Goal: Task Accomplishment & Management: Manage account settings

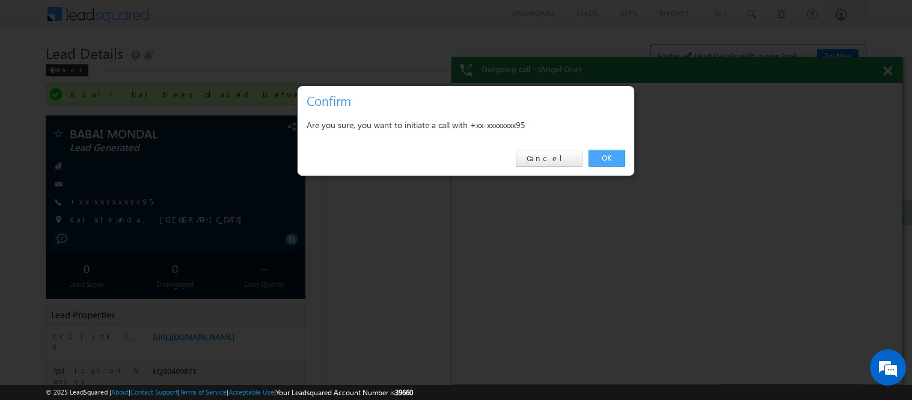
click at [607, 156] on link "OK" at bounding box center [607, 158] width 37 height 17
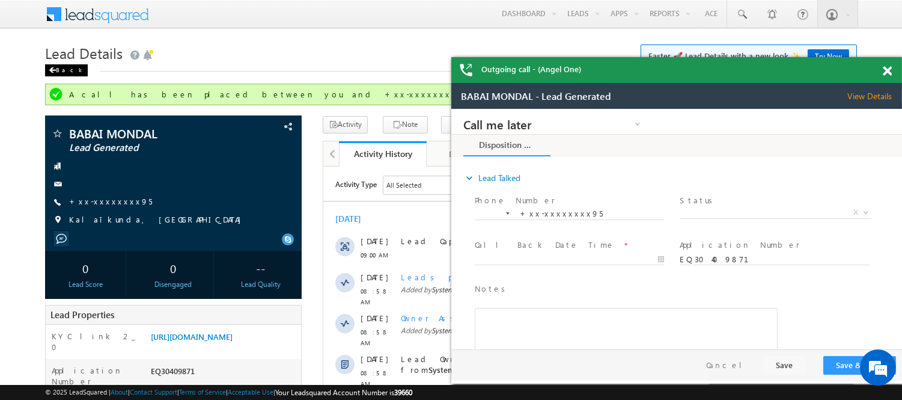
click at [64, 69] on div "Back" at bounding box center [66, 70] width 43 height 12
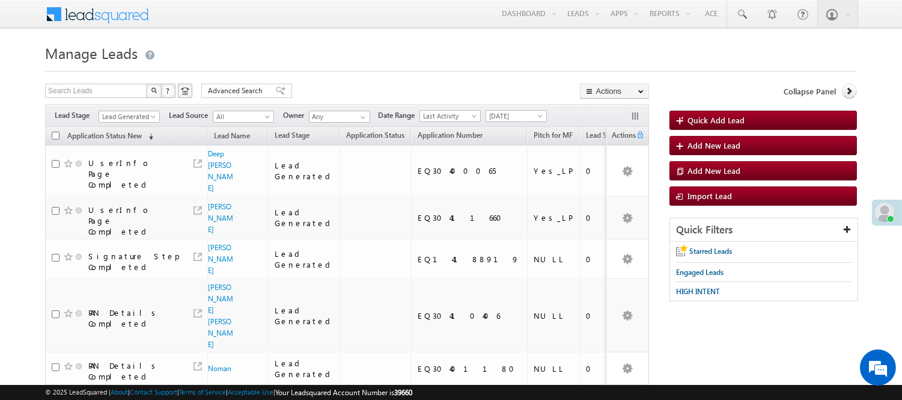
click at [130, 115] on span "Lead Generated" at bounding box center [127, 116] width 57 height 11
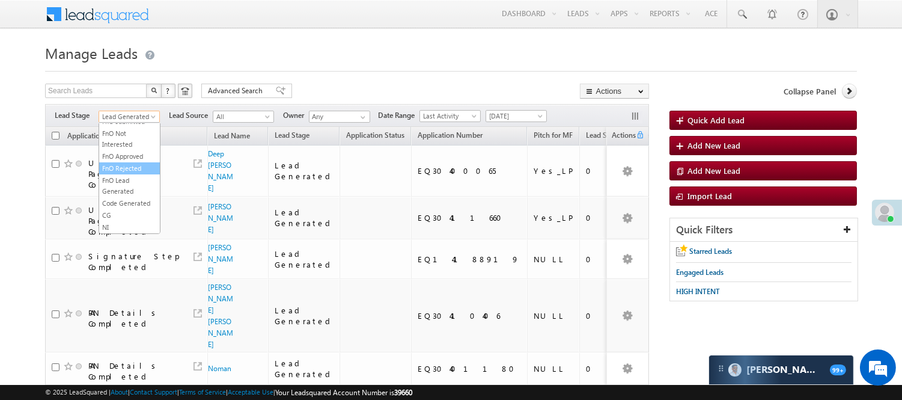
scroll to position [298, 0]
click at [122, 198] on link "Code Generated" at bounding box center [129, 203] width 61 height 11
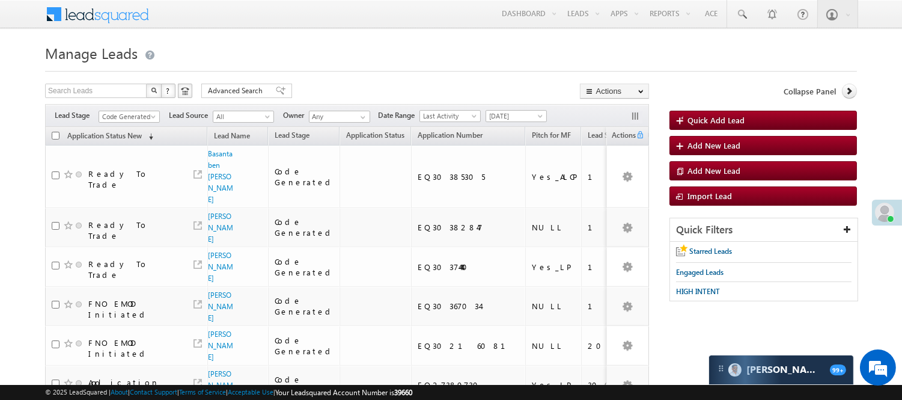
scroll to position [0, 0]
click at [132, 118] on span "Code Generated" at bounding box center [127, 116] width 57 height 11
click at [119, 147] on link "Lead Generated" at bounding box center [129, 141] width 61 height 11
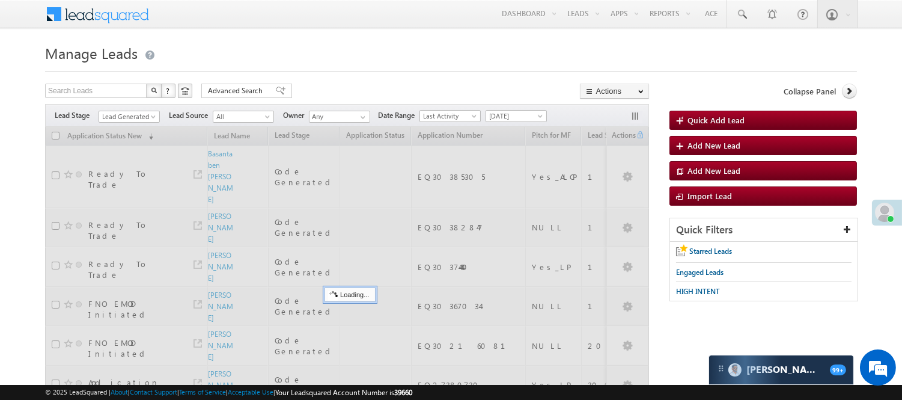
click at [303, 76] on form "Manage Leads Quick Add Lead Search Leads X ? 6 results found Advanced Search Ad…" at bounding box center [451, 255] width 812 height 431
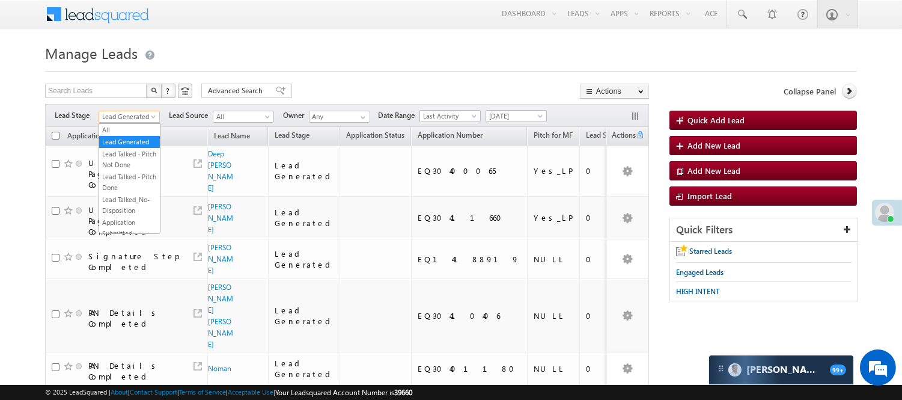
click at [131, 118] on span "Lead Generated" at bounding box center [127, 116] width 57 height 11
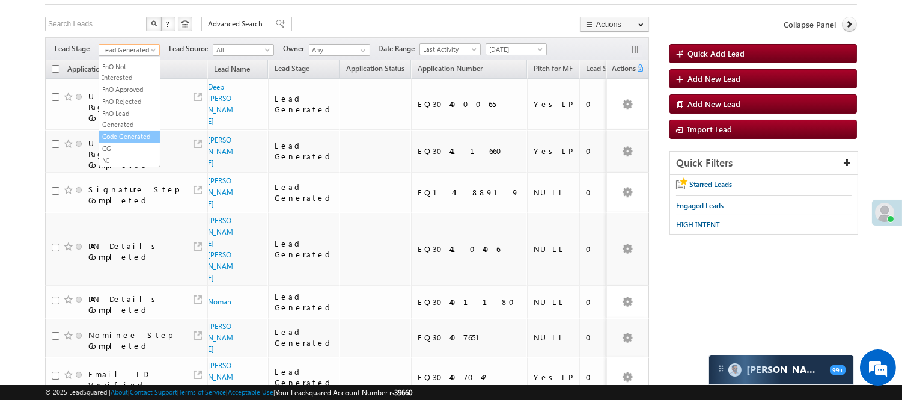
scroll to position [298, 0]
click at [114, 139] on link "Code Generated" at bounding box center [129, 136] width 61 height 11
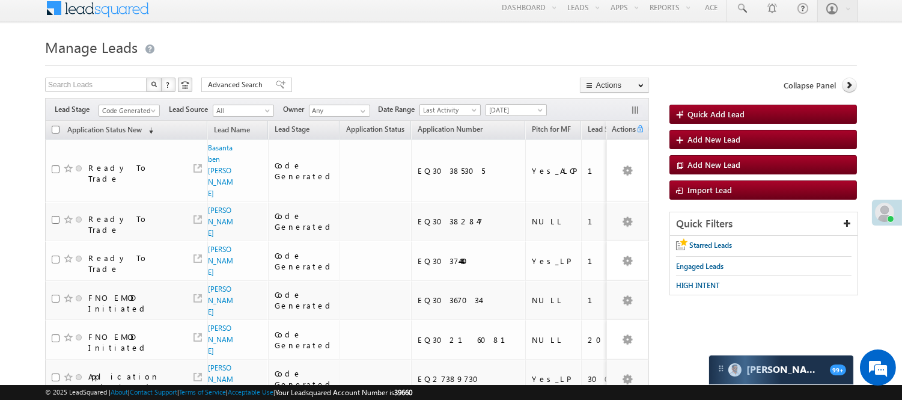
scroll to position [0, 0]
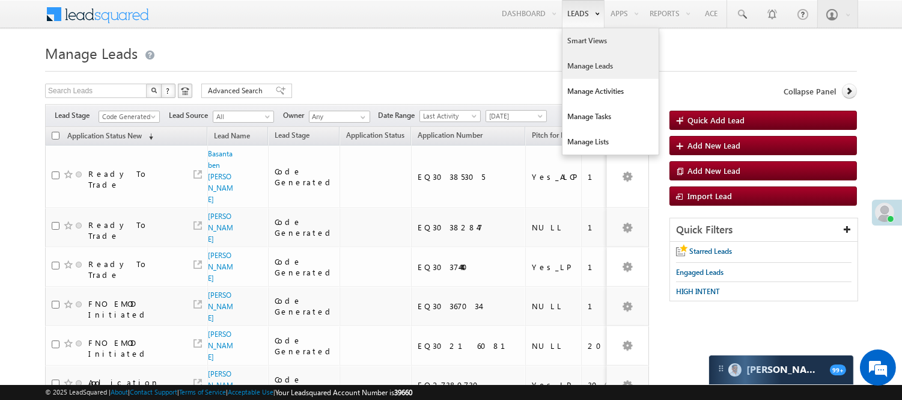
click at [581, 44] on link "Smart Views" at bounding box center [611, 40] width 96 height 25
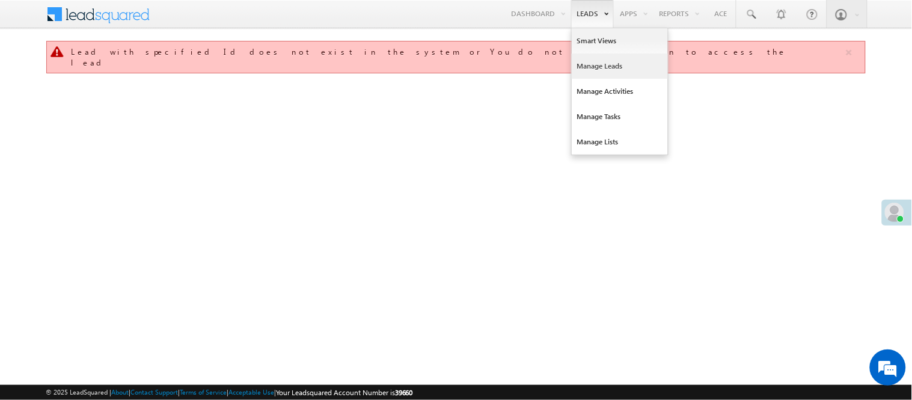
click at [598, 68] on link "Manage Leads" at bounding box center [620, 66] width 96 height 25
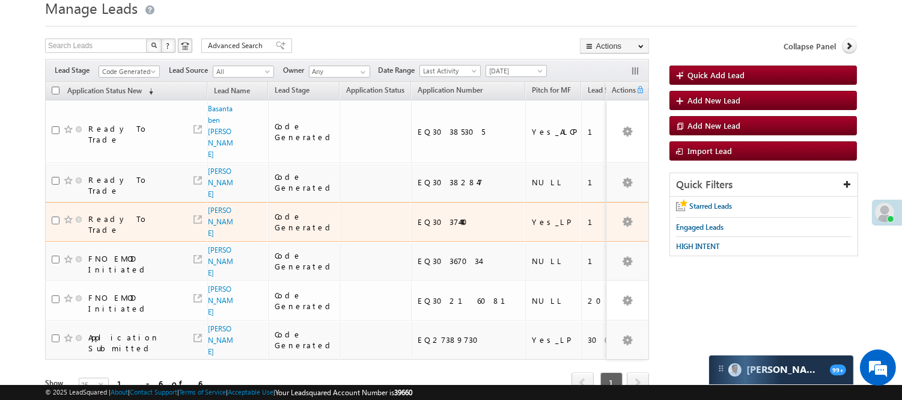
scroll to position [35, 0]
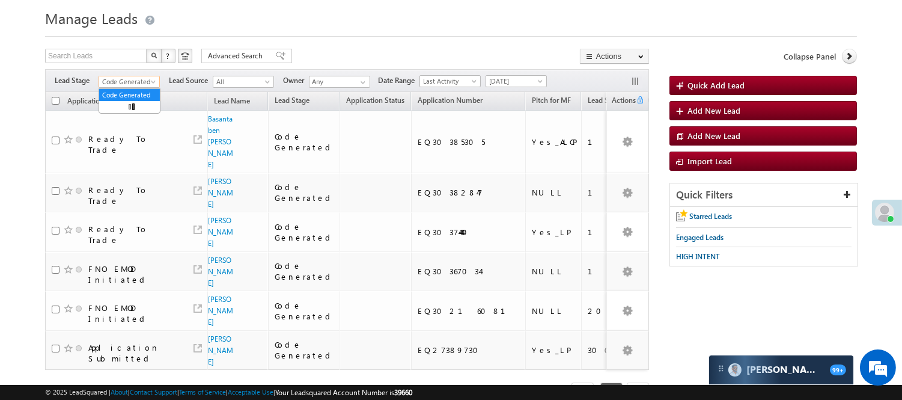
click at [147, 78] on span "Code Generated" at bounding box center [127, 81] width 57 height 11
click at [128, 112] on link "Lead Generated" at bounding box center [129, 107] width 61 height 11
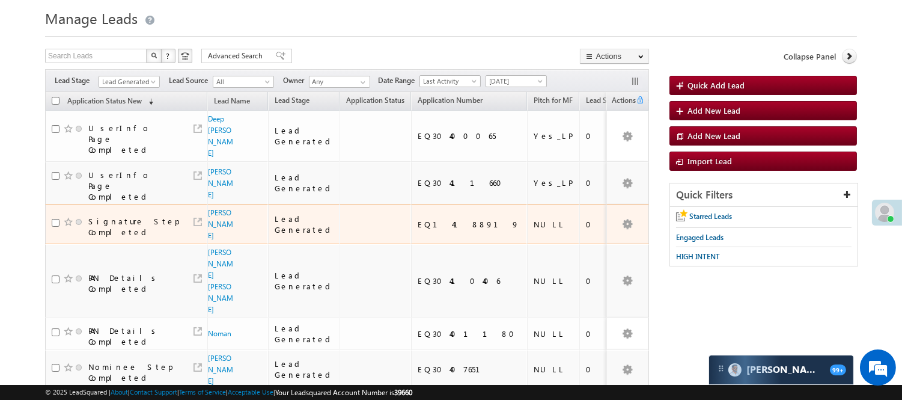
click at [219, 207] on span "Ray Singh" at bounding box center [221, 224] width 26 height 34
click at [217, 208] on link "[PERSON_NAME]" at bounding box center [220, 224] width 25 height 32
click at [216, 208] on link "[PERSON_NAME]" at bounding box center [220, 224] width 25 height 32
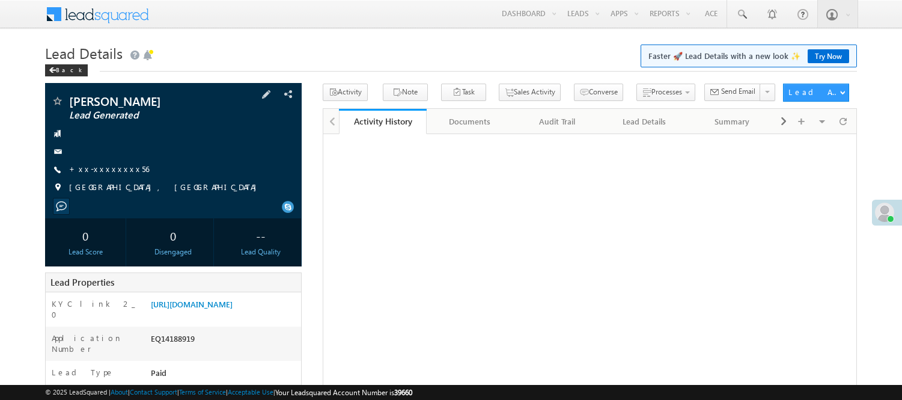
click at [108, 179] on div "[PERSON_NAME] Lead Generated +xx-xxxxxxxx56" at bounding box center [173, 147] width 245 height 105
click at [108, 176] on span "+xx-xxxxxxxx56" at bounding box center [109, 170] width 80 height 12
click at [114, 165] on link "+xx-xxxxxxxx56" at bounding box center [109, 169] width 80 height 10
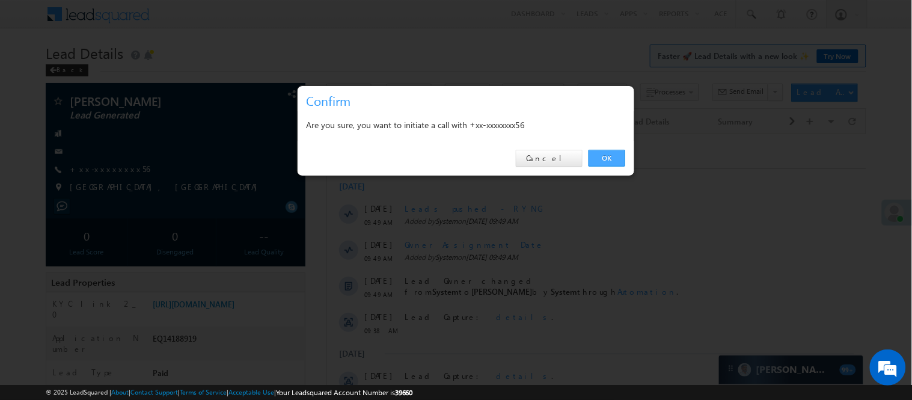
click at [604, 157] on link "OK" at bounding box center [607, 158] width 37 height 17
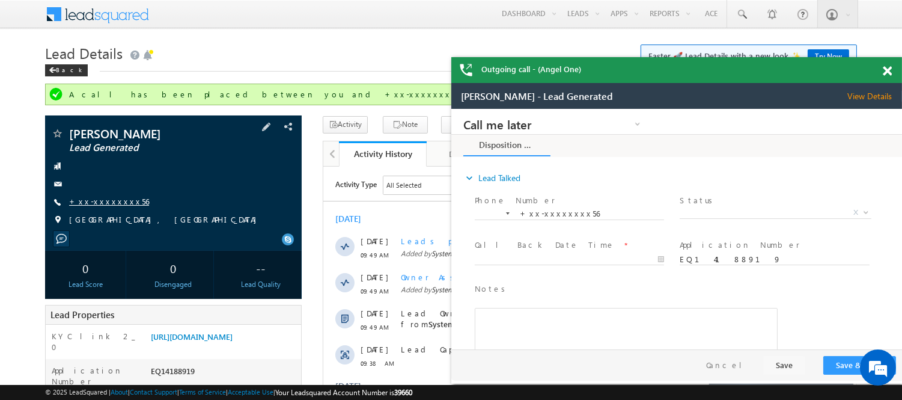
click at [102, 199] on link "+xx-xxxxxxxx56" at bounding box center [109, 201] width 80 height 10
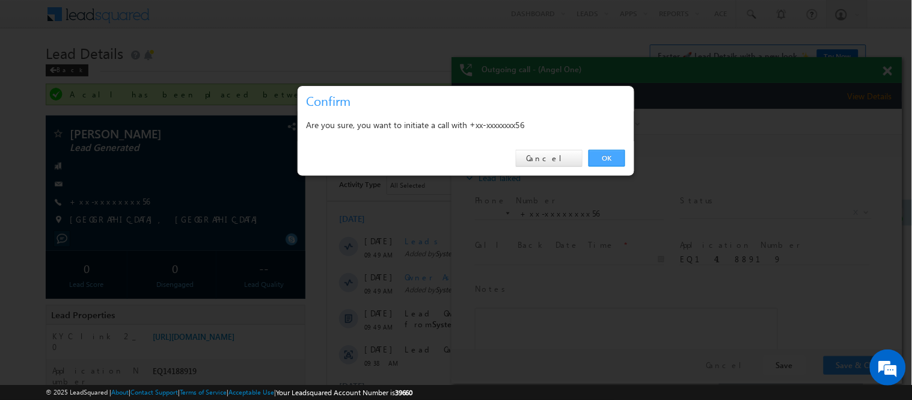
click at [611, 161] on link "OK" at bounding box center [607, 158] width 37 height 17
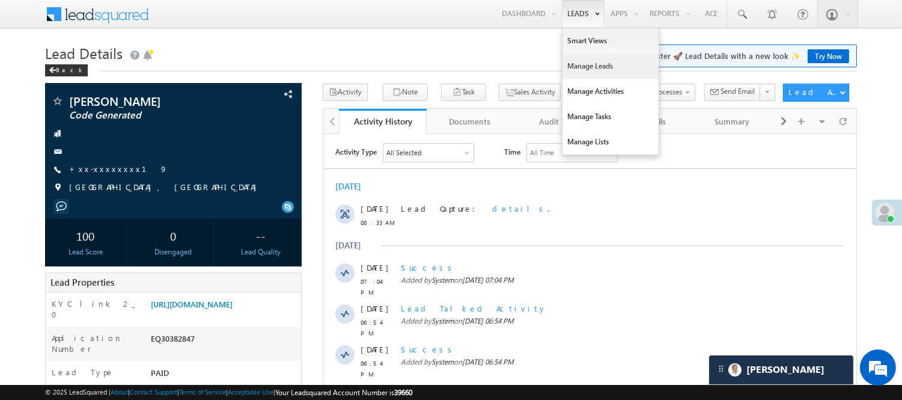
click at [596, 70] on link "Manage Leads" at bounding box center [611, 66] width 96 height 25
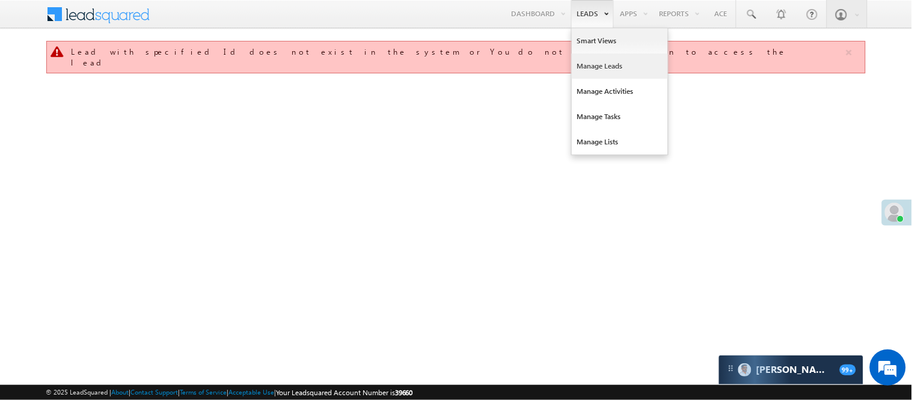
click at [593, 67] on link "Manage Leads" at bounding box center [620, 66] width 96 height 25
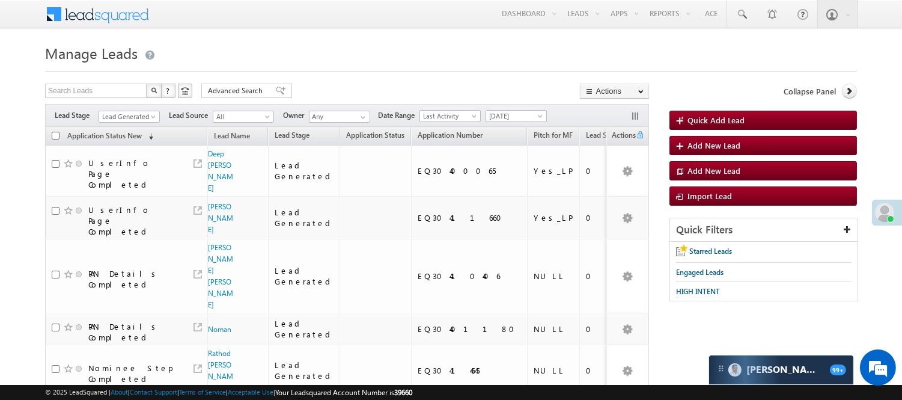
click at [123, 109] on div "Filters Lead Stage Lead Generated Lead Generated Lead Source All All Owner Any …" at bounding box center [347, 115] width 604 height 23
click at [123, 112] on span "Lead Generated" at bounding box center [127, 116] width 57 height 11
click at [130, 209] on link "Code Generated" at bounding box center [129, 203] width 61 height 11
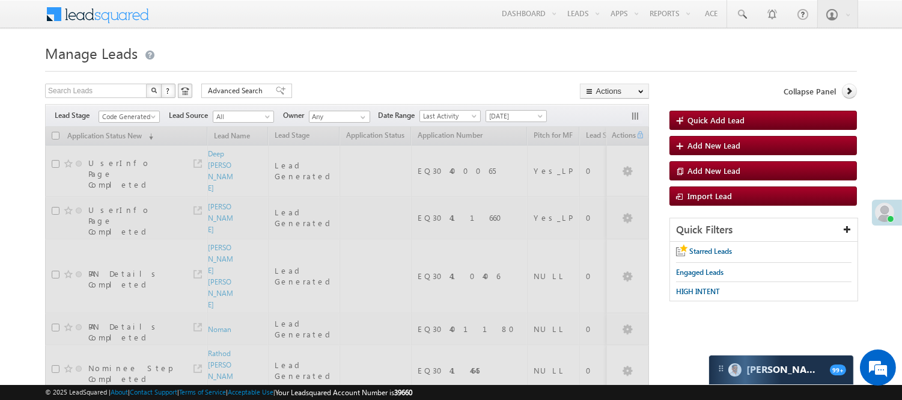
click at [287, 66] on div at bounding box center [451, 68] width 812 height 8
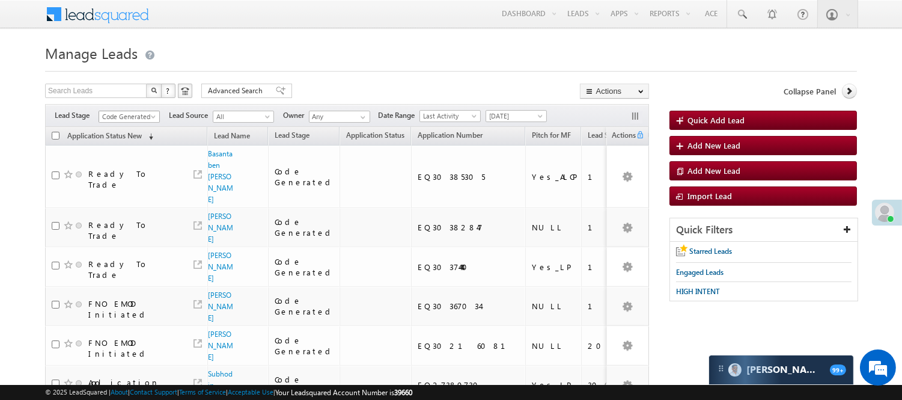
drag, startPoint x: 138, startPoint y: 118, endPoint x: 130, endPoint y: 124, distance: 10.3
click at [137, 118] on span "Code Generated" at bounding box center [127, 116] width 57 height 11
click at [121, 147] on link "Lead Generated" at bounding box center [129, 141] width 61 height 11
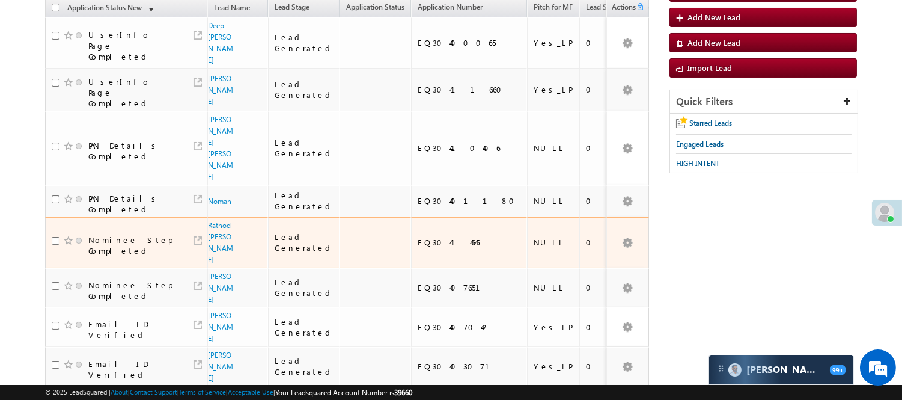
scroll to position [133, 0]
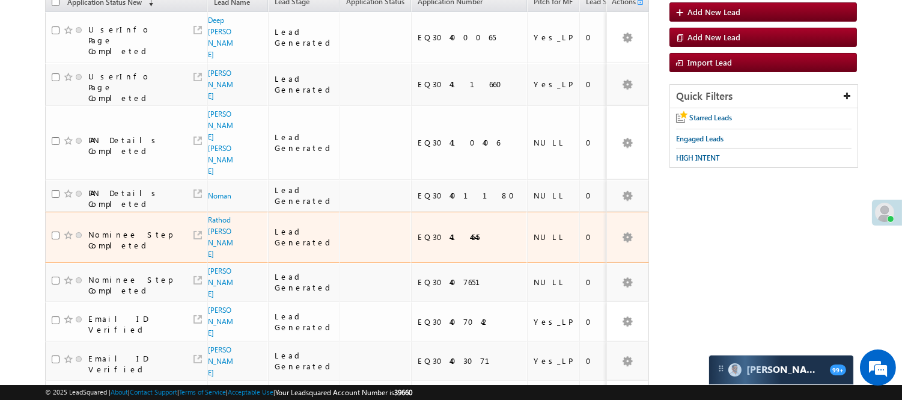
click at [212, 214] on span "Rathod haresh govindbhai" at bounding box center [221, 237] width 26 height 46
click at [213, 215] on link "Rathod haresh govindbhai" at bounding box center [220, 236] width 25 height 43
click at [215, 215] on link "Rathod haresh govindbhai" at bounding box center [220, 236] width 25 height 43
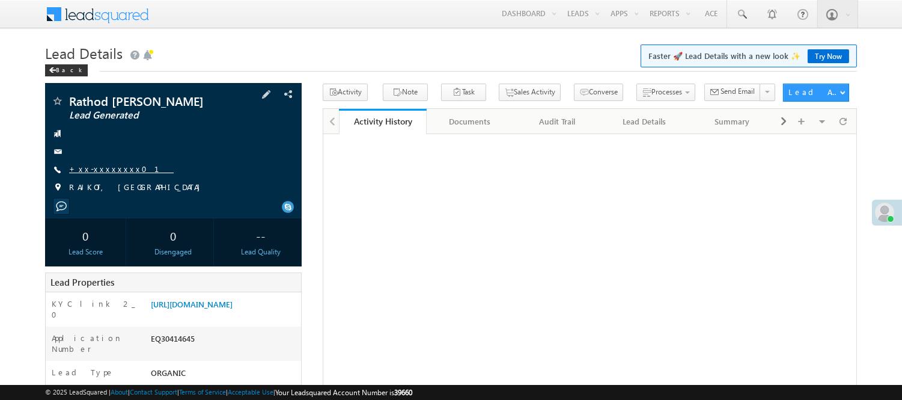
click at [108, 169] on link "+xx-xxxxxxxx01" at bounding box center [121, 169] width 105 height 10
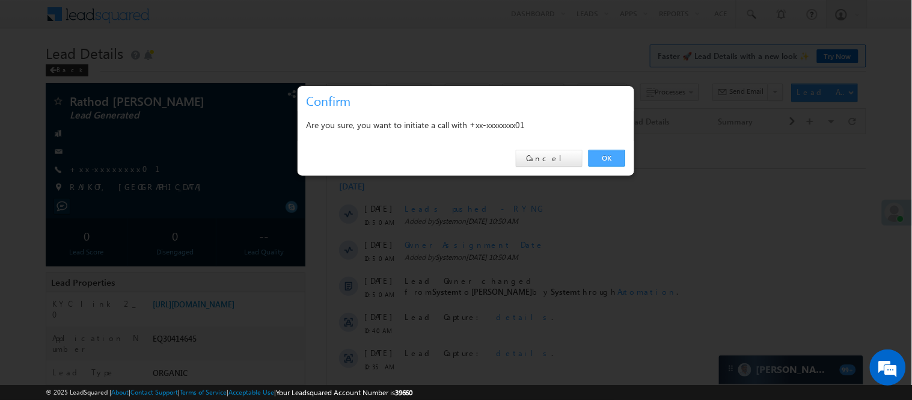
click at [608, 157] on link "OK" at bounding box center [607, 158] width 37 height 17
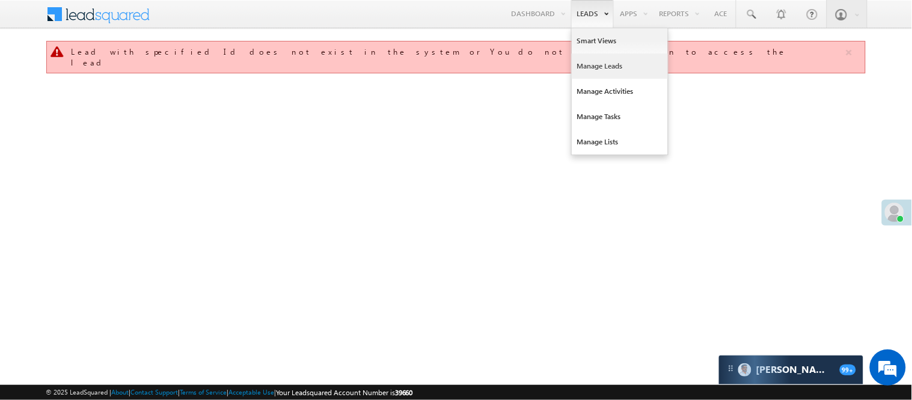
click at [590, 63] on link "Manage Leads" at bounding box center [620, 66] width 96 height 25
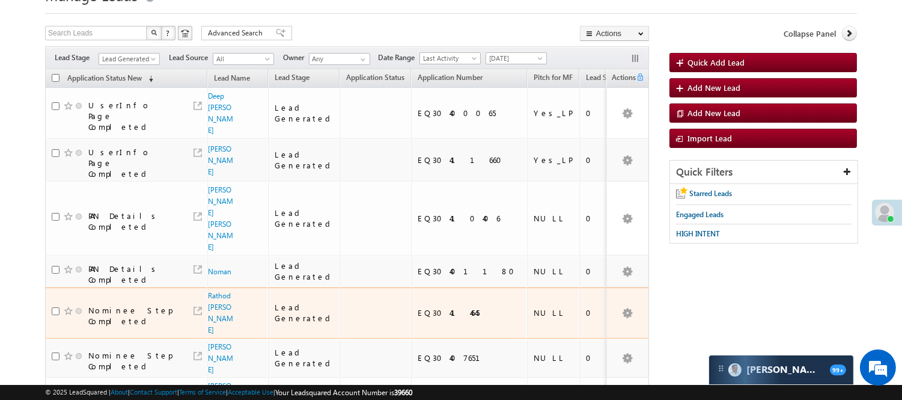
scroll to position [133, 0]
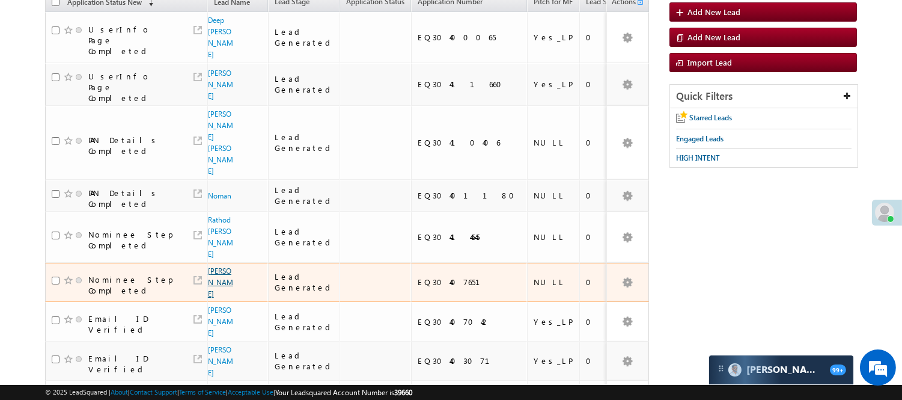
click at [218, 266] on link "Lavji patidar" at bounding box center [220, 282] width 25 height 32
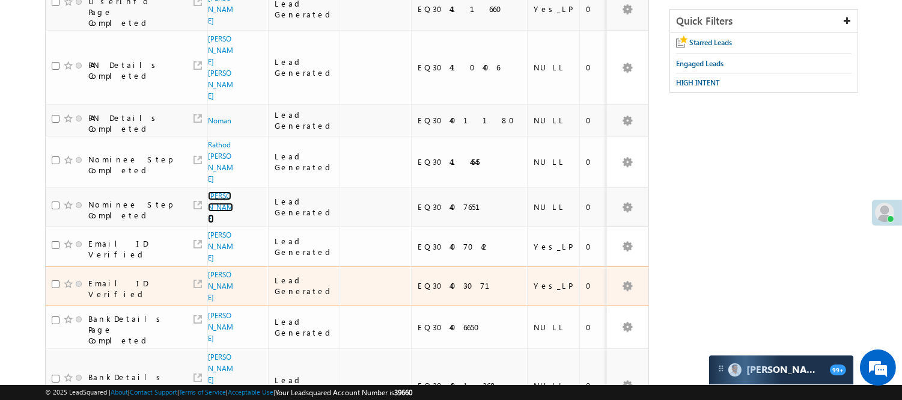
scroll to position [267, 0]
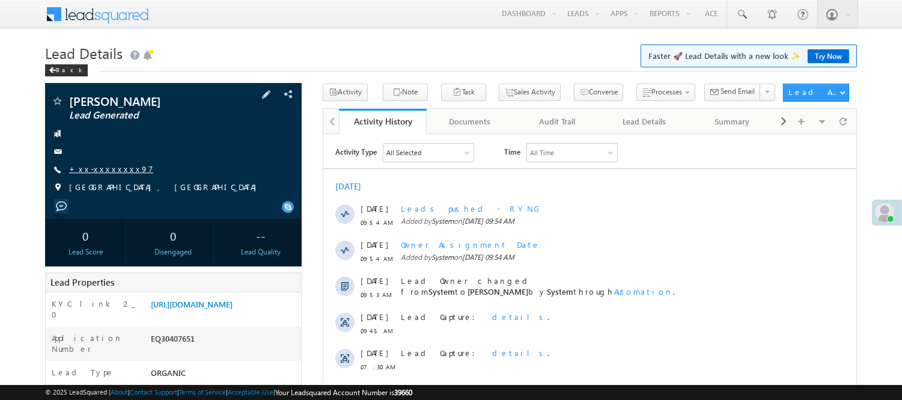
click at [94, 167] on link "+xx-xxxxxxxx97" at bounding box center [111, 169] width 84 height 10
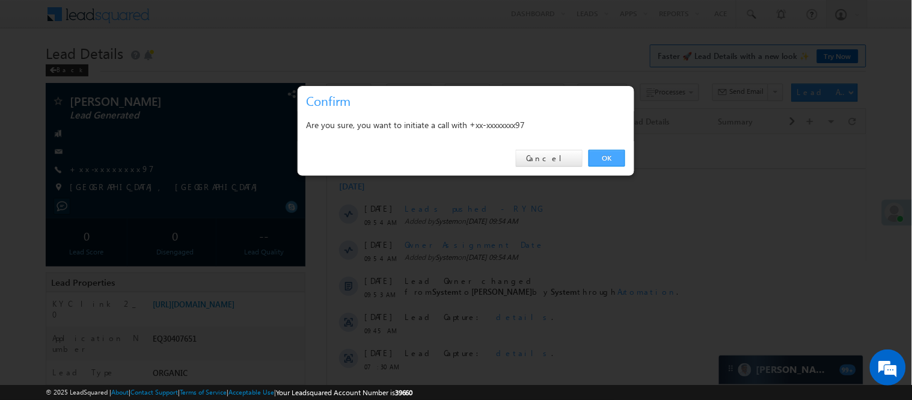
click at [594, 154] on link "OK" at bounding box center [607, 158] width 37 height 17
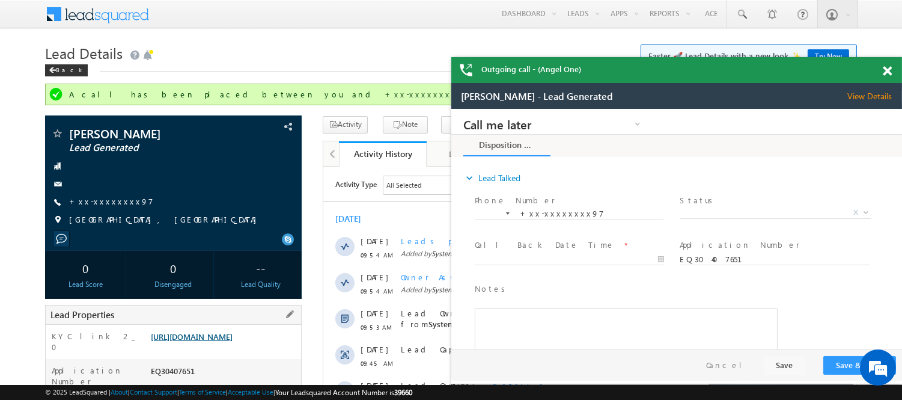
click at [233, 337] on link "https://angelbroking1-pk3em7sa.customui-test.leadsquared.com?leadId=7fa4991a-b3…" at bounding box center [192, 336] width 82 height 10
click at [99, 192] on div "Lavji patidar Lead Generated +xx-xxxxxxxx97" at bounding box center [173, 179] width 245 height 105
drag, startPoint x: 99, startPoint y: 200, endPoint x: 24, endPoint y: 32, distance: 183.2
click at [99, 200] on link "+xx-xxxxxxxx97" at bounding box center [111, 201] width 84 height 10
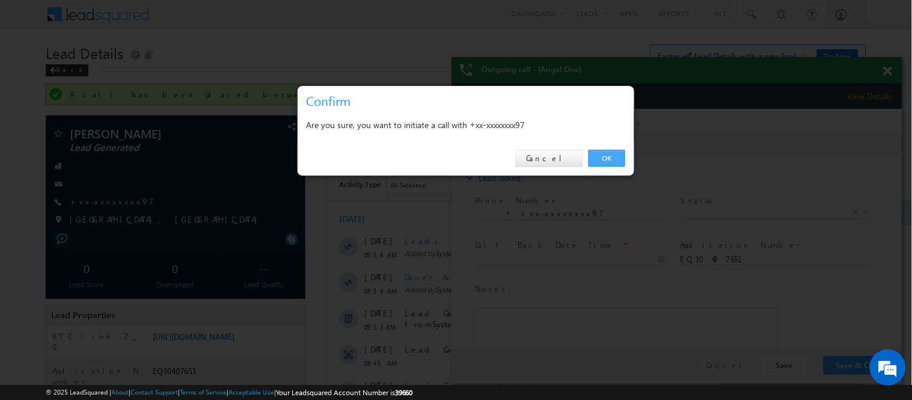
click at [619, 164] on link "OK" at bounding box center [607, 158] width 37 height 17
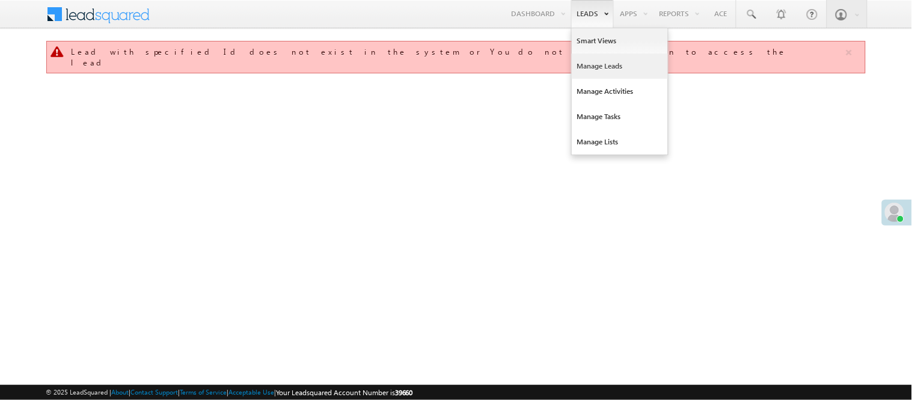
click at [592, 63] on link "Manage Leads" at bounding box center [620, 66] width 96 height 25
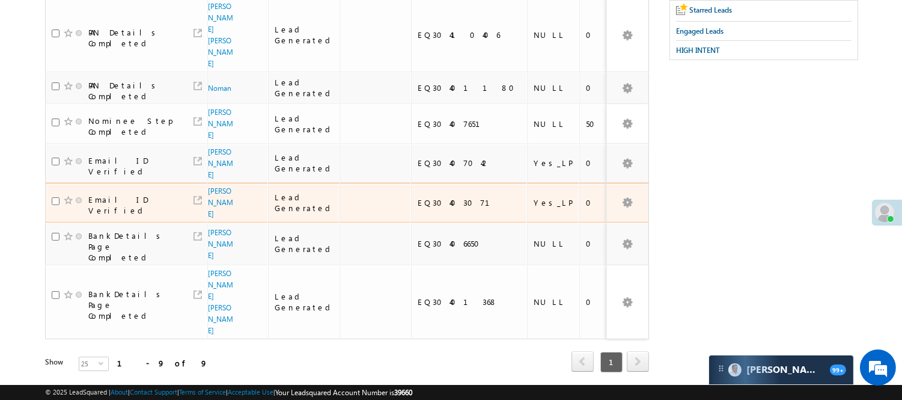
scroll to position [244, 0]
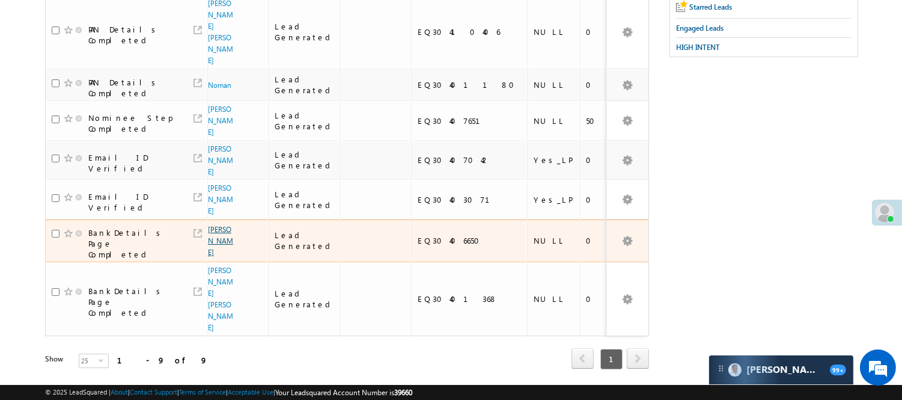
click at [214, 225] on link "[PERSON_NAME]" at bounding box center [220, 241] width 25 height 32
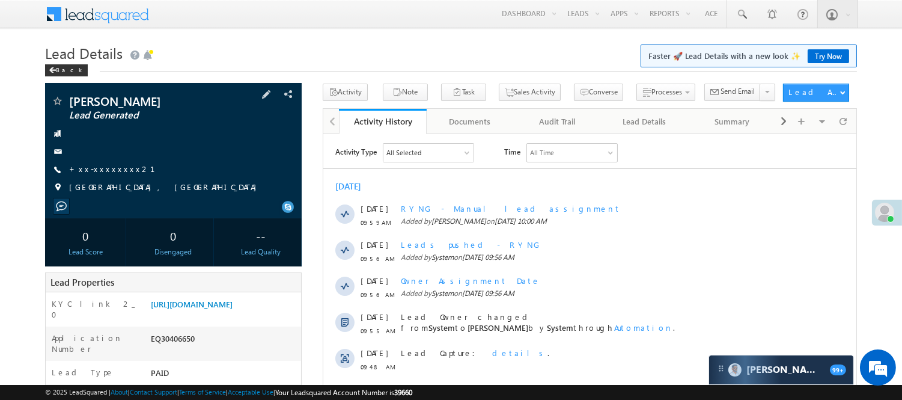
click at [99, 177] on div "[PERSON_NAME] Lead Generated +xx-xxxxxxxx21" at bounding box center [173, 147] width 245 height 105
click at [102, 164] on link "+xx-xxxxxxxx21" at bounding box center [119, 169] width 100 height 10
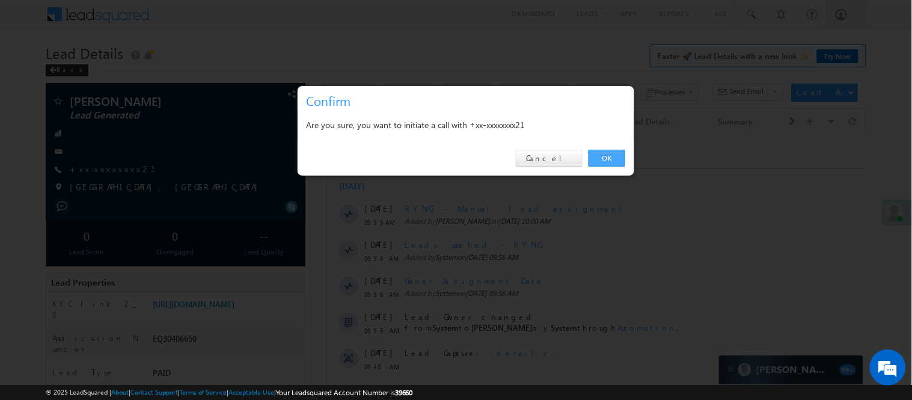
click at [610, 153] on link "OK" at bounding box center [607, 158] width 37 height 17
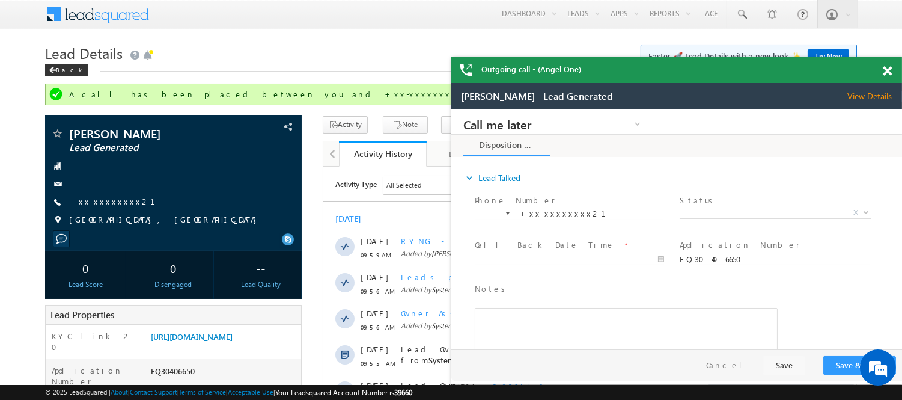
click at [883, 70] on span at bounding box center [887, 71] width 9 height 10
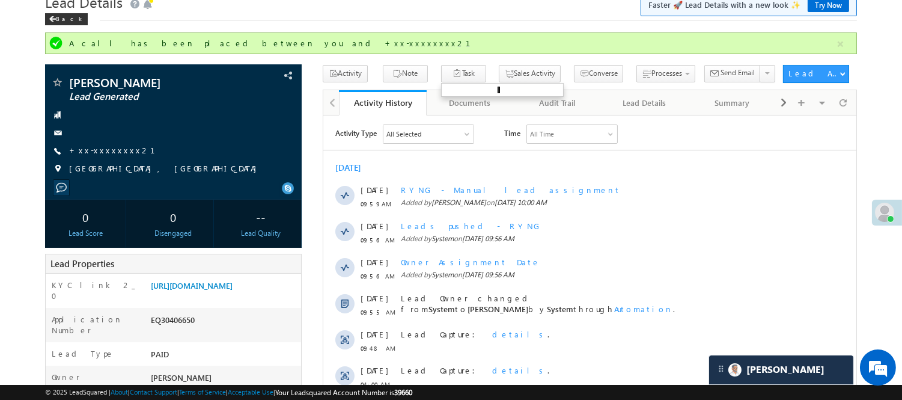
scroll to position [67, 0]
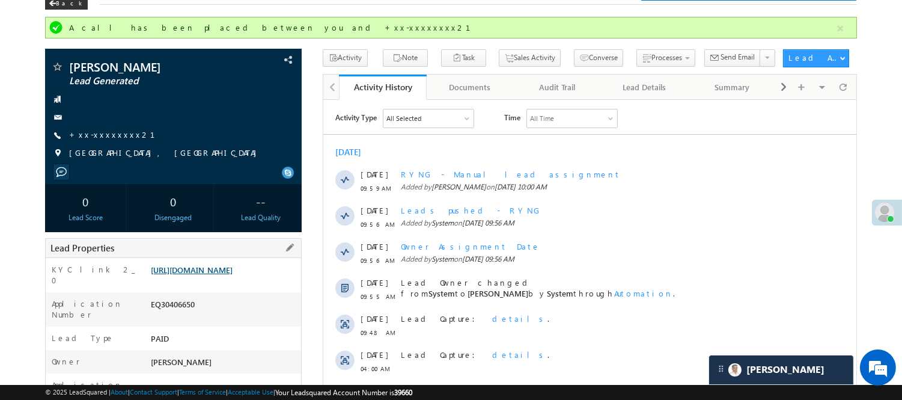
click at [203, 275] on link "https://angelbroking1-pk3em7sa.customui-test.leadsquared.com?leadId=31da7442-47…" at bounding box center [192, 269] width 82 height 10
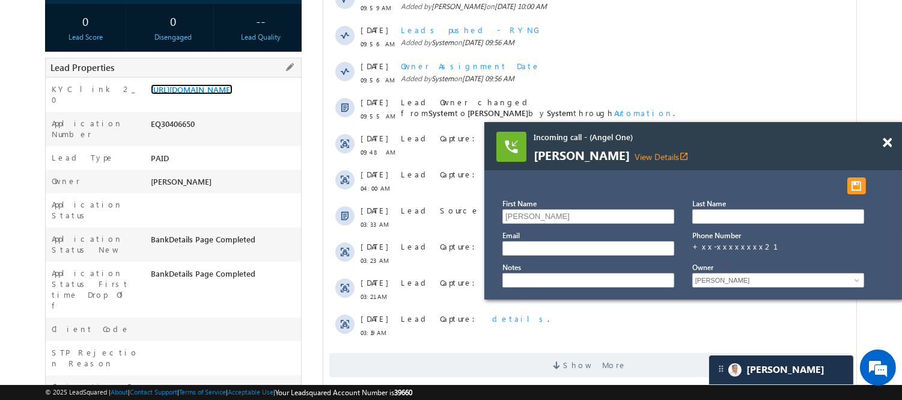
scroll to position [200, 0]
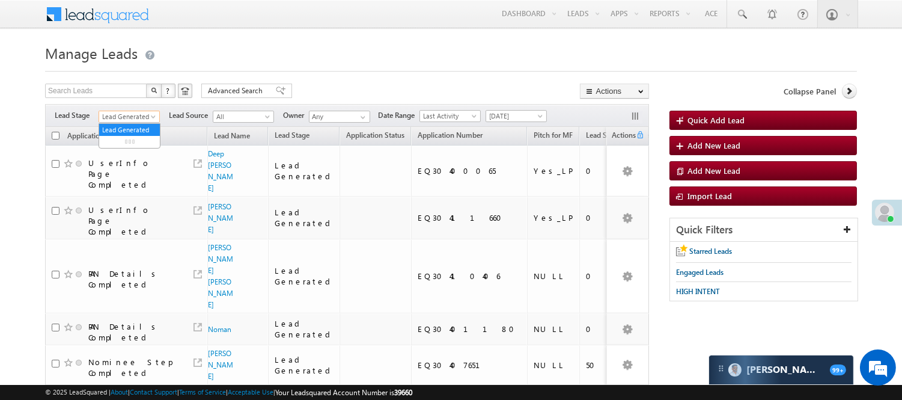
click at [121, 115] on span "Lead Generated" at bounding box center [127, 116] width 57 height 11
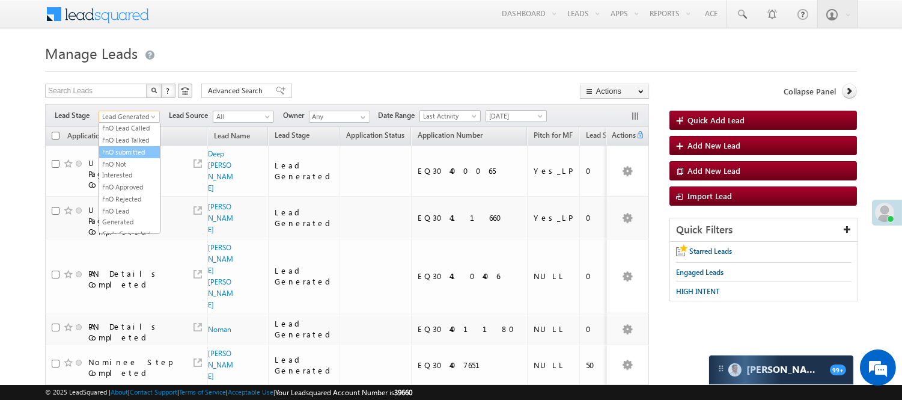
scroll to position [298, 0]
click at [123, 205] on link "Code Generated" at bounding box center [129, 203] width 61 height 11
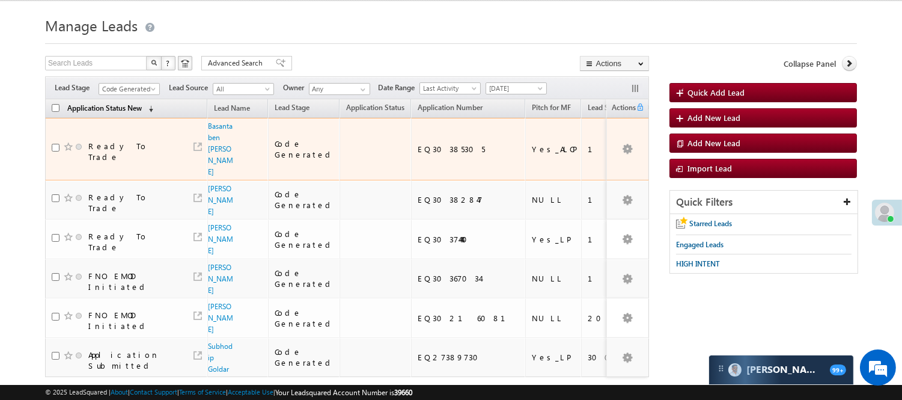
scroll to position [35, 0]
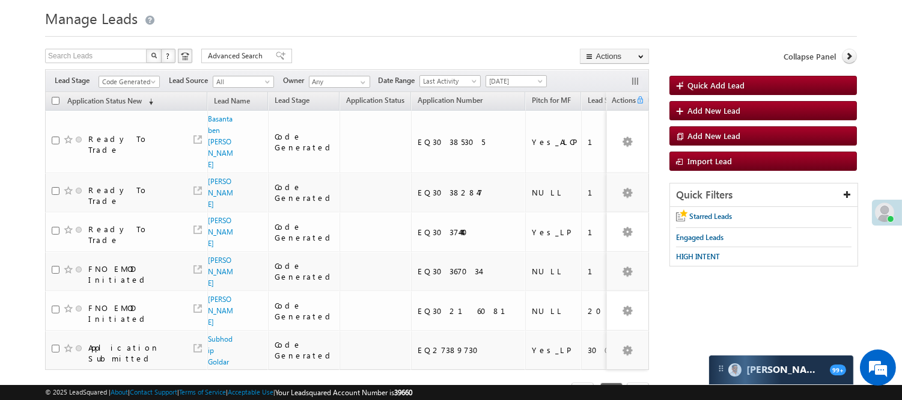
click at [136, 75] on span "Code Generated" at bounding box center [129, 80] width 61 height 10
drag, startPoint x: 135, startPoint y: 77, endPoint x: 133, endPoint y: 86, distance: 9.2
click at [135, 76] on span "Code Generated" at bounding box center [127, 81] width 57 height 11
click at [126, 106] on link "Lead Generated" at bounding box center [129, 107] width 61 height 11
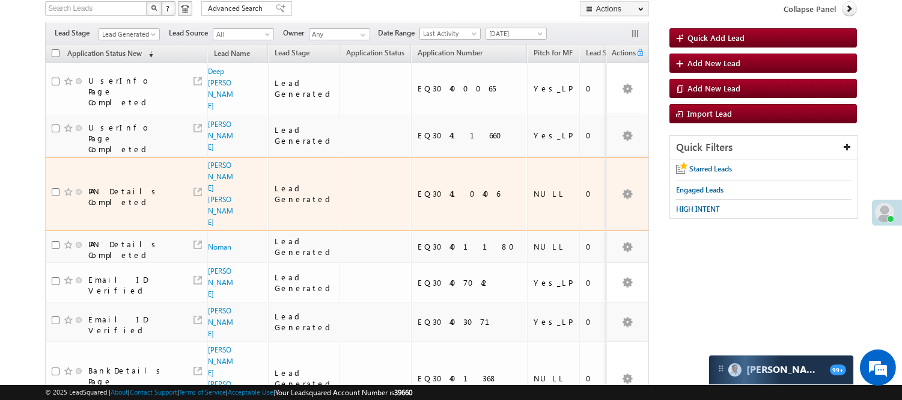
scroll to position [87, 0]
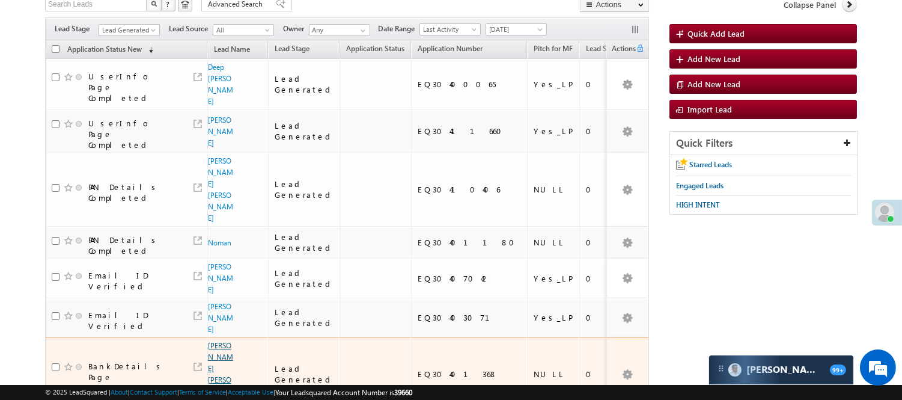
click at [216, 341] on link "Joyti prabhakar kamble" at bounding box center [220, 374] width 25 height 66
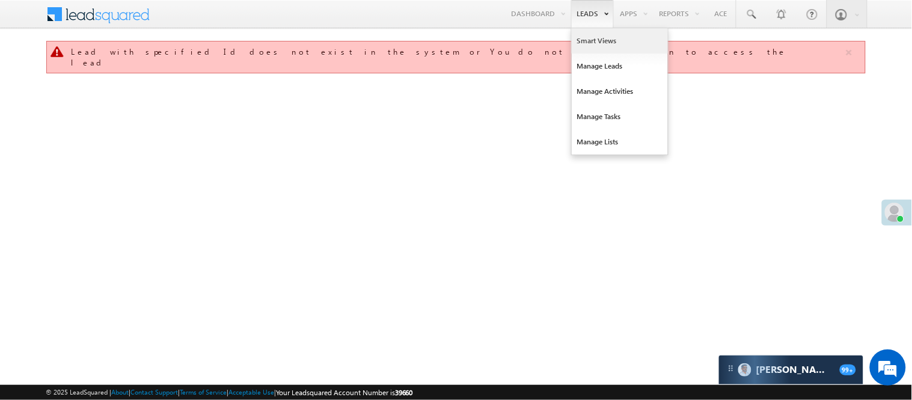
click at [598, 43] on link "Smart Views" at bounding box center [620, 40] width 96 height 25
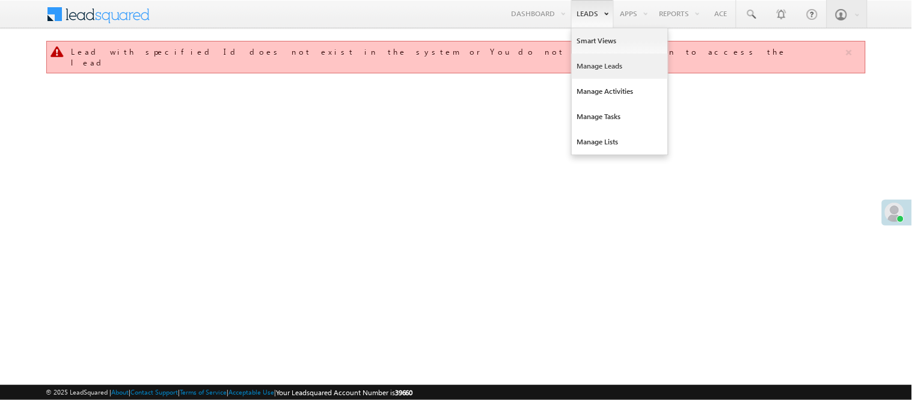
click at [591, 65] on link "Manage Leads" at bounding box center [620, 66] width 96 height 25
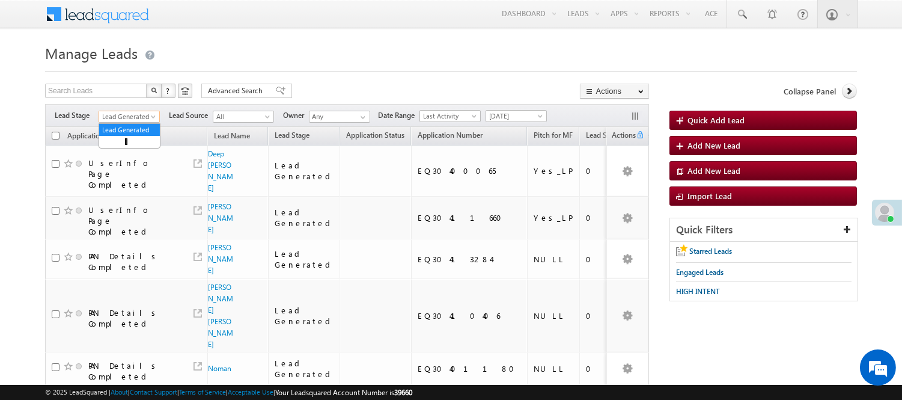
click at [142, 113] on span "Lead Generated" at bounding box center [127, 116] width 57 height 11
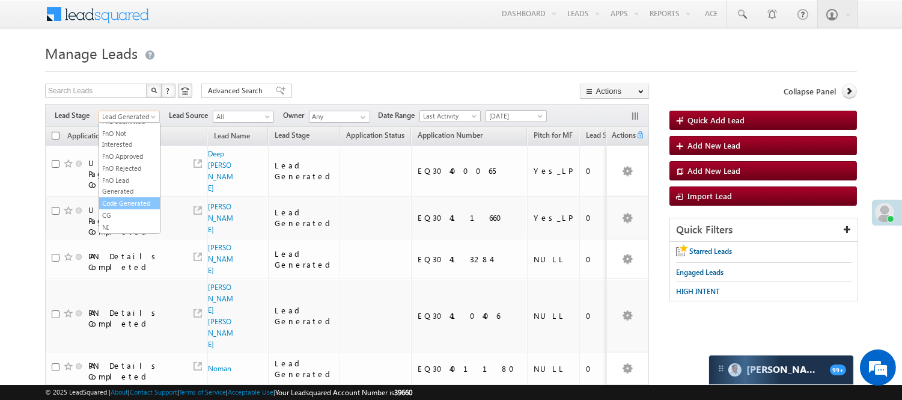
scroll to position [298, 0]
click at [112, 205] on link "Code Generated" at bounding box center [129, 203] width 61 height 11
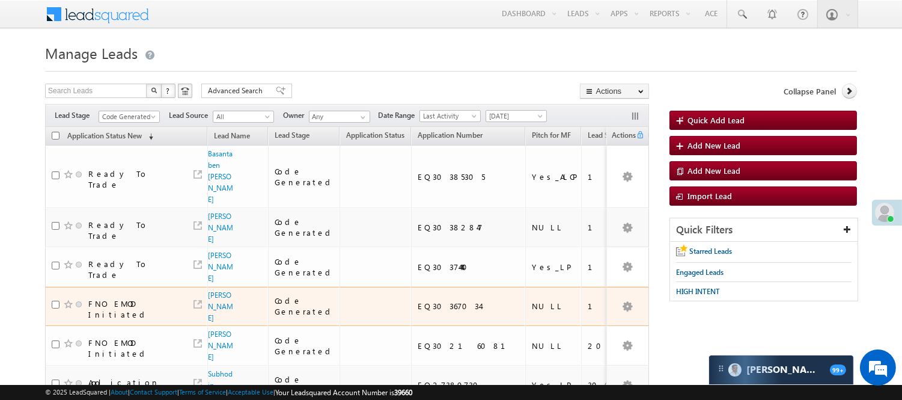
scroll to position [102, 0]
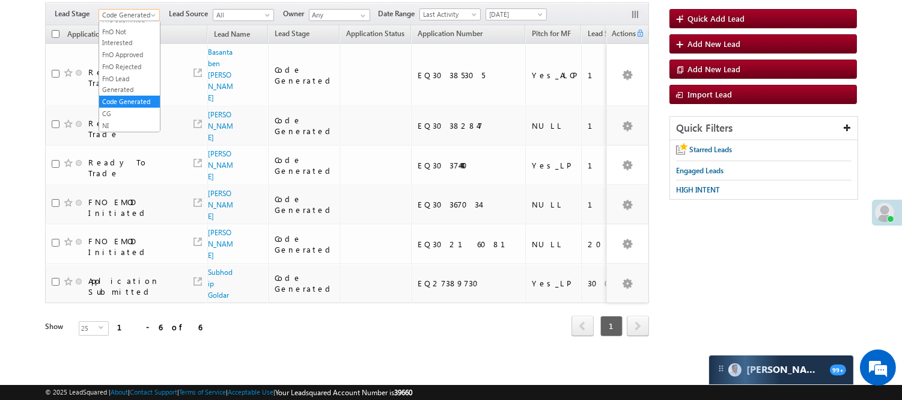
click at [134, 16] on span "Code Generated" at bounding box center [127, 15] width 57 height 11
click at [132, 38] on link "Lead Generated" at bounding box center [129, 40] width 61 height 11
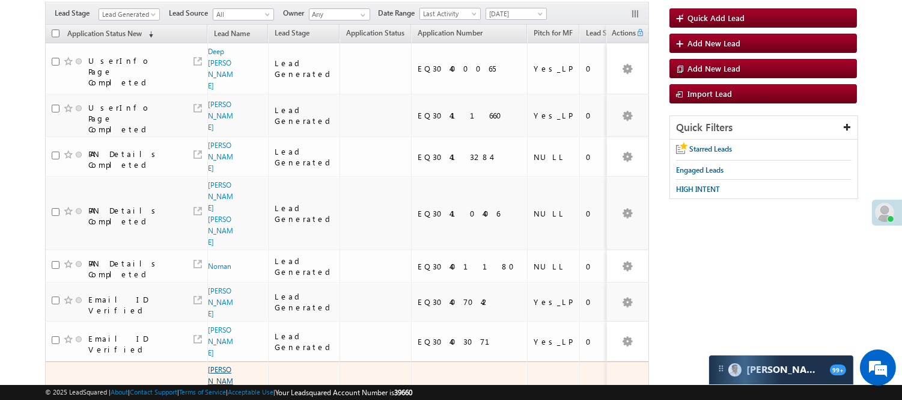
click at [215, 365] on link "Joyti prabhakar kamble" at bounding box center [220, 398] width 25 height 66
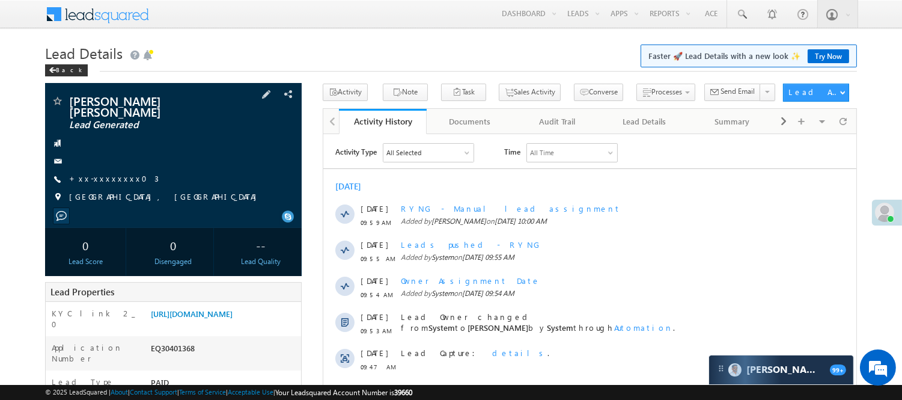
click at [100, 163] on div "Joyti prabhakar kamble Lead Generated +xx-xxxxxxxx03" at bounding box center [173, 152] width 245 height 114
click at [96, 173] on link "+xx-xxxxxxxx03" at bounding box center [114, 178] width 90 height 10
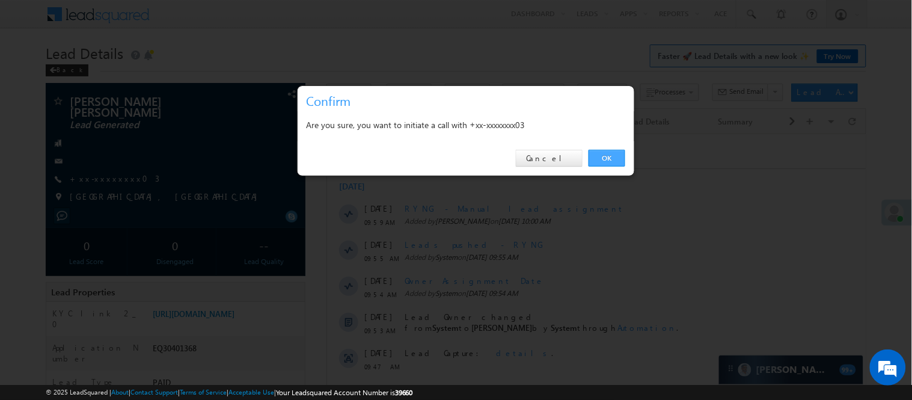
click at [596, 157] on link "OK" at bounding box center [607, 158] width 37 height 17
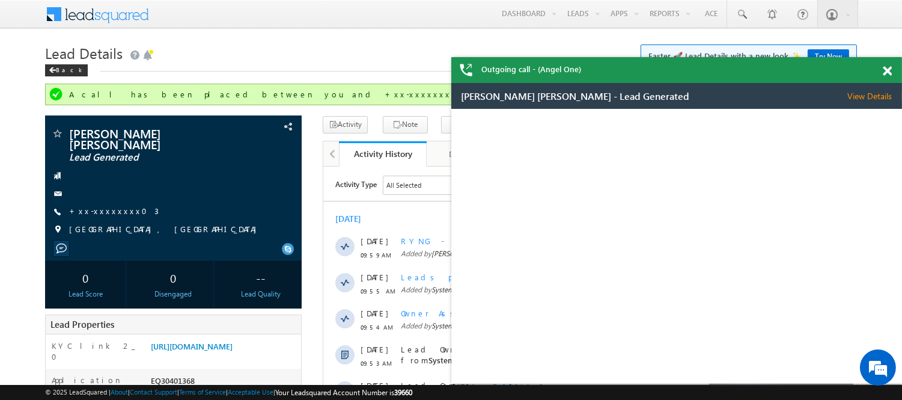
click at [883, 70] on span at bounding box center [887, 71] width 9 height 10
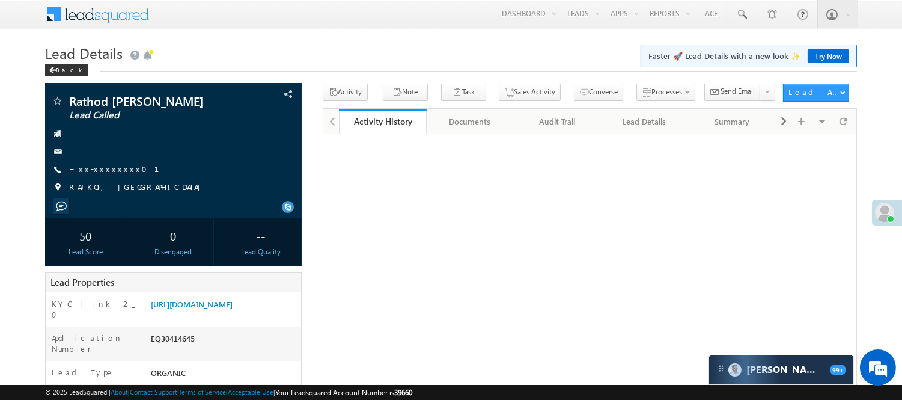
click at [199, 254] on div "Disengaged" at bounding box center [173, 251] width 75 height 11
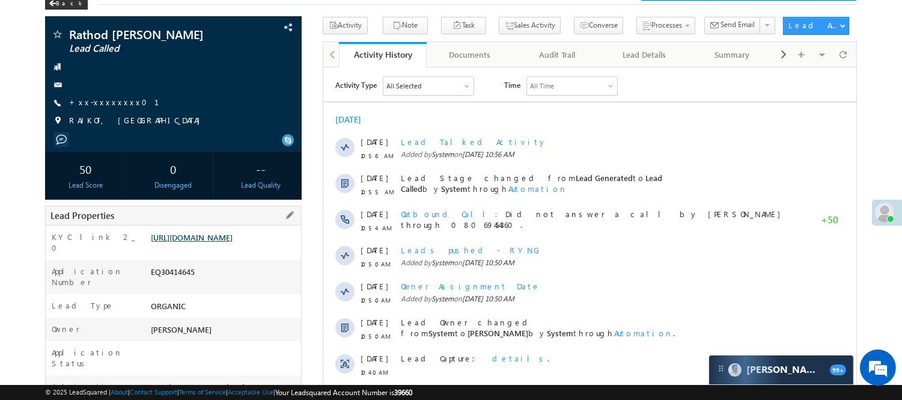
click at [207, 238] on link "[URL][DOMAIN_NAME]" at bounding box center [192, 237] width 82 height 10
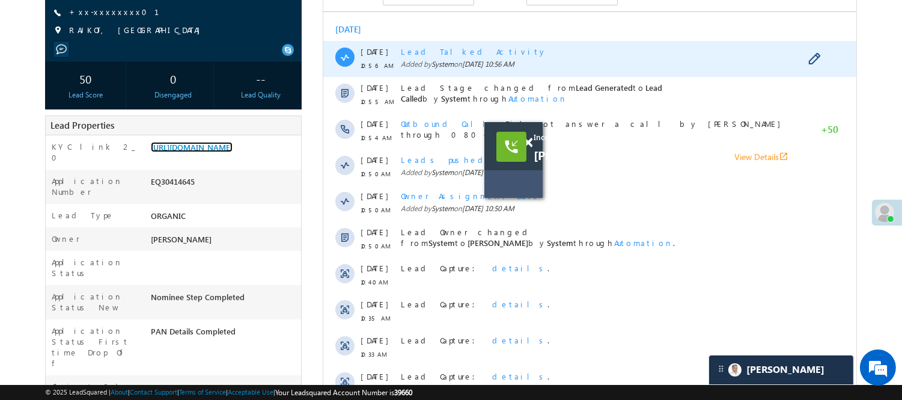
scroll to position [133, 0]
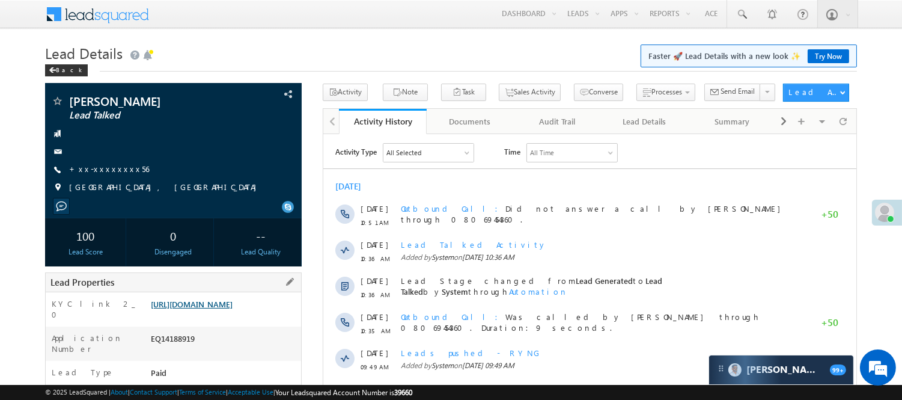
click at [185, 309] on link "https://angelbroking1-pk3em7sa.customui-test.leadsquared.com?leadId=448be7a1-17…" at bounding box center [192, 304] width 82 height 10
click at [217, 309] on link "https://angelbroking1-pk3em7sa.customui-test.leadsquared.com?leadId=448be7a1-17…" at bounding box center [192, 304] width 82 height 10
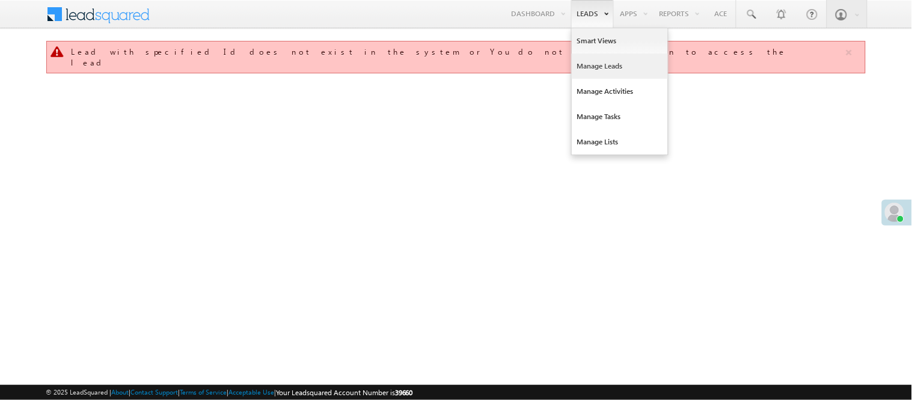
click at [575, 61] on link "Manage Leads" at bounding box center [620, 66] width 96 height 25
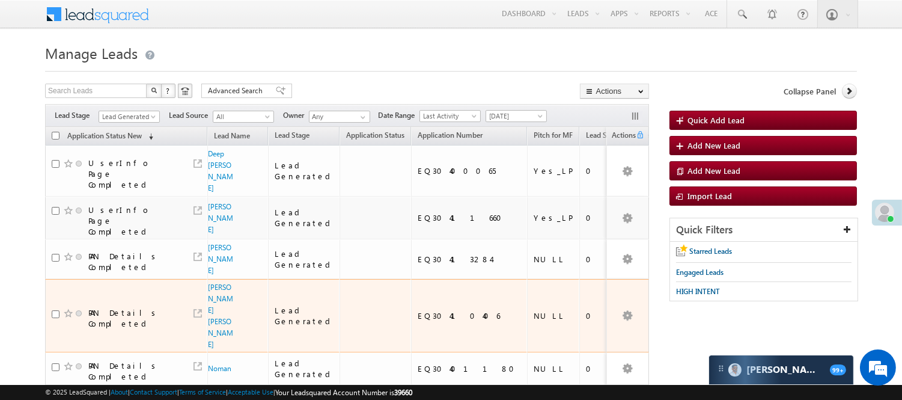
scroll to position [130, 0]
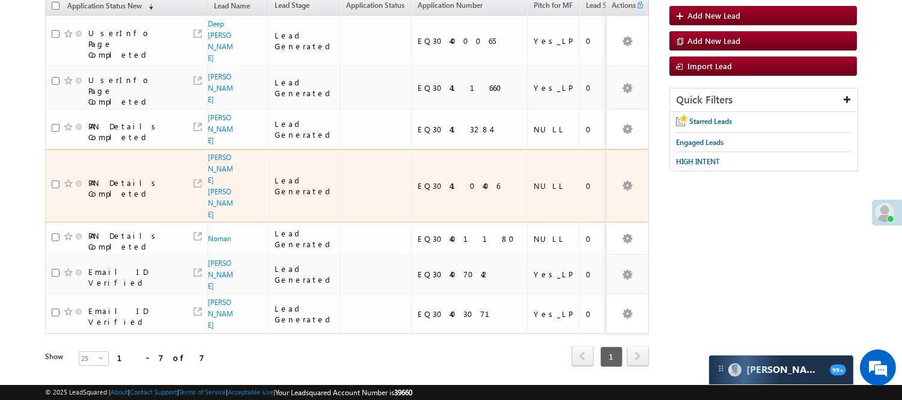
click at [215, 151] on span "[PERSON_NAME] [PERSON_NAME]" at bounding box center [221, 185] width 26 height 69
click at [219, 153] on link "Dabhi Manishaben Yogeshbhai" at bounding box center [220, 186] width 25 height 66
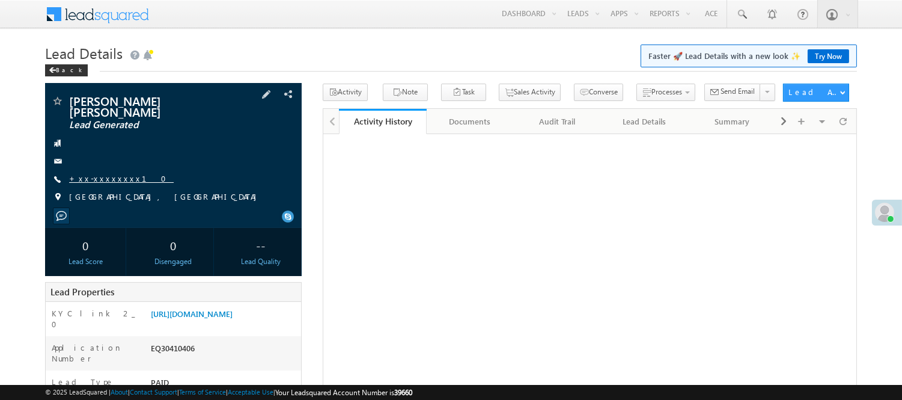
click at [107, 178] on link "+xx-xxxxxxxx10" at bounding box center [121, 178] width 105 height 10
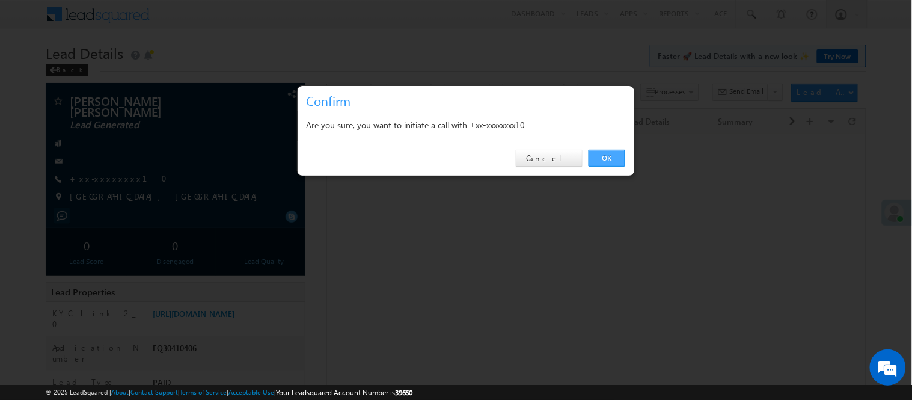
click at [609, 158] on link "OK" at bounding box center [607, 158] width 37 height 17
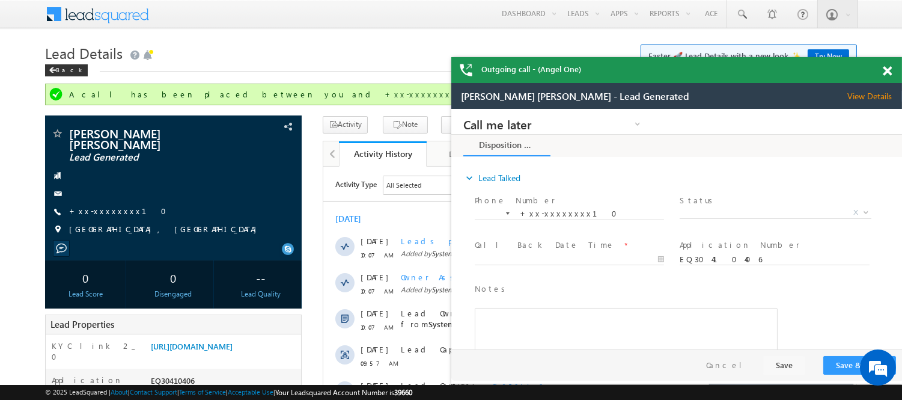
click at [885, 76] on div "Outgoing call - (Angel One)" at bounding box center [676, 70] width 451 height 26
click at [886, 72] on span at bounding box center [887, 71] width 9 height 10
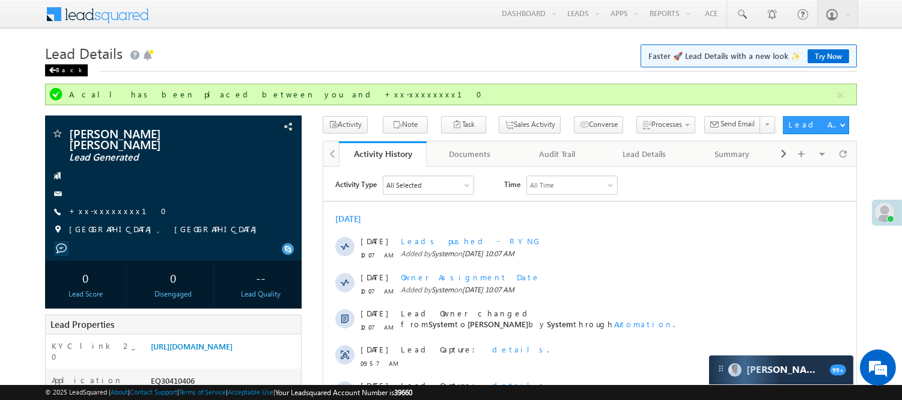
click at [64, 67] on div "Back" at bounding box center [66, 70] width 43 height 12
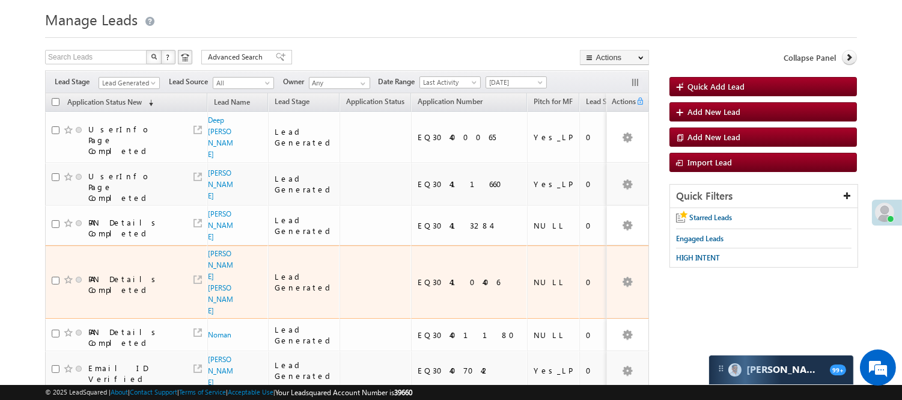
scroll to position [67, 0]
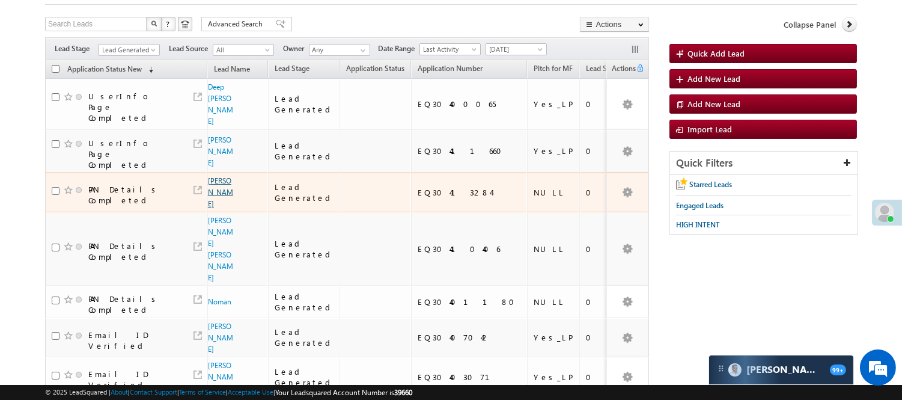
click at [214, 176] on link "Mohd Ishtiyak" at bounding box center [220, 192] width 25 height 32
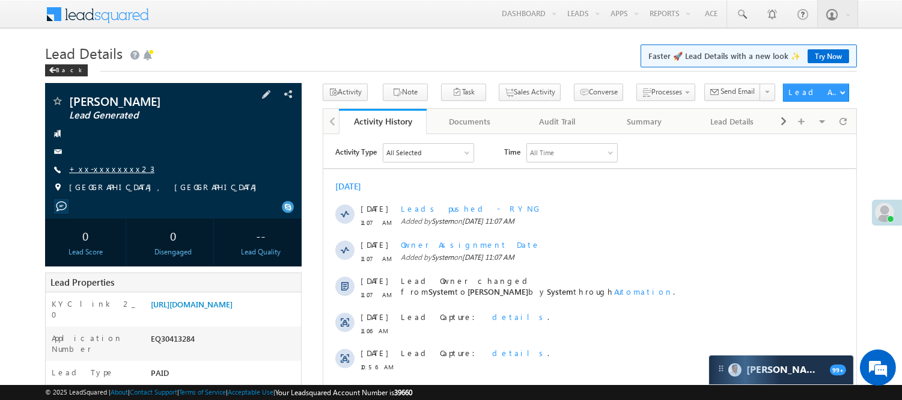
click at [75, 164] on link "+xx-xxxxxxxx23" at bounding box center [111, 169] width 85 height 10
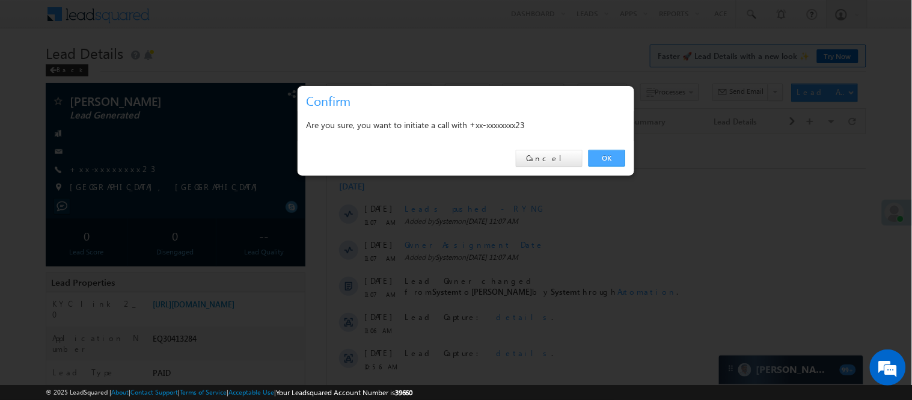
click at [592, 158] on link "OK" at bounding box center [607, 158] width 37 height 17
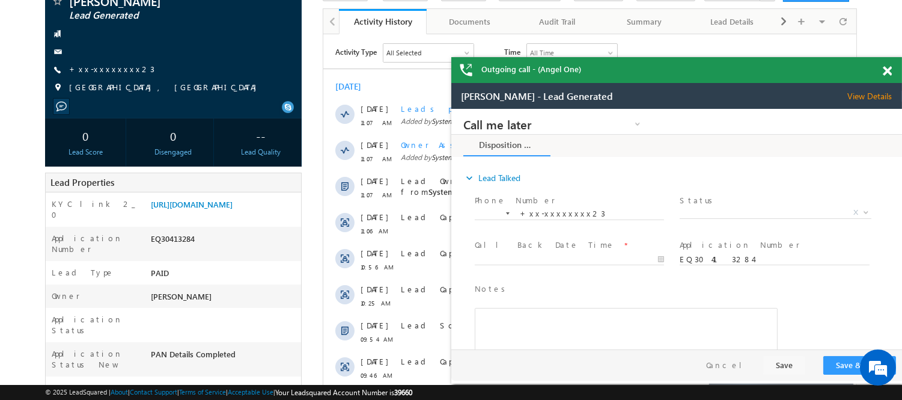
scroll to position [133, 0]
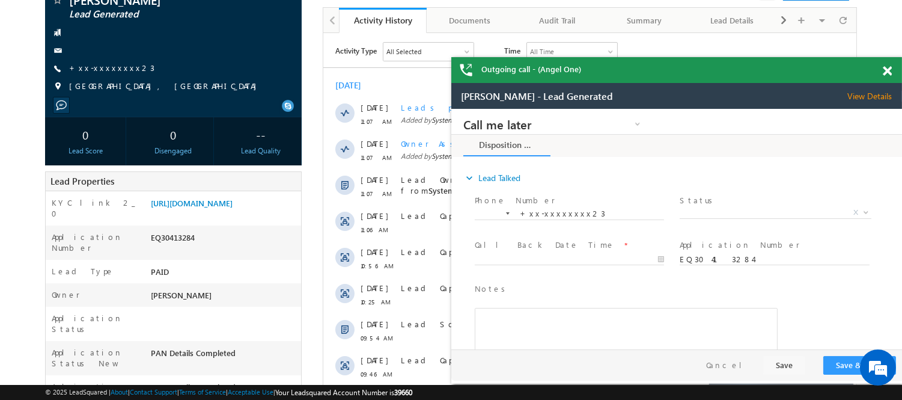
click at [890, 70] on span at bounding box center [887, 71] width 9 height 10
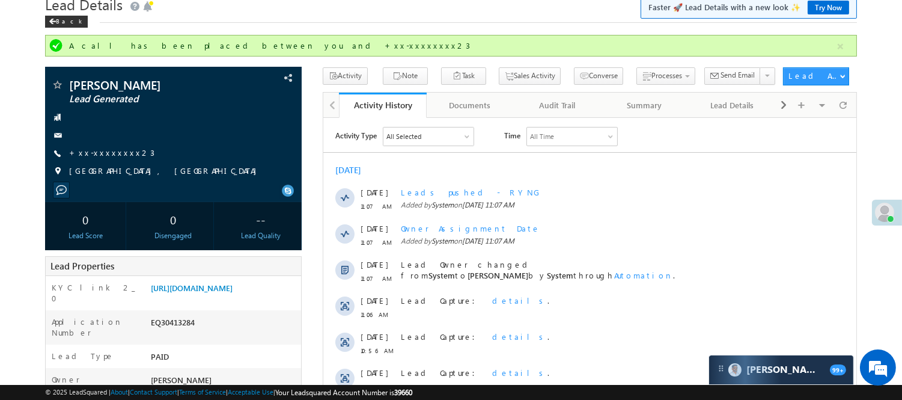
scroll to position [0, 0]
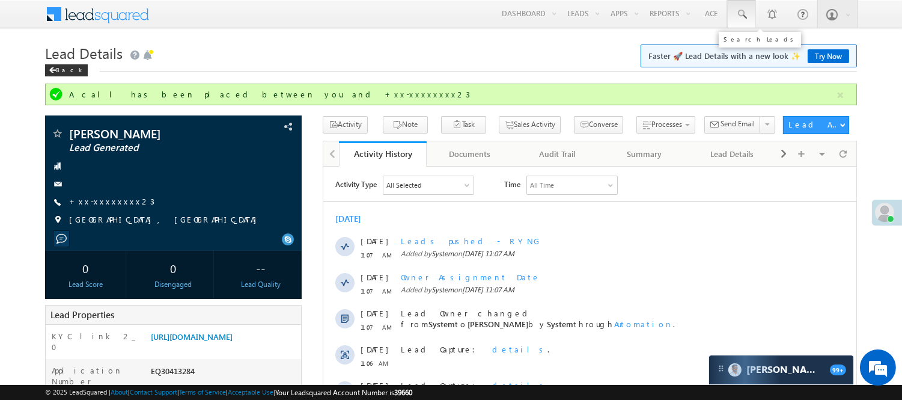
click at [744, 14] on span at bounding box center [742, 14] width 12 height 12
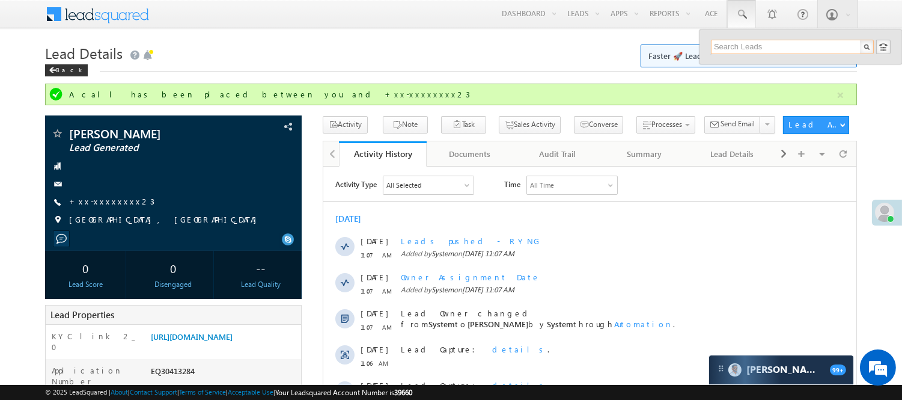
click at [761, 43] on input "text" at bounding box center [792, 47] width 163 height 14
paste input "6267042767"
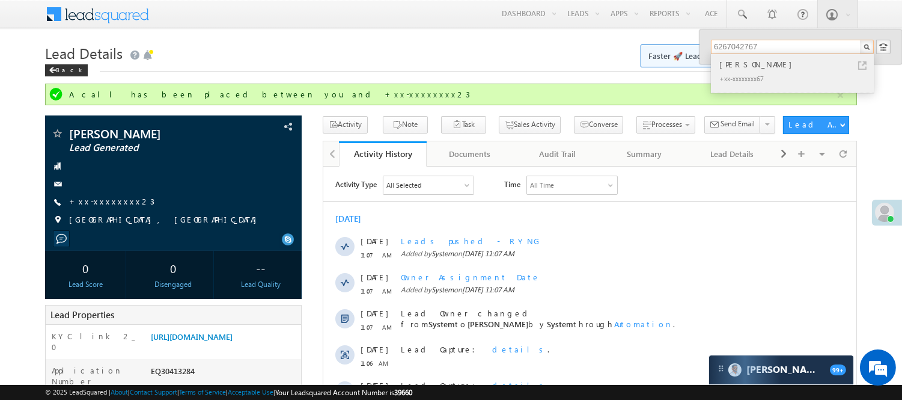
type input "6267042767"
click at [748, 71] on div "+xx-xxxxxxxx67" at bounding box center [797, 78] width 161 height 14
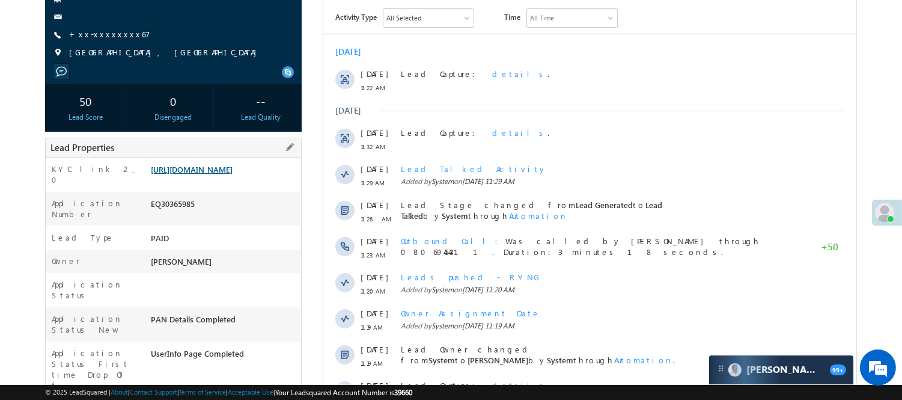
click at [197, 174] on link "[URL][DOMAIN_NAME]" at bounding box center [192, 169] width 82 height 10
click at [102, 35] on link "+xx-xxxxxxxx67" at bounding box center [109, 34] width 81 height 10
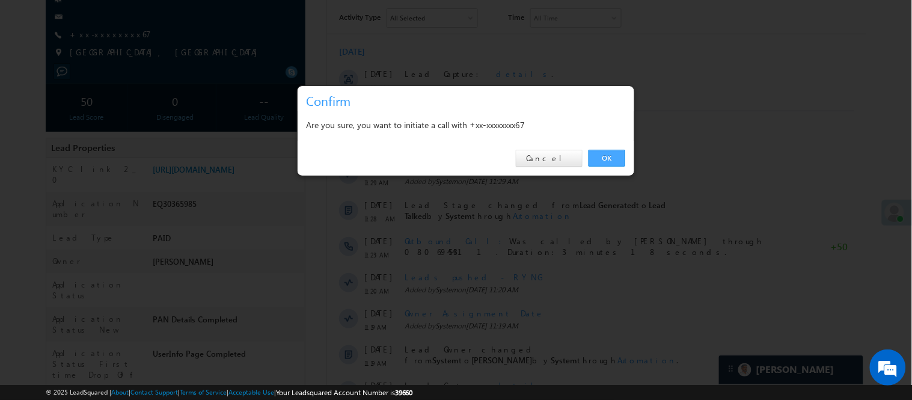
click at [612, 165] on link "OK" at bounding box center [607, 158] width 37 height 17
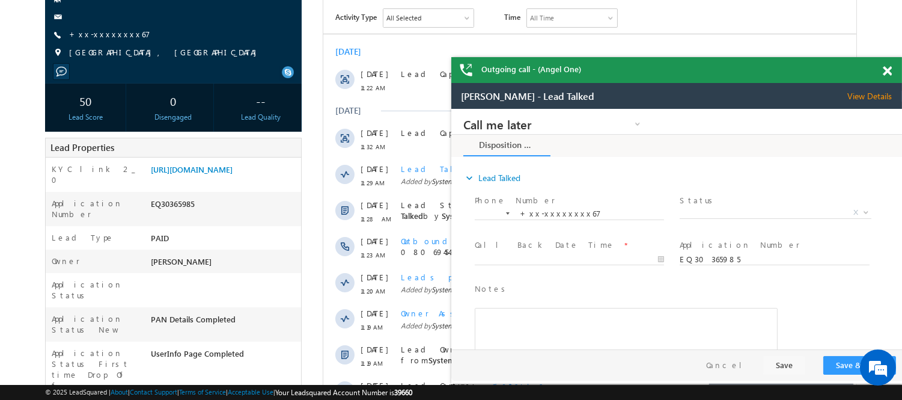
click at [892, 69] on div at bounding box center [894, 68] width 16 height 23
click at [887, 71] on span at bounding box center [887, 71] width 9 height 10
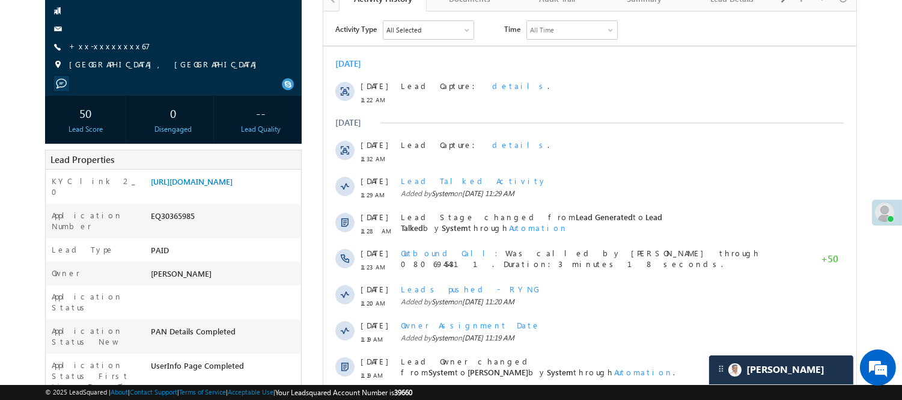
scroll to position [133, 0]
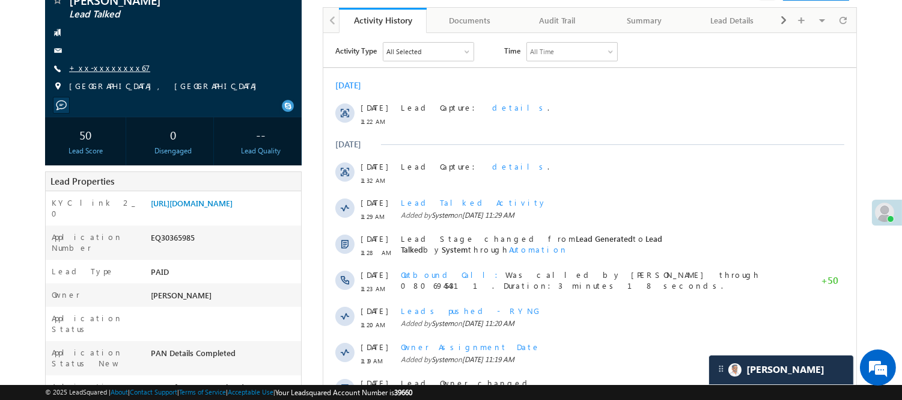
click at [102, 64] on link "+xx-xxxxxxxx67" at bounding box center [109, 68] width 81 height 10
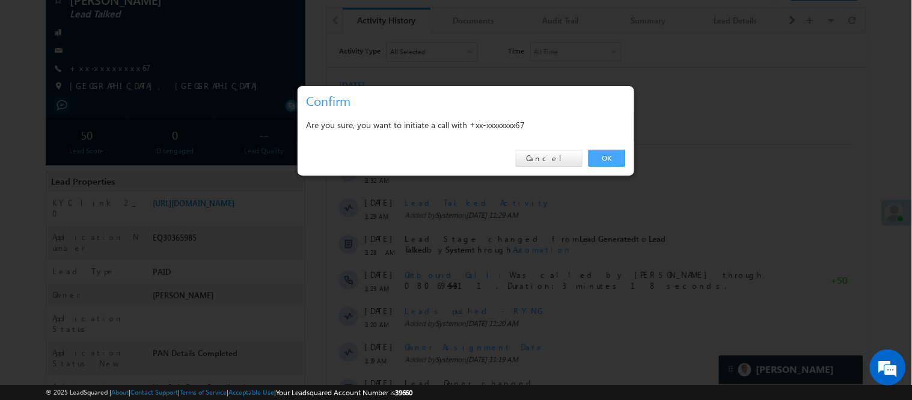
click at [596, 154] on link "OK" at bounding box center [607, 158] width 37 height 17
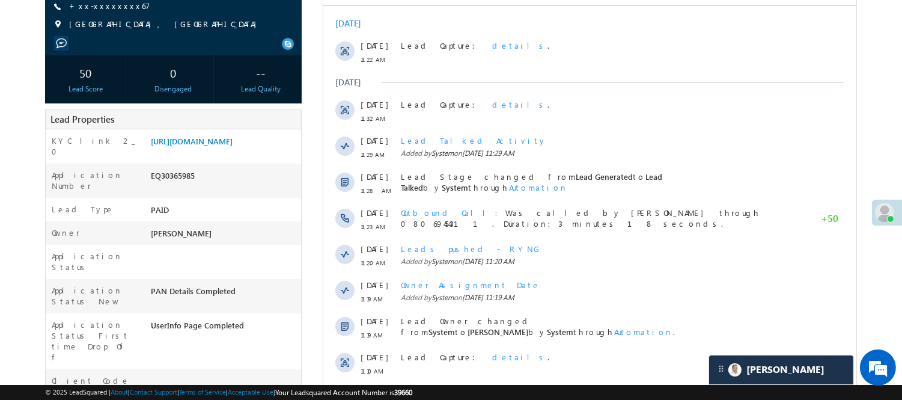
scroll to position [200, 0]
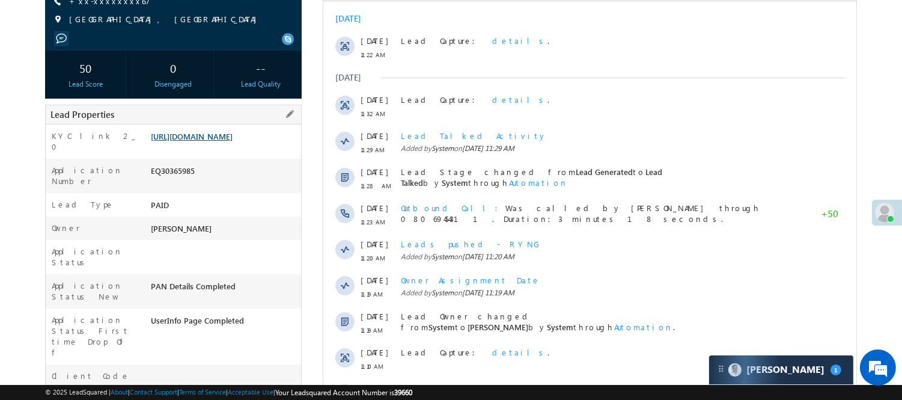
click at [233, 141] on link "https://angelbroking1-pk3em7sa.customui-test.leadsquared.com?leadId=e96f0a51-c1…" at bounding box center [192, 136] width 82 height 10
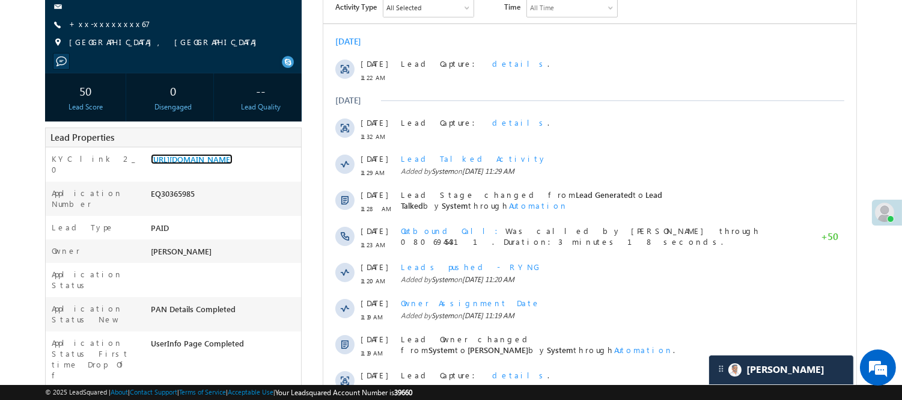
scroll to position [0, 0]
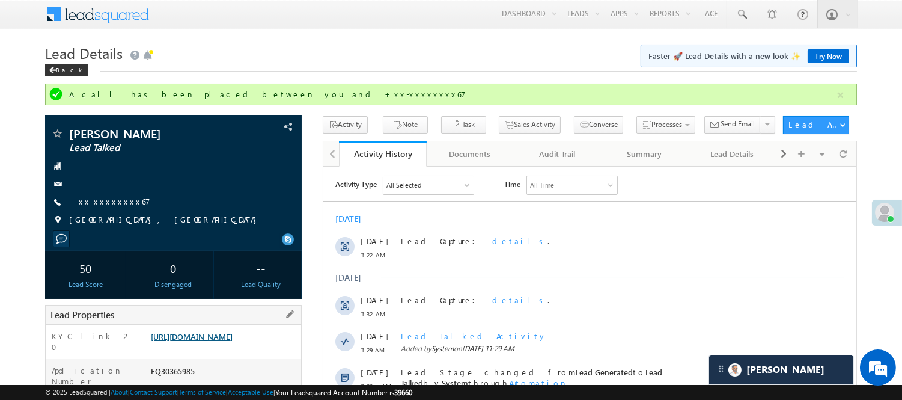
click at [225, 341] on link "https://angelbroking1-pk3em7sa.customui-test.leadsquared.com?leadId=e96f0a51-c1…" at bounding box center [192, 336] width 82 height 10
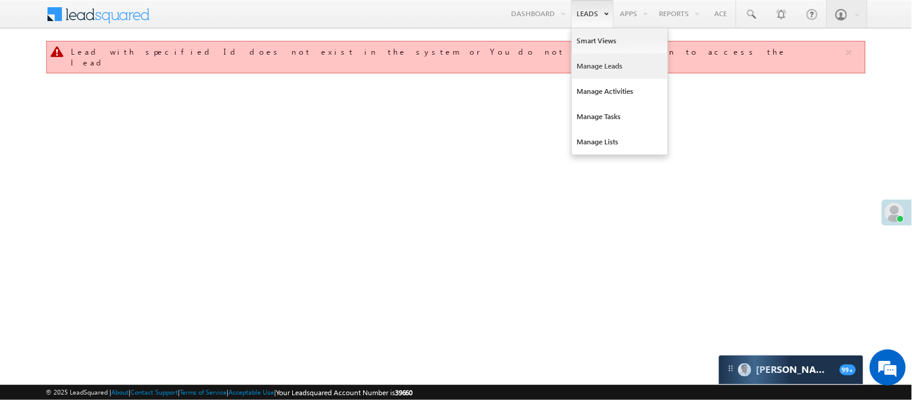
click at [591, 63] on link "Manage Leads" at bounding box center [620, 66] width 96 height 25
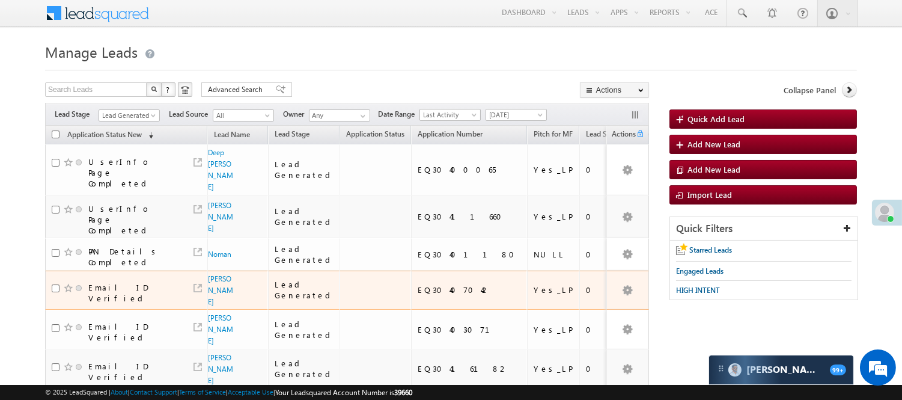
scroll to position [79, 0]
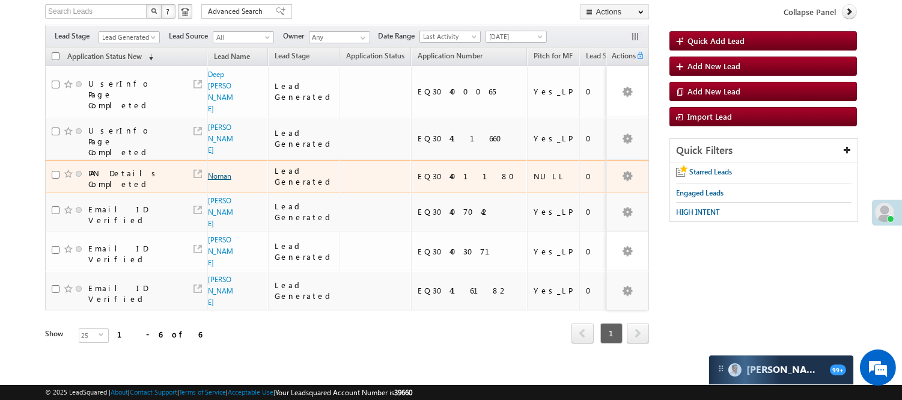
click at [216, 171] on link "Noman" at bounding box center [219, 175] width 23 height 9
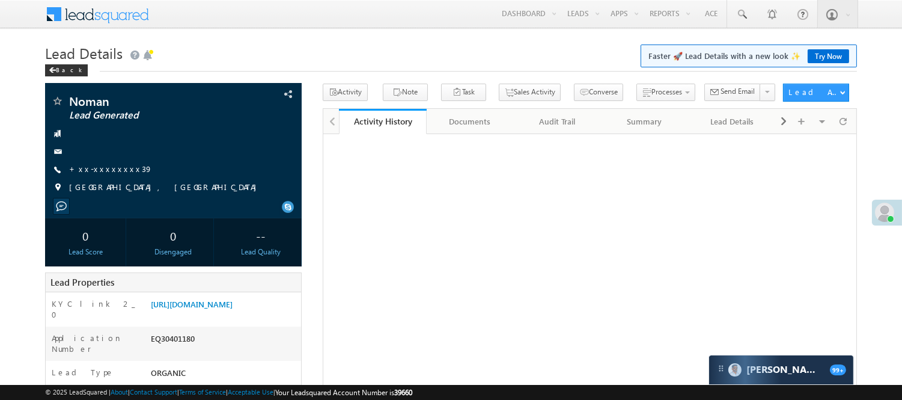
click at [102, 172] on link "+xx-xxxxxxxx39" at bounding box center [111, 169] width 84 height 10
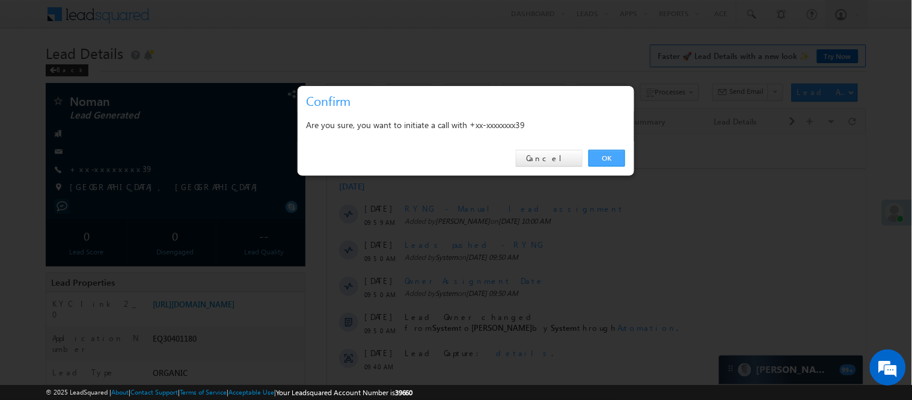
click at [603, 163] on link "OK" at bounding box center [607, 158] width 37 height 17
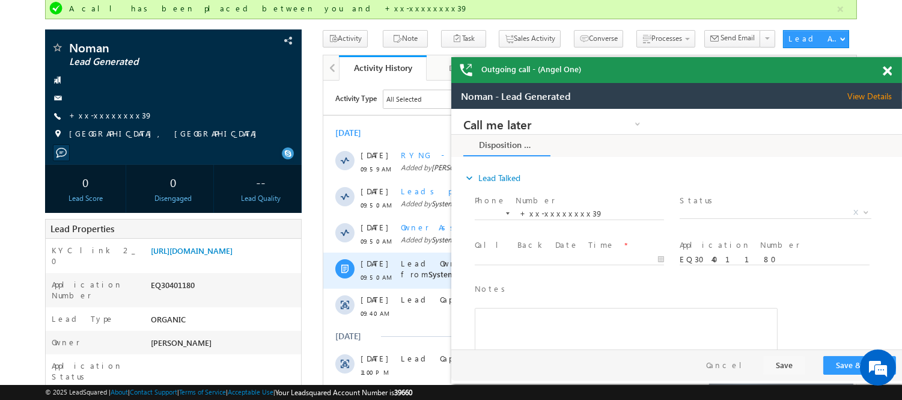
scroll to position [200, 0]
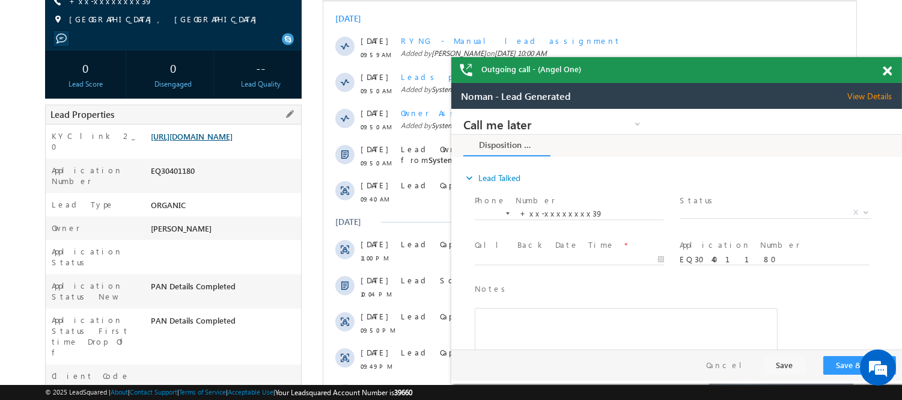
click at [233, 141] on link "https://angelbroking1-pk3em7sa.customui-test.leadsquared.com?leadId=b05474d9-63…" at bounding box center [192, 136] width 82 height 10
click at [884, 72] on span at bounding box center [887, 71] width 9 height 10
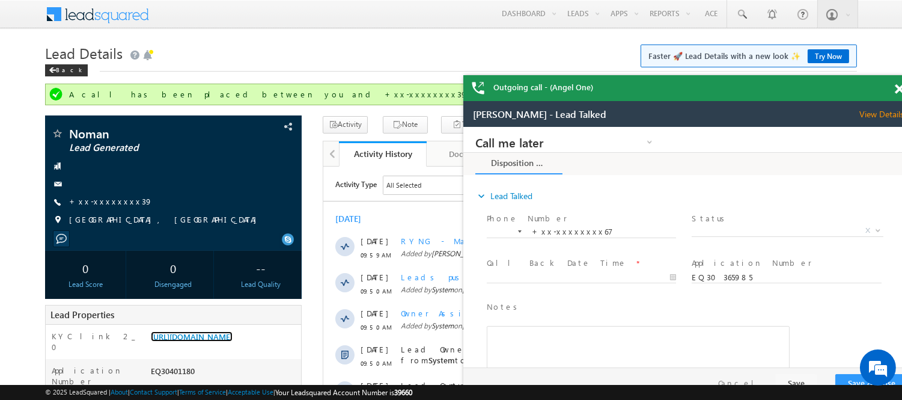
scroll to position [0, 0]
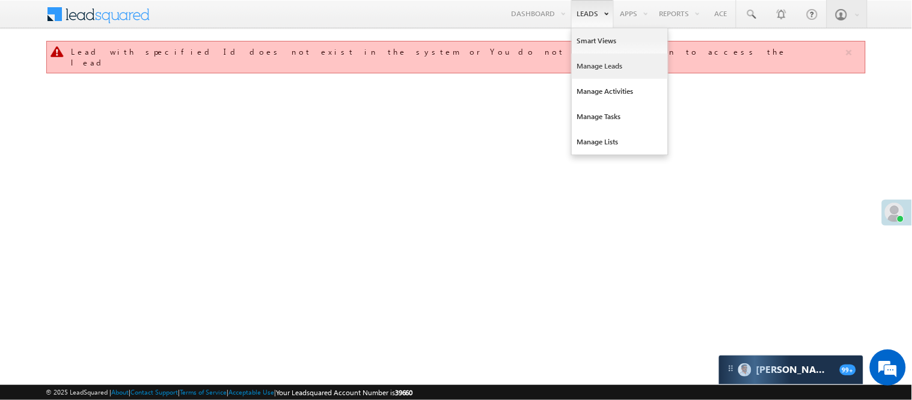
click at [585, 61] on link "Manage Leads" at bounding box center [620, 66] width 96 height 25
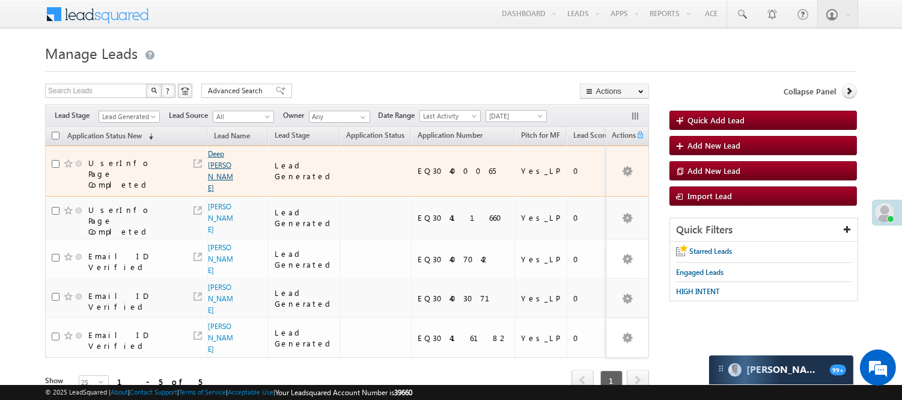
click at [213, 170] on link "Deep Diyasi" at bounding box center [220, 170] width 25 height 43
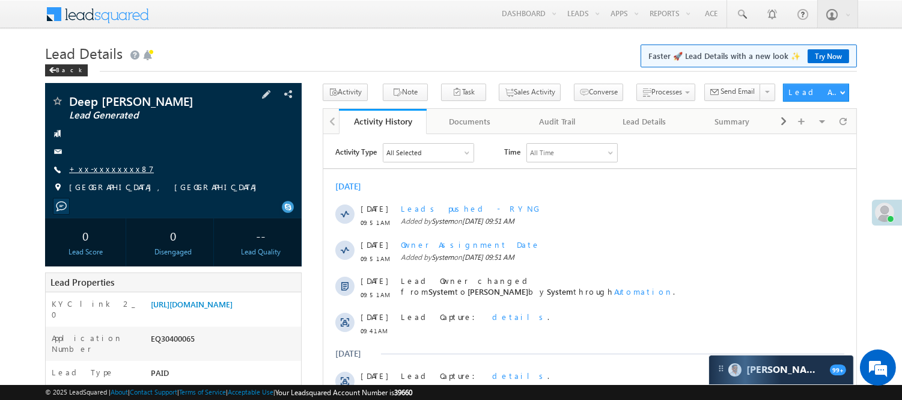
click at [111, 167] on link "+xx-xxxxxxxx87" at bounding box center [111, 169] width 85 height 10
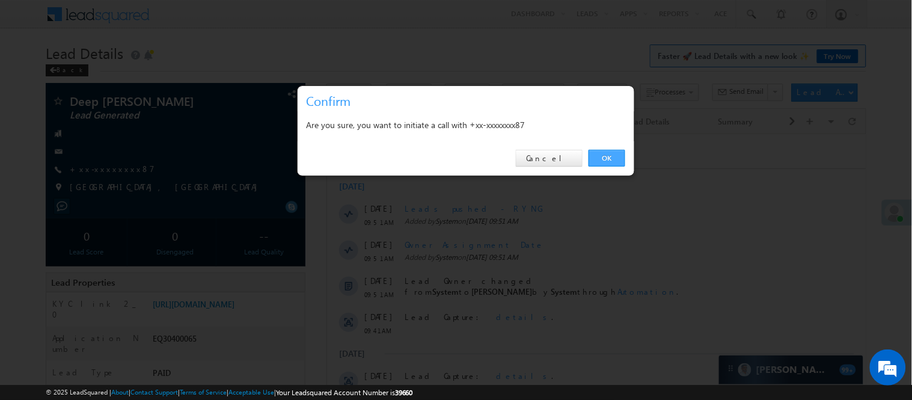
click at [600, 162] on link "OK" at bounding box center [607, 158] width 37 height 17
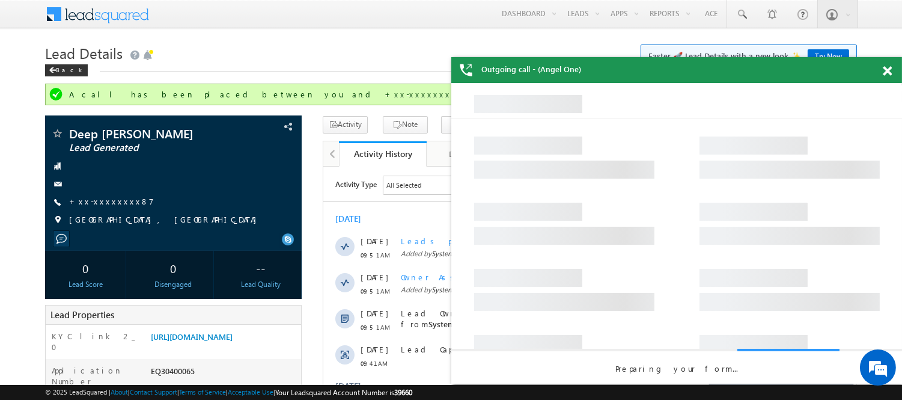
click at [894, 74] on div at bounding box center [894, 68] width 16 height 23
click at [893, 70] on div at bounding box center [894, 68] width 16 height 23
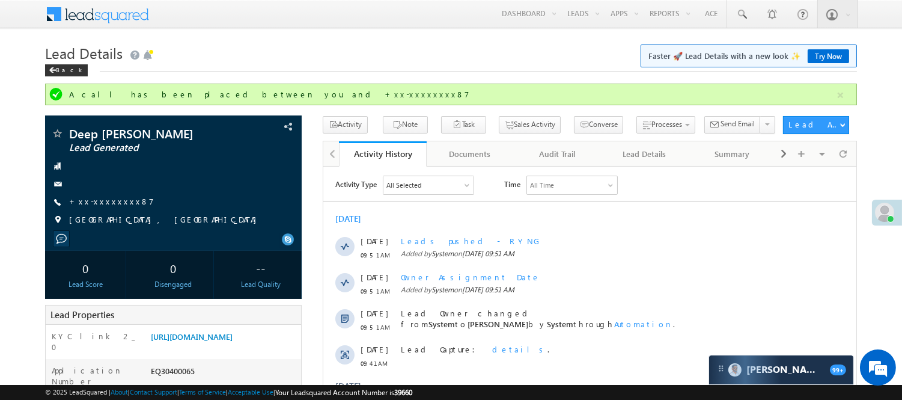
click at [51, 79] on div "Lead Details Faster 🚀 Lead Details with a new look ✨ Try Now Back" at bounding box center [451, 61] width 812 height 43
click at [58, 71] on div "Back" at bounding box center [66, 70] width 43 height 12
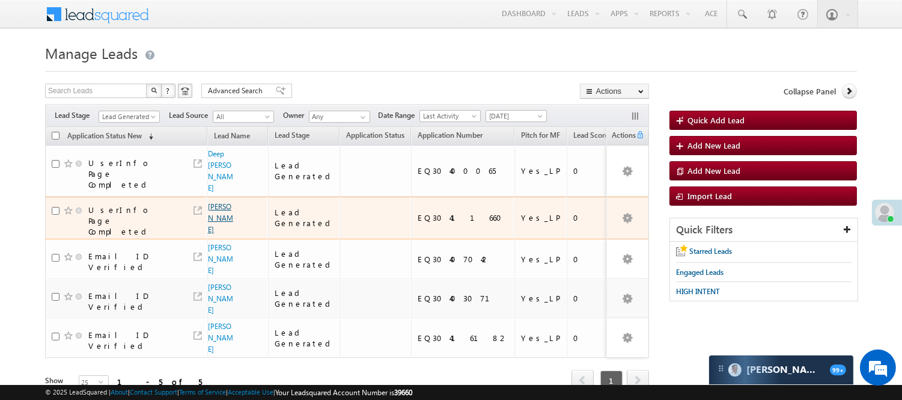
click at [218, 202] on link "Sanjay kadam" at bounding box center [220, 218] width 25 height 32
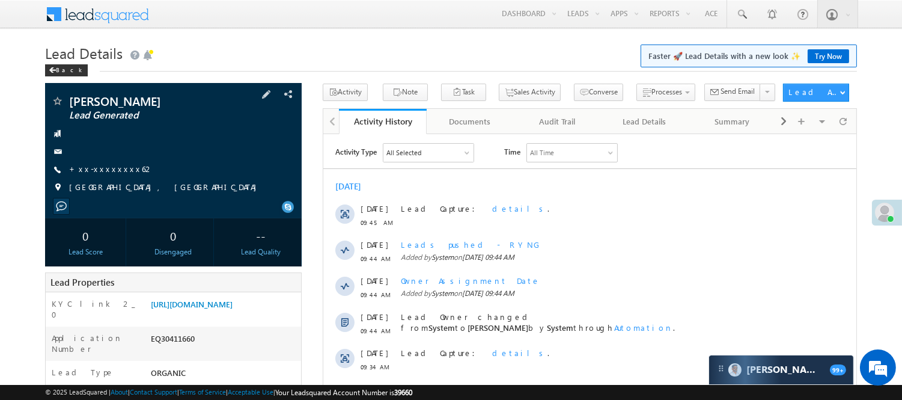
click at [99, 162] on div "Sanjay kadam Lead Generated +xx-xxxxxxxx62" at bounding box center [173, 147] width 245 height 105
click at [100, 164] on link "+xx-xxxxxxxx62" at bounding box center [111, 169] width 85 height 10
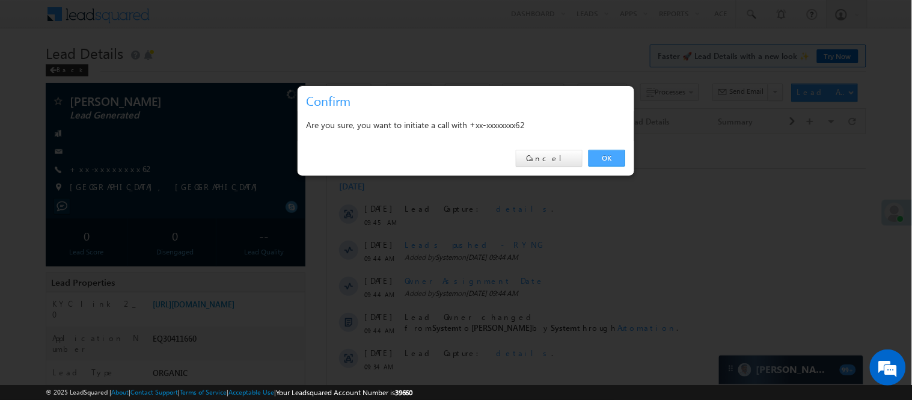
drag, startPoint x: 606, startPoint y: 155, endPoint x: 283, endPoint y: 21, distance: 349.5
click at [606, 155] on link "OK" at bounding box center [607, 158] width 37 height 17
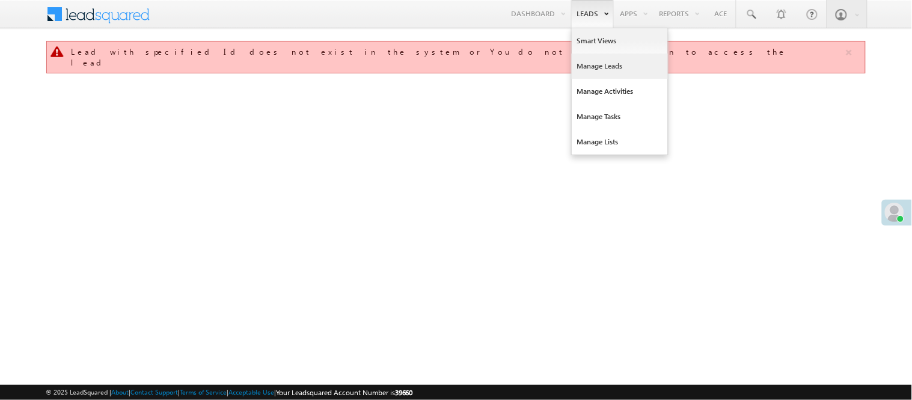
click at [608, 61] on link "Manage Leads" at bounding box center [620, 66] width 96 height 25
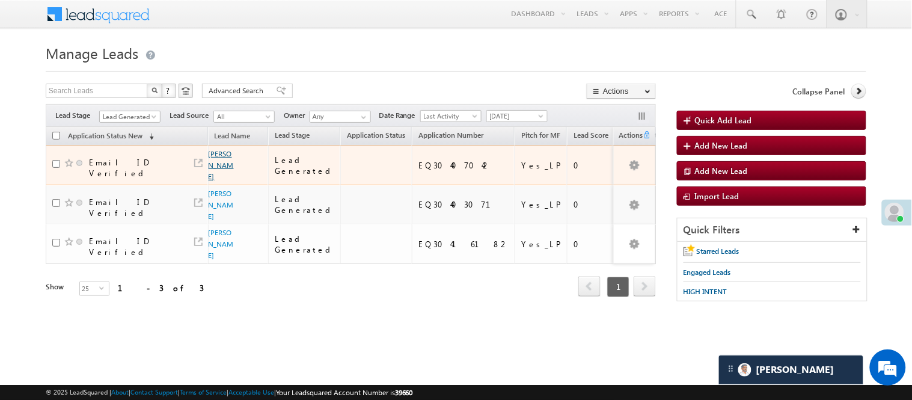
click at [217, 153] on link "[PERSON_NAME]" at bounding box center [221, 165] width 25 height 32
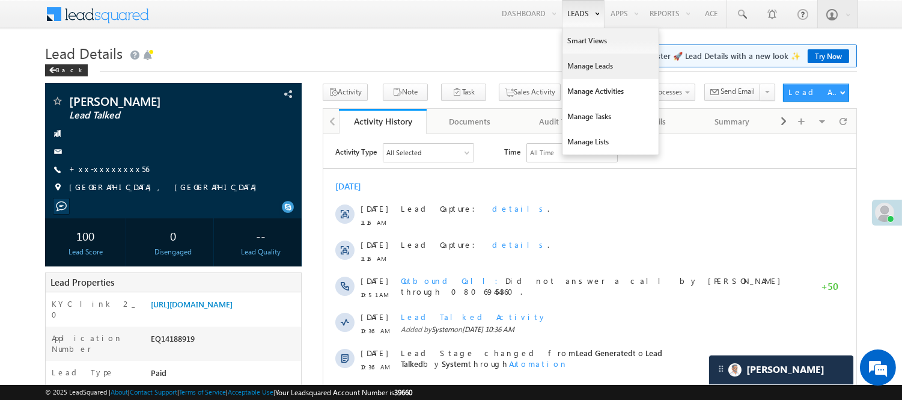
click at [584, 63] on link "Manage Leads" at bounding box center [611, 66] width 96 height 25
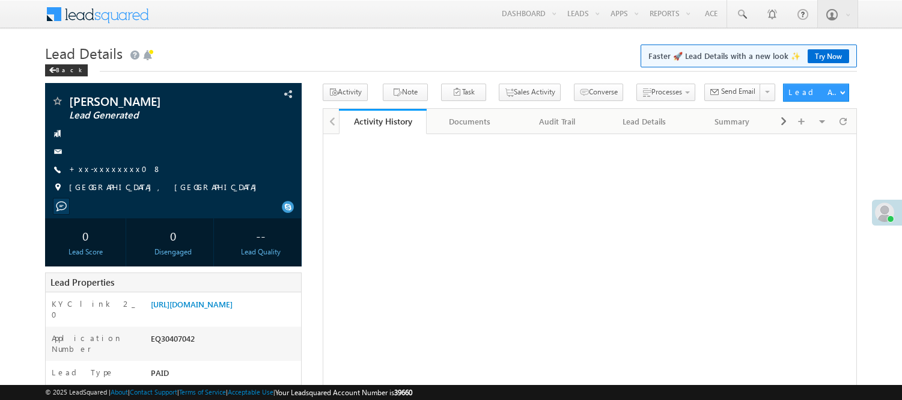
click at [93, 167] on link "+xx-xxxxxxxx08" at bounding box center [115, 169] width 93 height 10
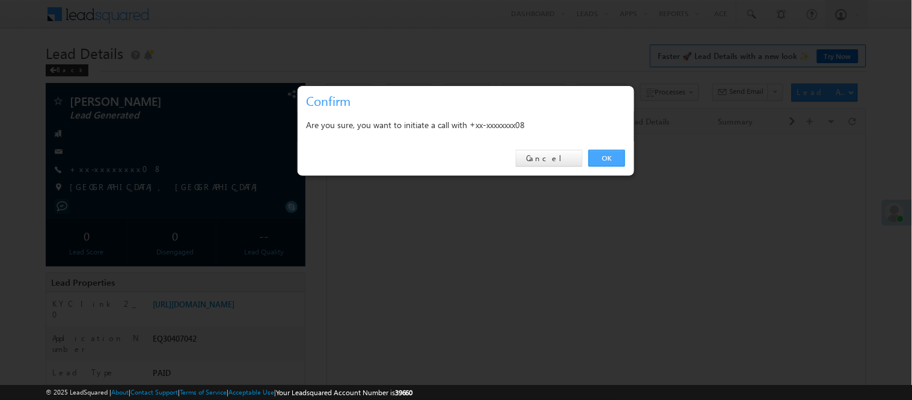
click at [608, 159] on link "OK" at bounding box center [607, 158] width 37 height 17
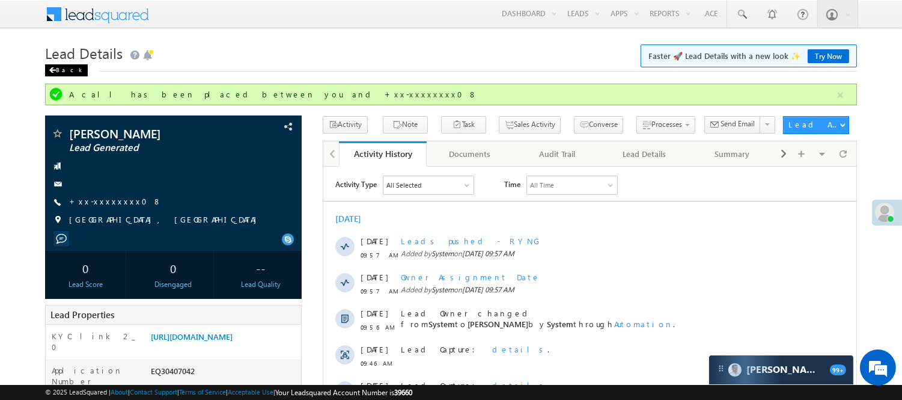
click at [60, 70] on div "Back" at bounding box center [66, 70] width 43 height 12
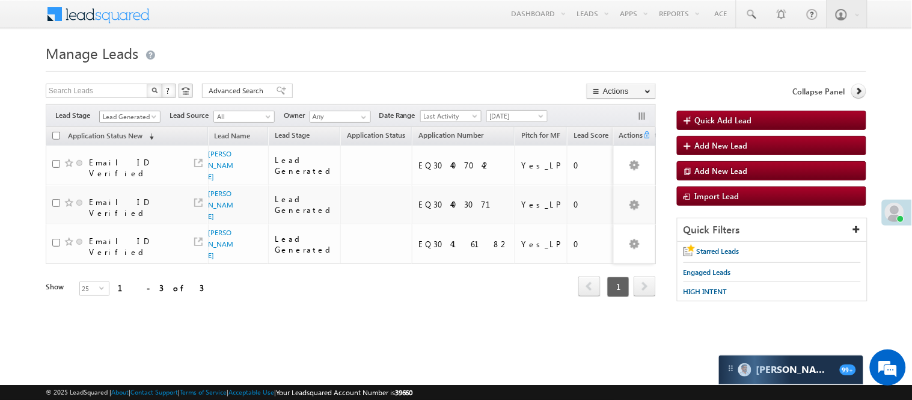
click at [136, 118] on span "Lead Generated" at bounding box center [128, 116] width 57 height 11
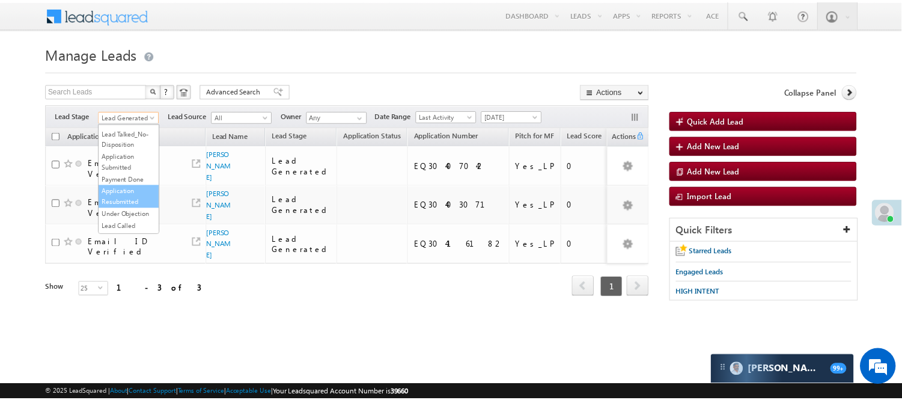
scroll to position [133, 0]
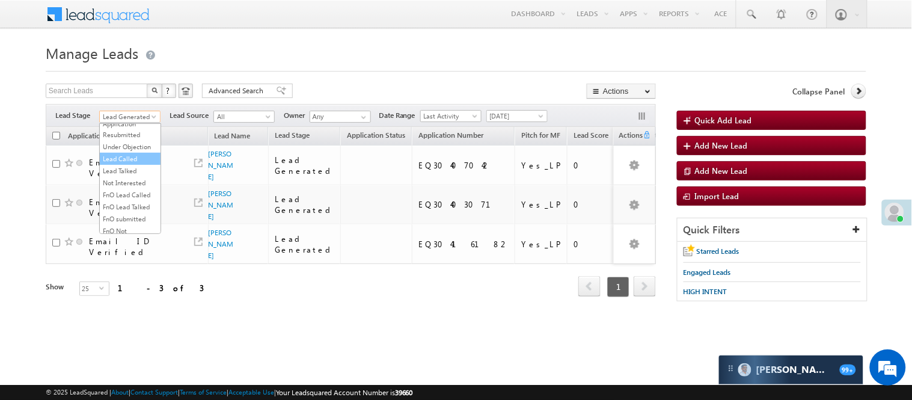
click at [128, 164] on link "Lead Called" at bounding box center [130, 158] width 61 height 11
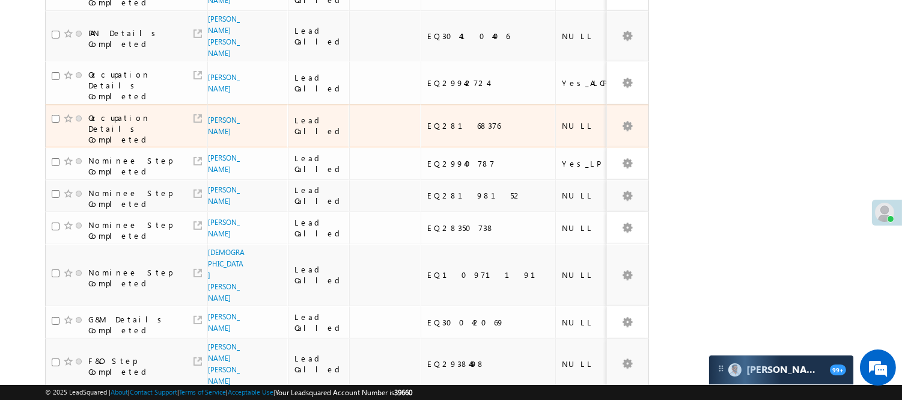
scroll to position [534, 0]
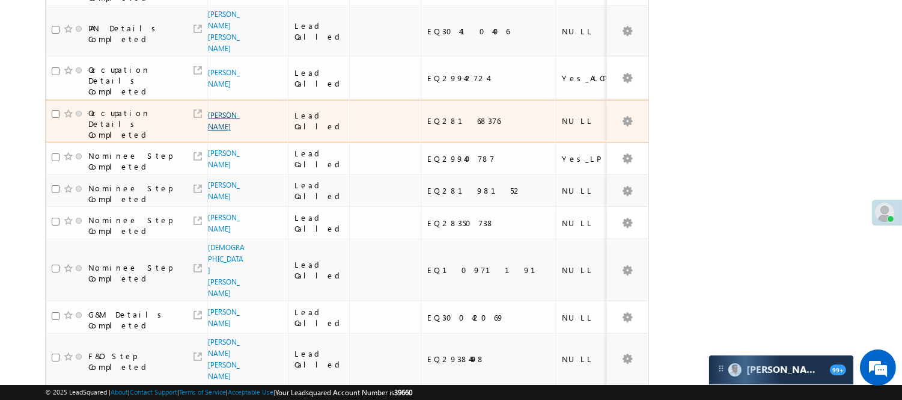
click at [218, 131] on link "Aftaab Shaikh" at bounding box center [224, 121] width 32 height 20
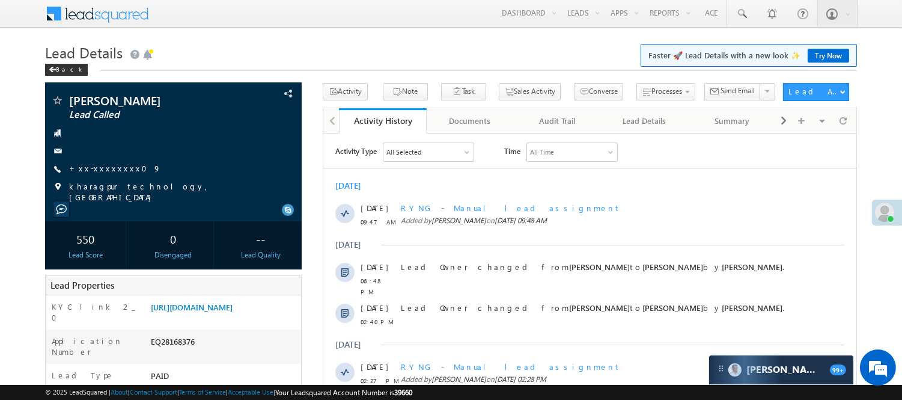
scroll to position [67, 0]
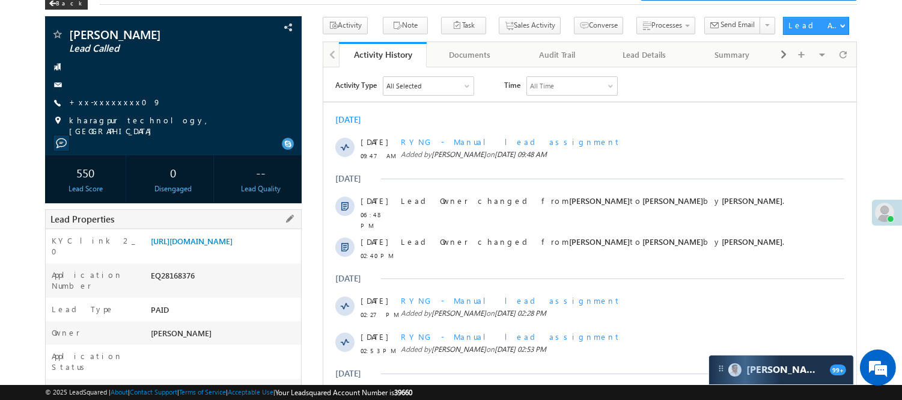
click at [220, 252] on div "[URL][DOMAIN_NAME]" at bounding box center [224, 243] width 153 height 17
click at [221, 246] on link "[URL][DOMAIN_NAME]" at bounding box center [192, 241] width 82 height 10
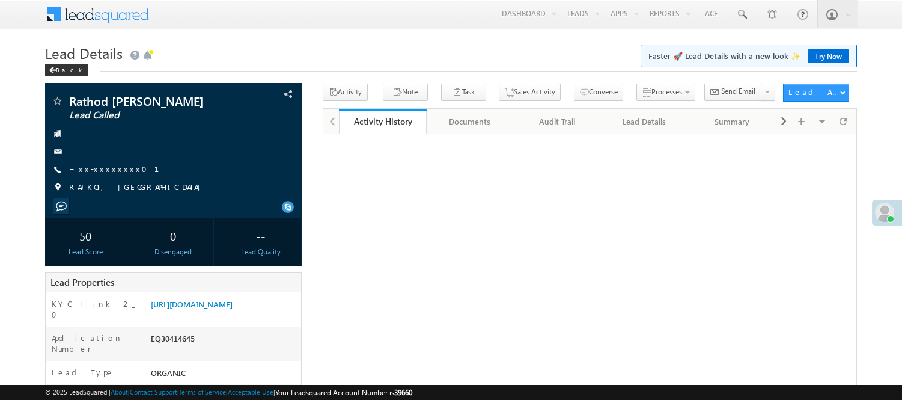
scroll to position [133, 0]
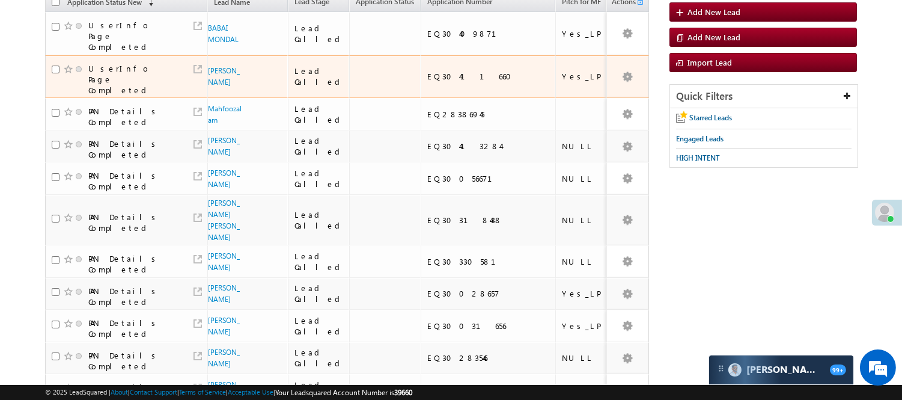
scroll to position [67, 0]
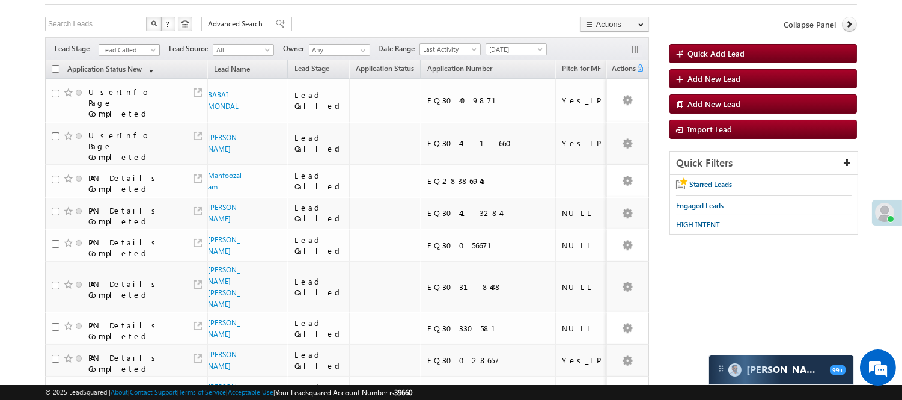
click at [121, 55] on span "Lead Called" at bounding box center [127, 49] width 57 height 11
click at [130, 96] on link "Lead Talked" at bounding box center [129, 90] width 61 height 11
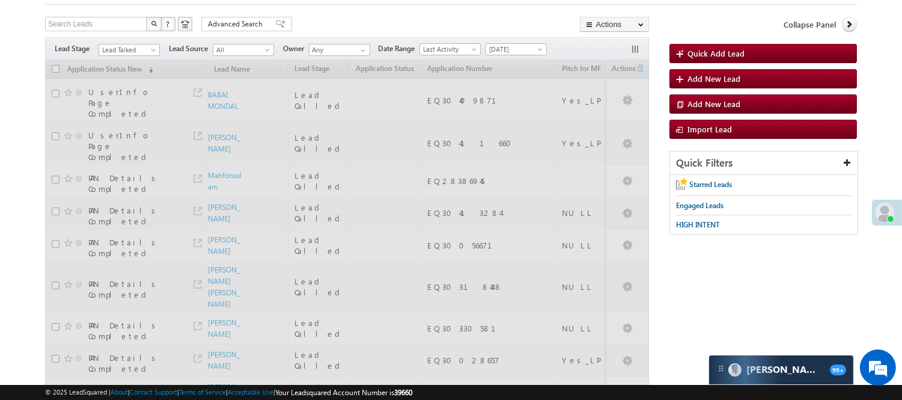
click at [141, 52] on span "Lead Talked" at bounding box center [127, 49] width 57 height 11
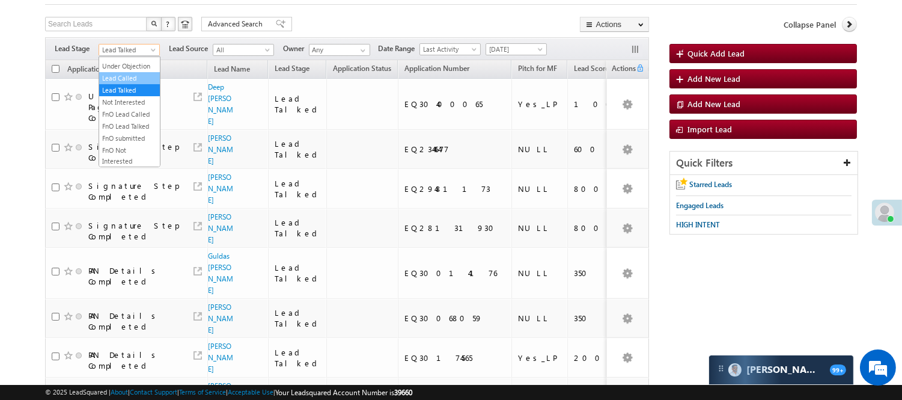
click at [133, 84] on link "Lead Called" at bounding box center [129, 78] width 61 height 11
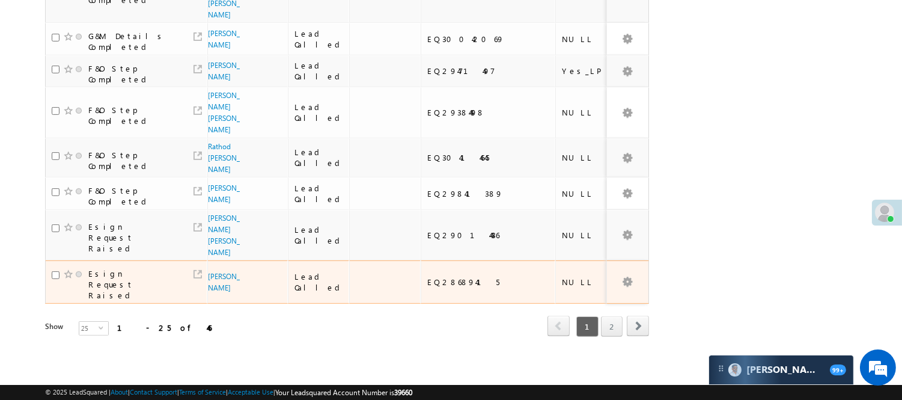
scroll to position [1006, 0]
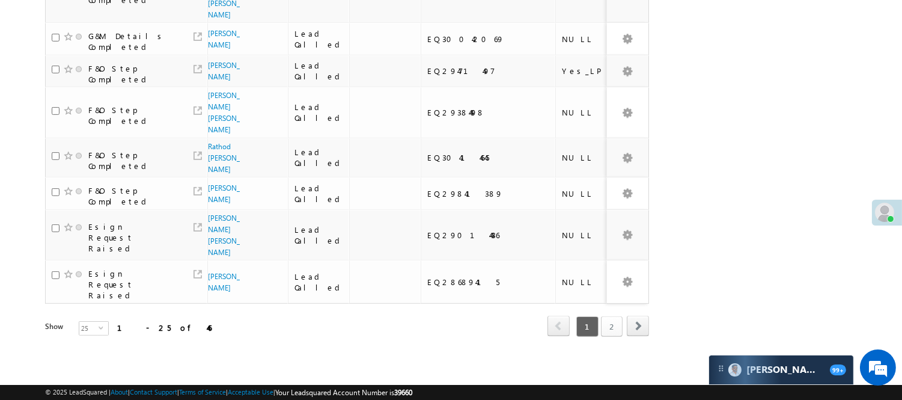
click at [613, 316] on link "2" at bounding box center [612, 326] width 22 height 20
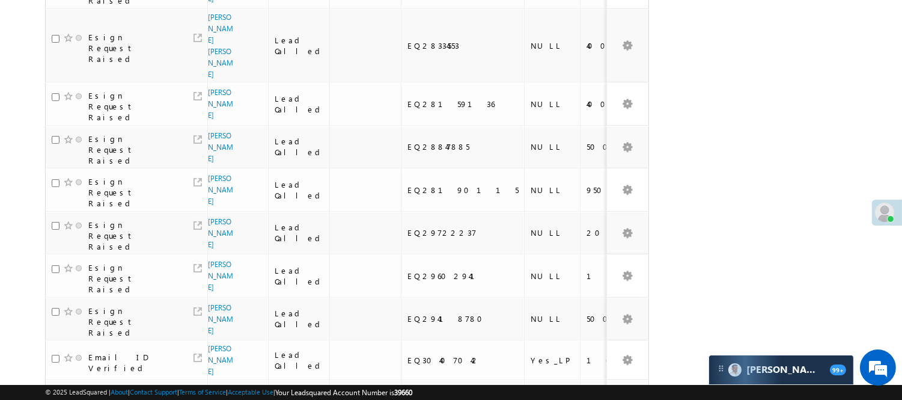
scroll to position [763, 0]
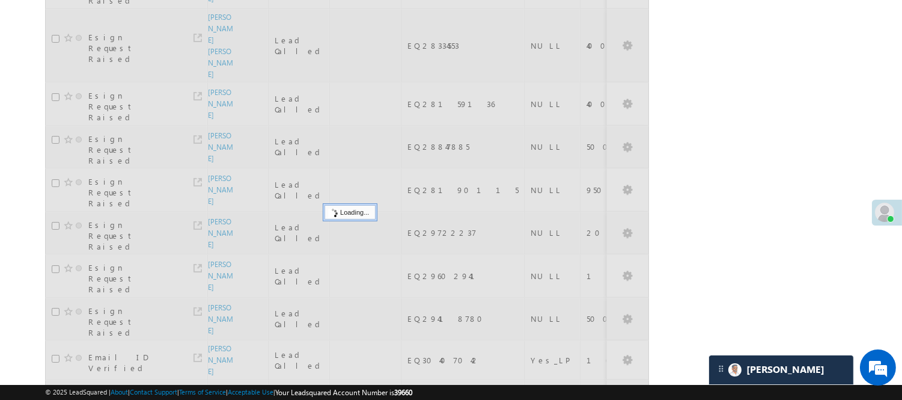
scroll to position [63, 0]
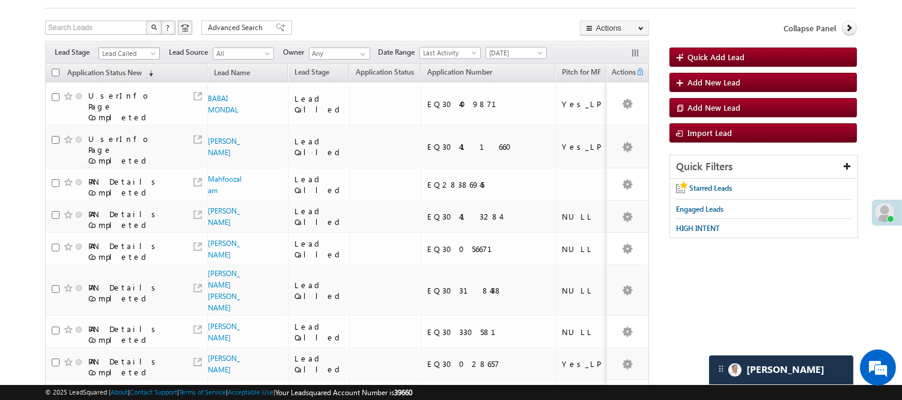
click at [130, 55] on span "Lead Called" at bounding box center [127, 53] width 57 height 11
click at [133, 99] on link "Lead Talked" at bounding box center [129, 93] width 61 height 11
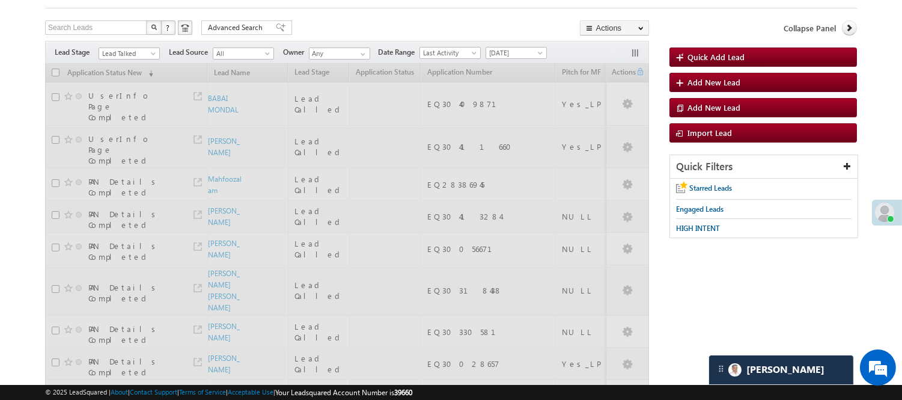
click at [335, 30] on div "Search Leads X ? 46 results found Advanced Search Advanced Search Advanced sear…" at bounding box center [347, 28] width 604 height 17
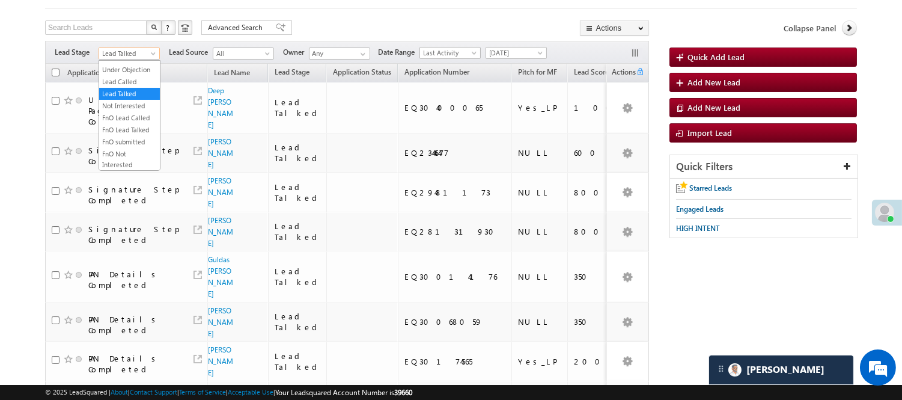
click at [118, 58] on link "Lead Talked" at bounding box center [129, 53] width 61 height 12
click at [123, 87] on link "Lead Called" at bounding box center [129, 81] width 61 height 11
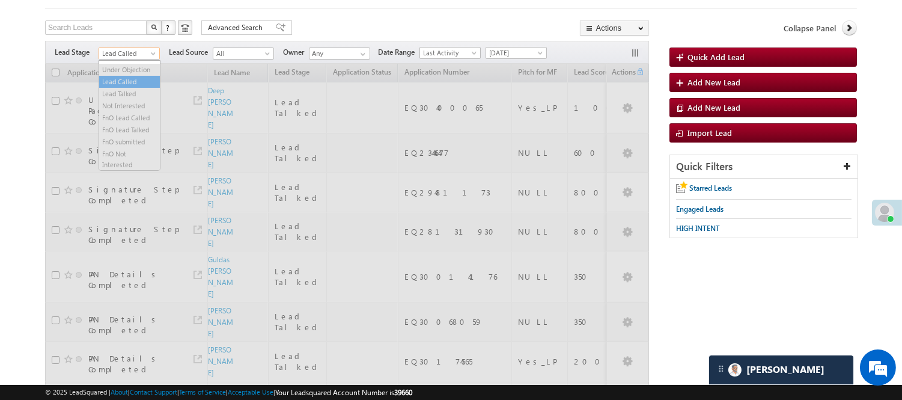
click at [124, 55] on span "Lead Called" at bounding box center [127, 53] width 57 height 11
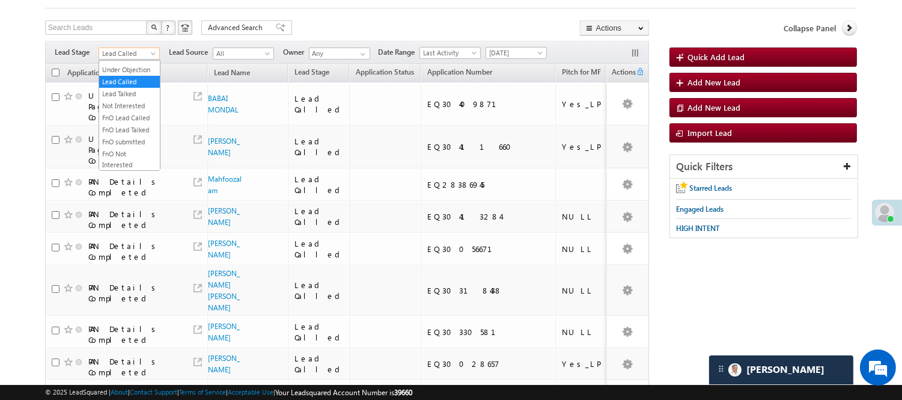
click at [313, 31] on div "Search Leads X ? 46 results found Advanced Search Advanced Search Advanced sear…" at bounding box center [347, 28] width 604 height 17
click at [381, 26] on div "Search Leads X ? 46 results found Advanced Search Advanced Search Advanced sear…" at bounding box center [347, 28] width 604 height 17
click at [139, 50] on span "Lead Called" at bounding box center [127, 53] width 57 height 11
click at [134, 99] on link "Lead Talked" at bounding box center [129, 93] width 61 height 11
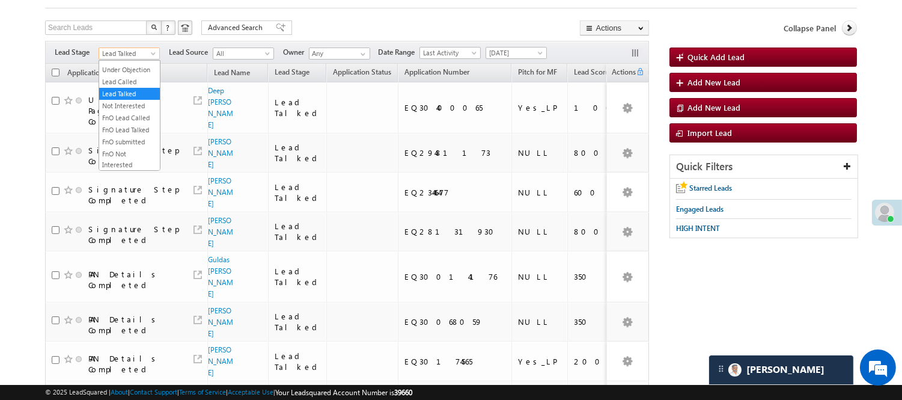
click at [145, 56] on span "Lead Talked" at bounding box center [127, 53] width 57 height 11
click at [132, 104] on link "Lead Talked - Pitch Not Done" at bounding box center [129, 96] width 61 height 22
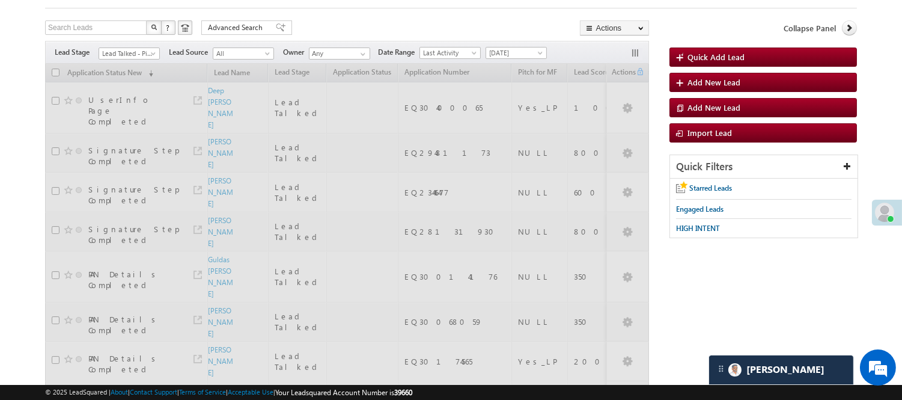
click at [322, 32] on div "Search Leads X ? 58 results found Advanced Search Advanced Search Advanced sear…" at bounding box center [347, 28] width 604 height 17
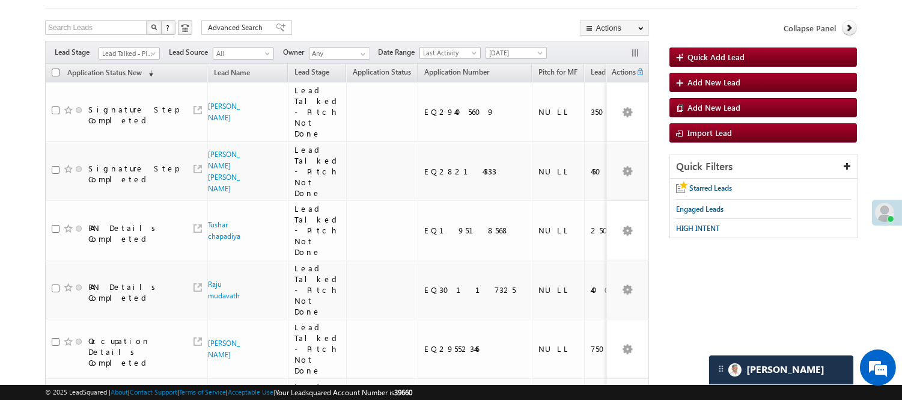
click at [335, 32] on div "Search Leads X ? 39 results found Advanced Search Advanced Search Advanced sear…" at bounding box center [347, 28] width 604 height 17
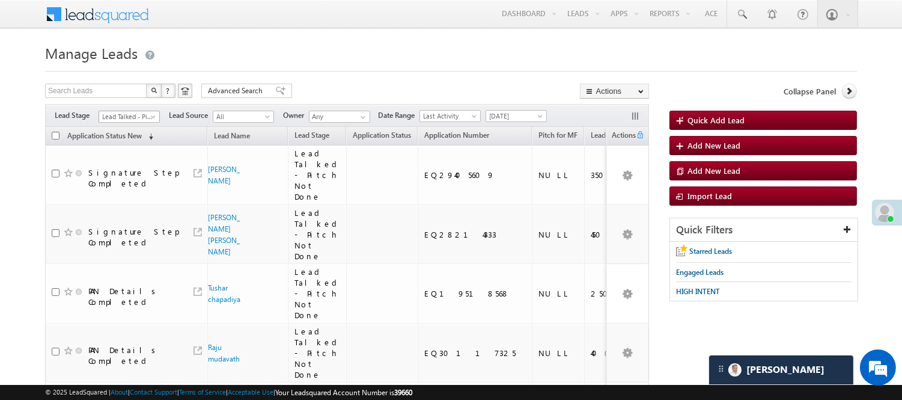
click at [155, 112] on span "Lead Talked - Pitch Not Done" at bounding box center [127, 116] width 57 height 11
click at [140, 142] on link "Lead Generated" at bounding box center [129, 141] width 61 height 11
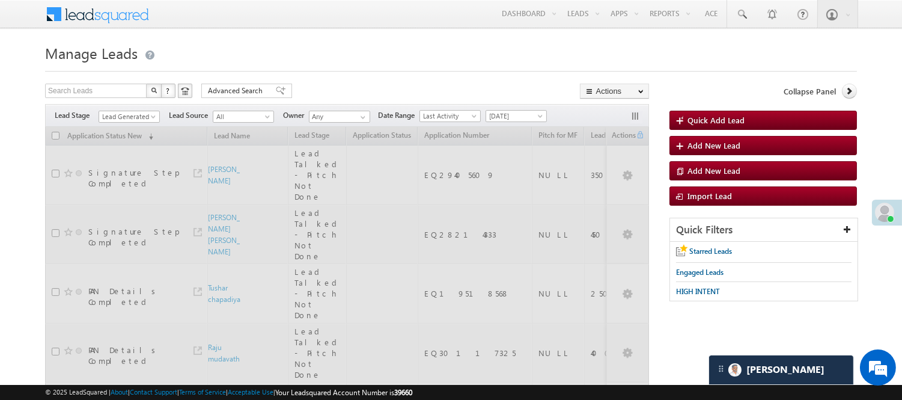
click at [319, 40] on h1 "Manage Leads" at bounding box center [451, 51] width 812 height 23
click at [123, 119] on span "Lead Generated" at bounding box center [127, 116] width 57 height 11
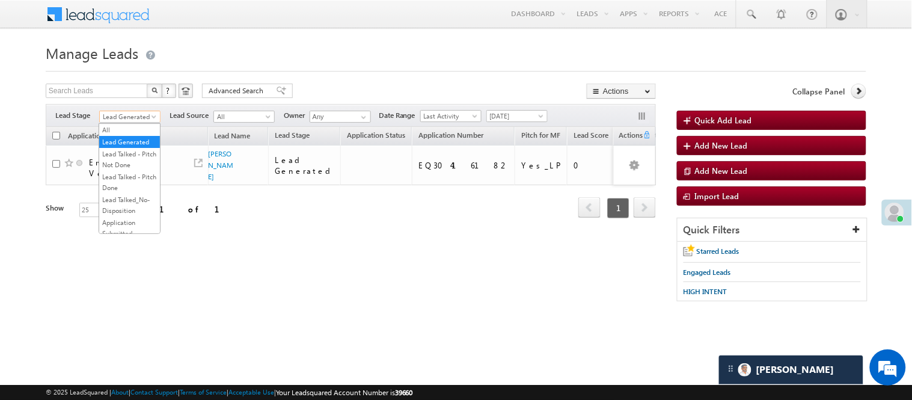
click at [227, 220] on div "Refresh first prev 1 next last 1 - 1 of 1" at bounding box center [351, 202] width 610 height 35
click at [141, 121] on span "Lead Generated" at bounding box center [128, 116] width 57 height 11
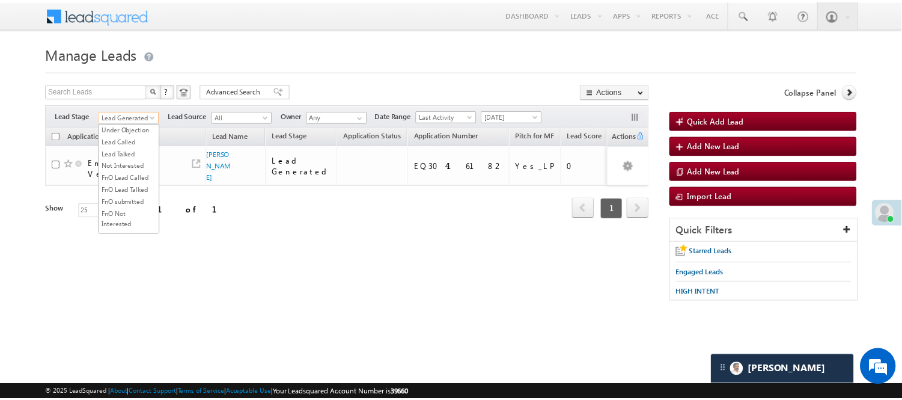
scroll to position [200, 0]
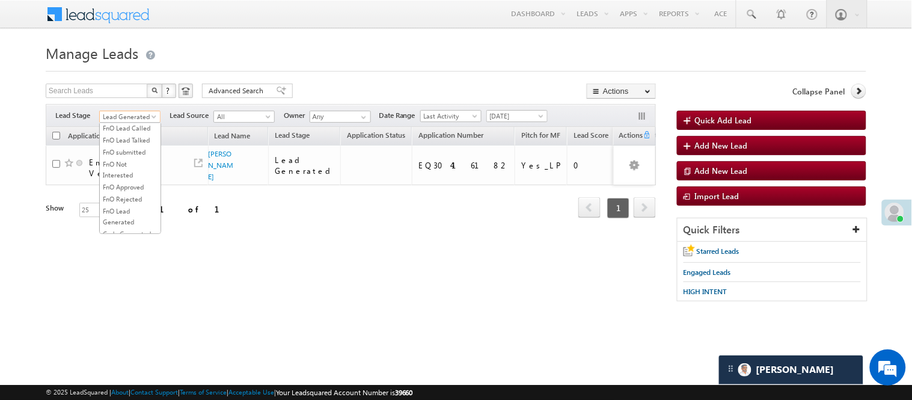
click at [126, 109] on link "Lead Talked" at bounding box center [130, 104] width 61 height 11
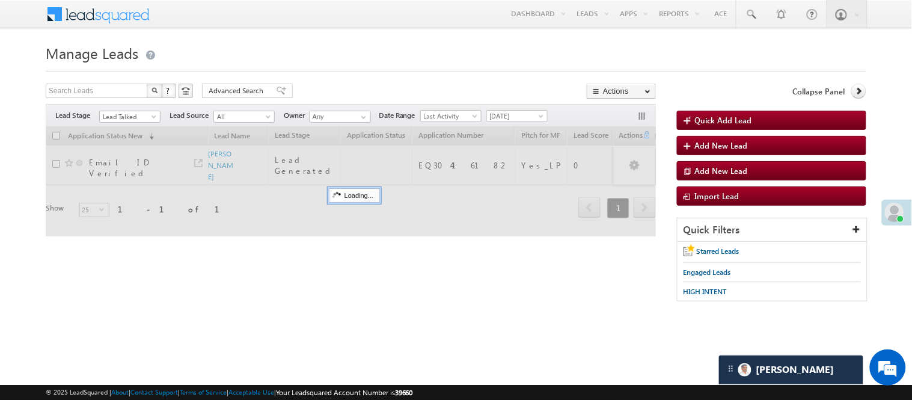
click at [367, 70] on div at bounding box center [456, 68] width 821 height 8
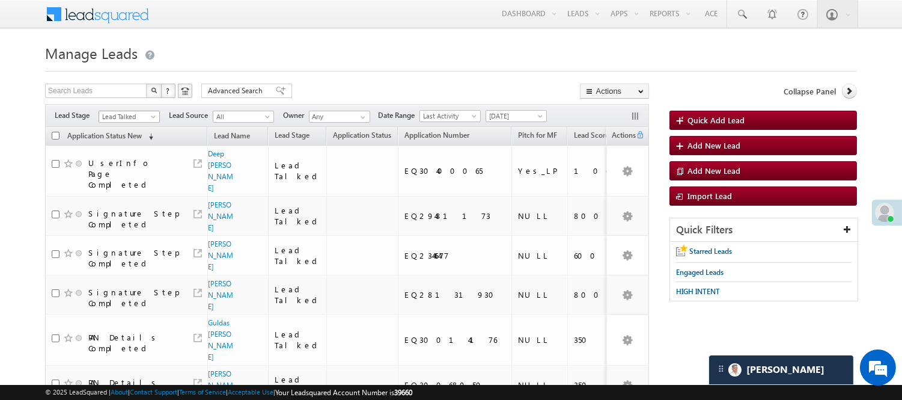
click at [121, 112] on span "Lead Talked" at bounding box center [127, 116] width 57 height 11
click at [134, 97] on link "Lead Called" at bounding box center [129, 92] width 61 height 11
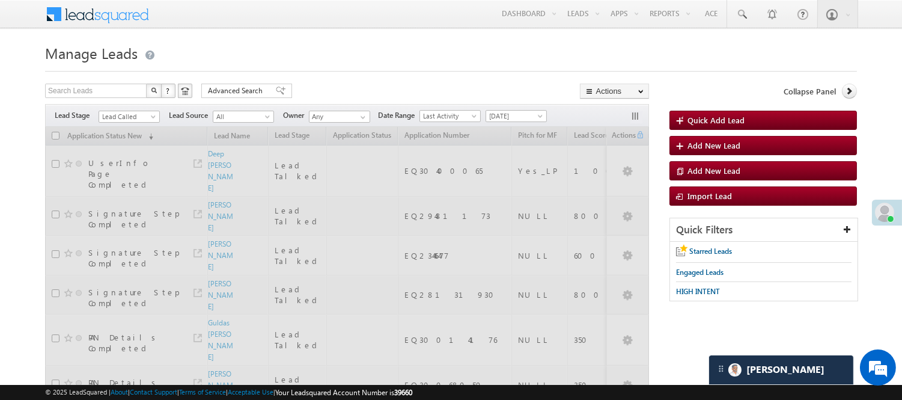
click at [292, 58] on h1 "Manage Leads" at bounding box center [451, 51] width 812 height 23
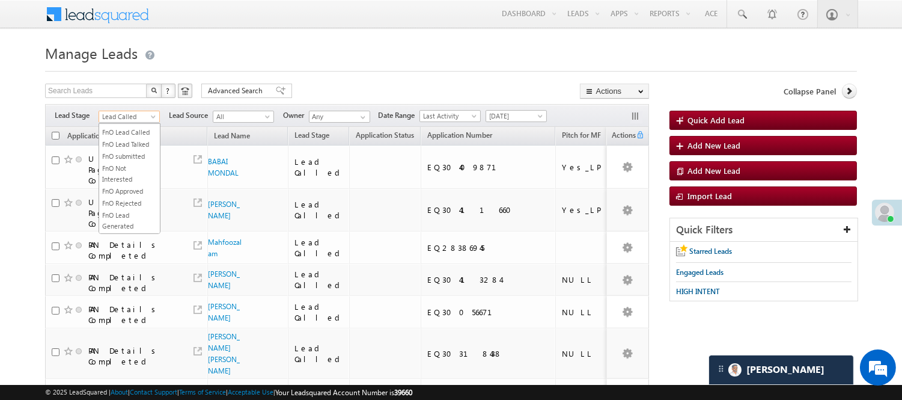
click at [147, 113] on span "Lead Called" at bounding box center [127, 116] width 57 height 11
click at [121, 201] on link "Code Generated" at bounding box center [129, 203] width 61 height 11
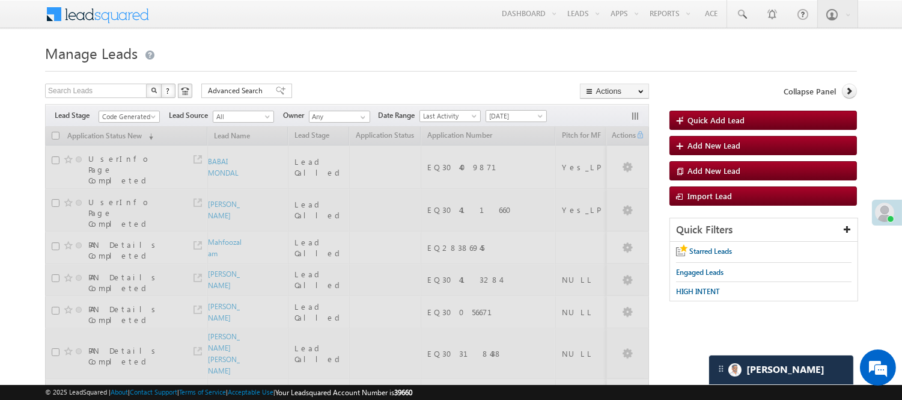
click at [406, 54] on h1 "Manage Leads" at bounding box center [451, 51] width 812 height 23
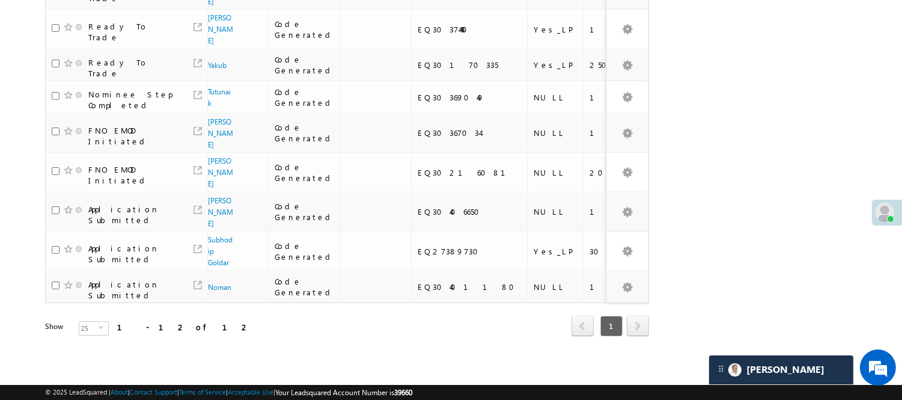
scroll to position [0, 0]
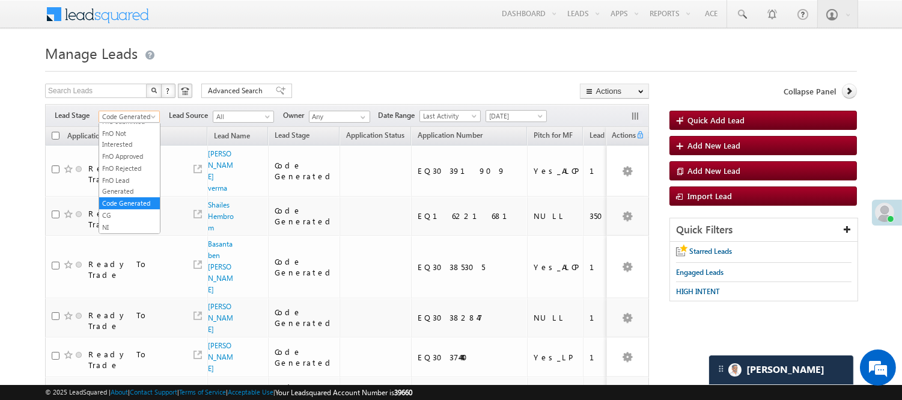
click at [153, 114] on span at bounding box center [155, 119] width 10 height 10
click at [115, 144] on link "Lead Generated" at bounding box center [129, 141] width 61 height 11
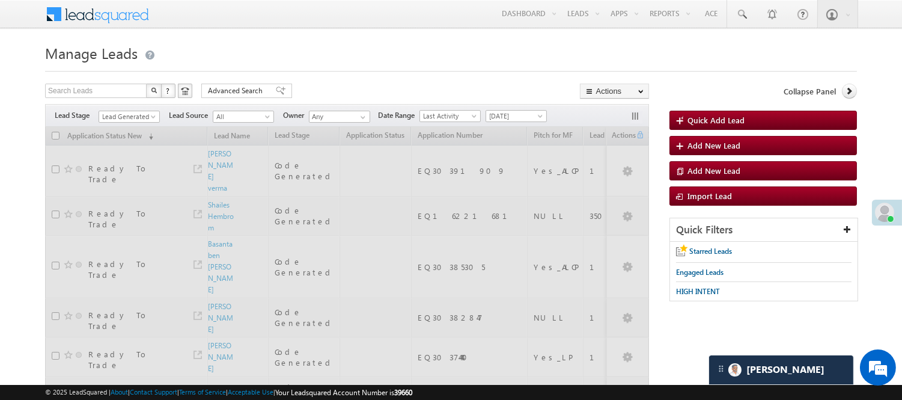
click at [334, 73] on form "Manage Leads Quick Add Lead Search Leads X ? 12 results found Advanced Search A…" at bounding box center [451, 368] width 812 height 657
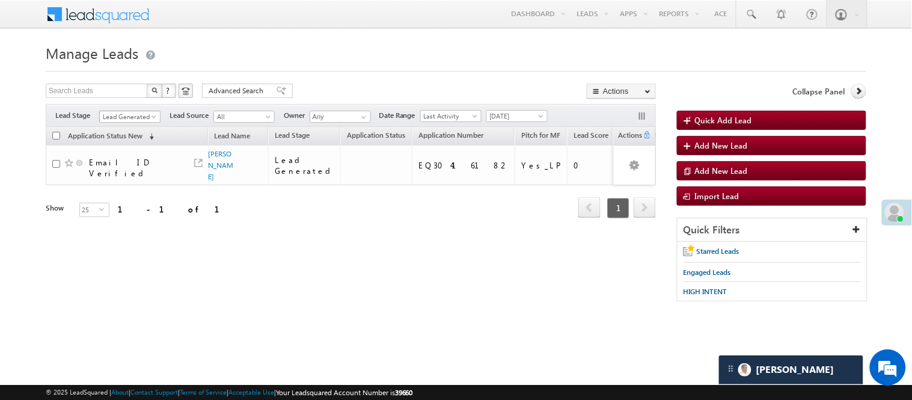
click at [138, 115] on span "Lead Generated" at bounding box center [128, 116] width 57 height 11
drag, startPoint x: 299, startPoint y: 67, endPoint x: 256, endPoint y: 71, distance: 42.8
click at [299, 68] on div at bounding box center [456, 68] width 821 height 8
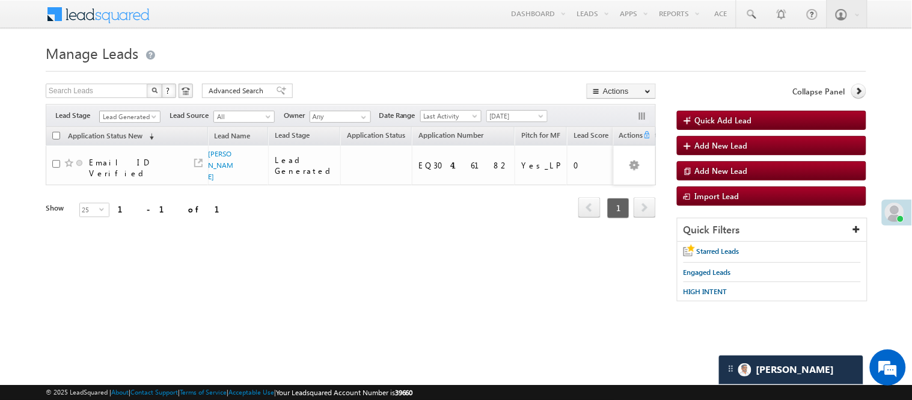
click at [127, 123] on body "Menu [PERSON_NAME] [PERSON_NAME] .Yada v@ang elbro king. com" at bounding box center [456, 170] width 912 height 341
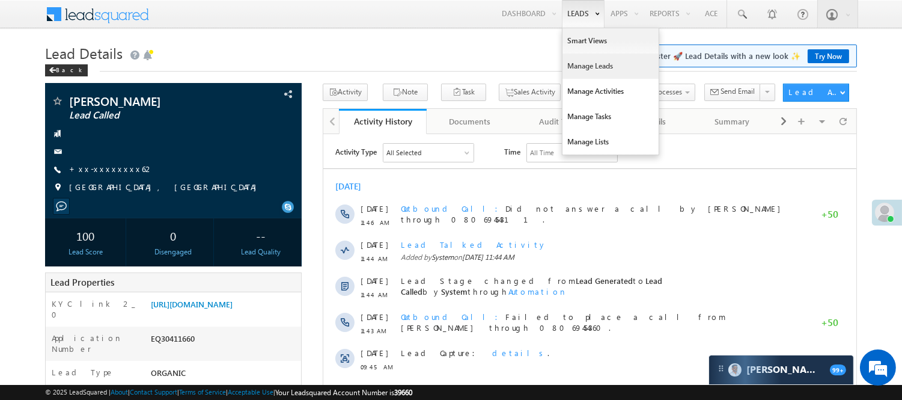
click at [599, 66] on link "Manage Leads" at bounding box center [611, 66] width 96 height 25
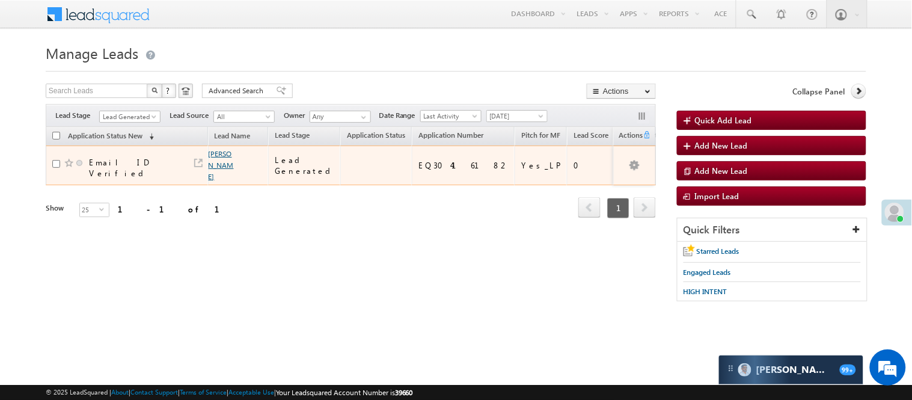
click at [213, 157] on link "[PERSON_NAME]" at bounding box center [221, 165] width 25 height 32
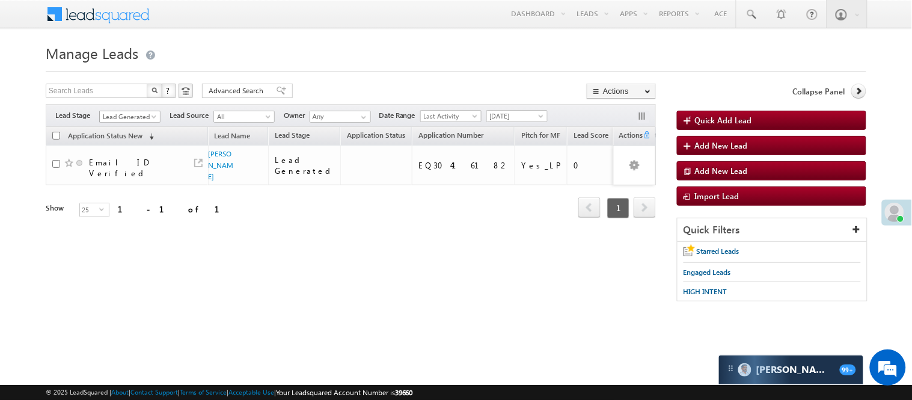
click at [148, 118] on span "Lead Generated" at bounding box center [128, 116] width 57 height 11
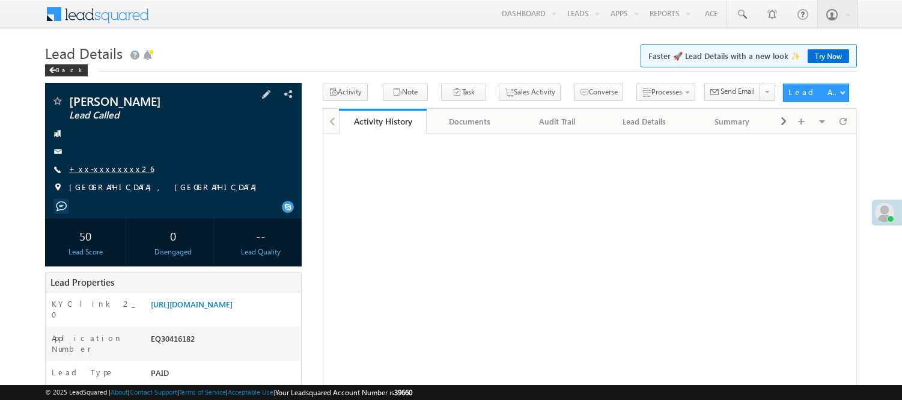
click at [114, 165] on link "+xx-xxxxxxxx26" at bounding box center [111, 169] width 85 height 10
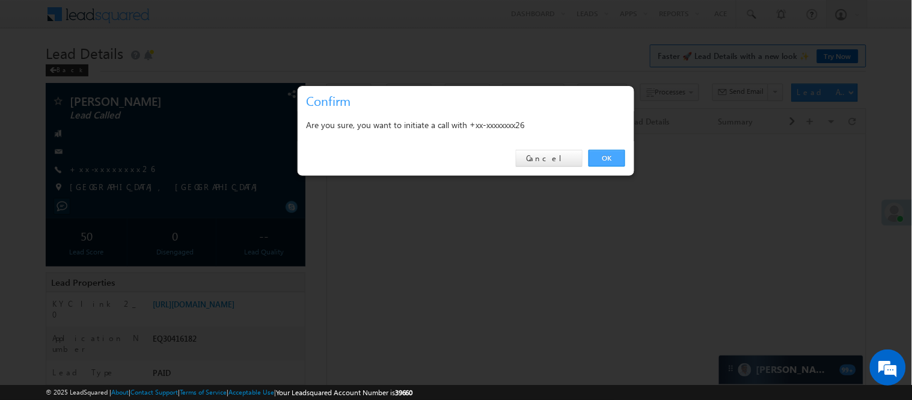
click at [597, 157] on link "OK" at bounding box center [607, 158] width 37 height 17
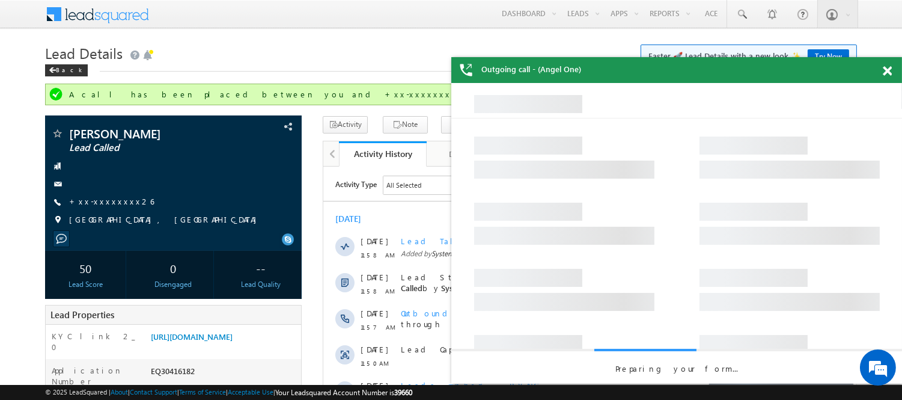
click at [888, 75] on span at bounding box center [887, 71] width 9 height 10
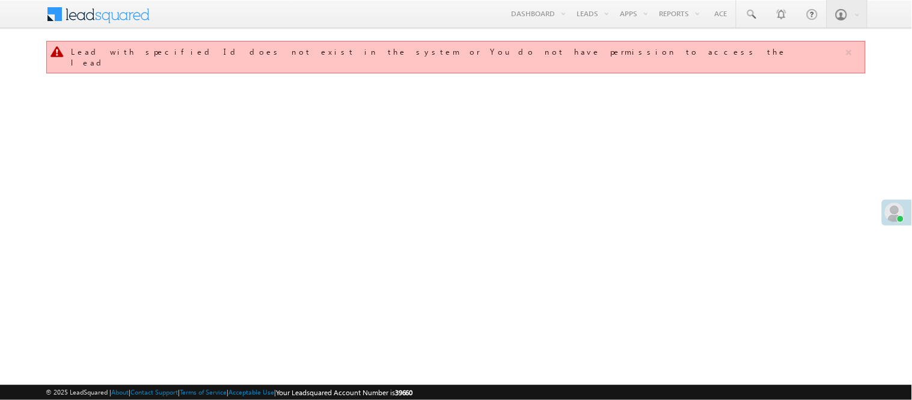
click at [0, 0] on link "Manage Leads" at bounding box center [0, 0] width 0 height 0
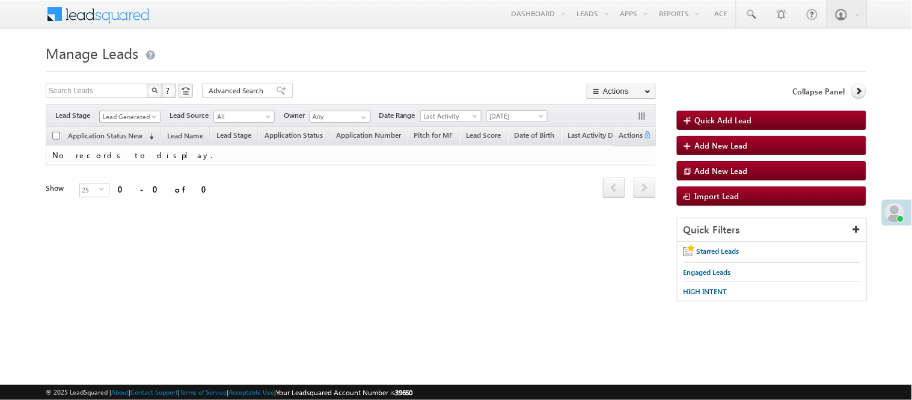
click at [130, 118] on span "Lead Generated" at bounding box center [128, 116] width 57 height 11
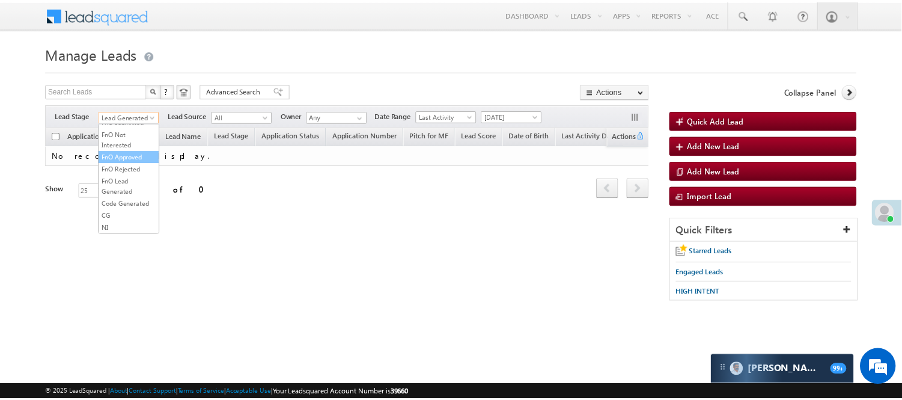
scroll to position [98, 0]
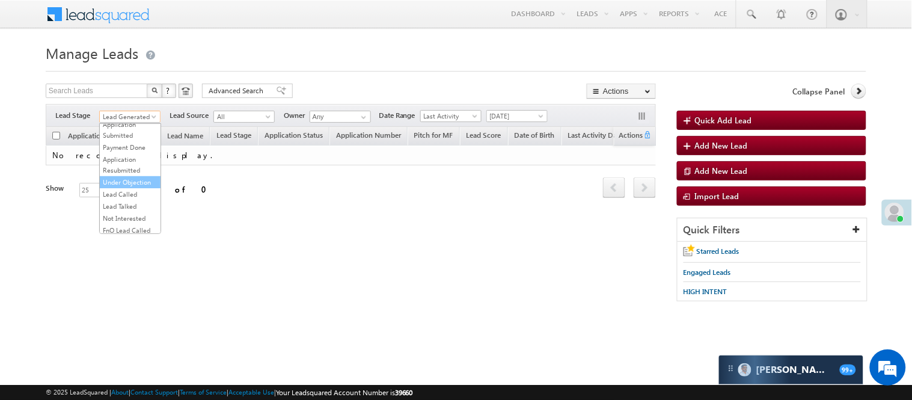
click at [119, 188] on link "Under Objection" at bounding box center [130, 182] width 61 height 11
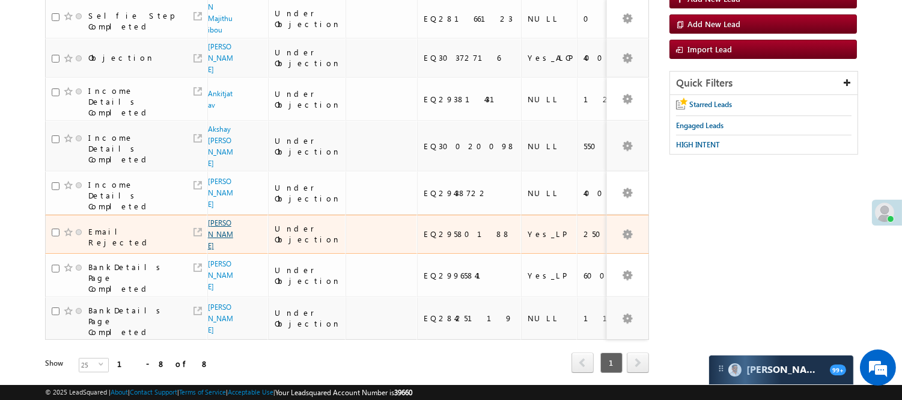
scroll to position [100, 0]
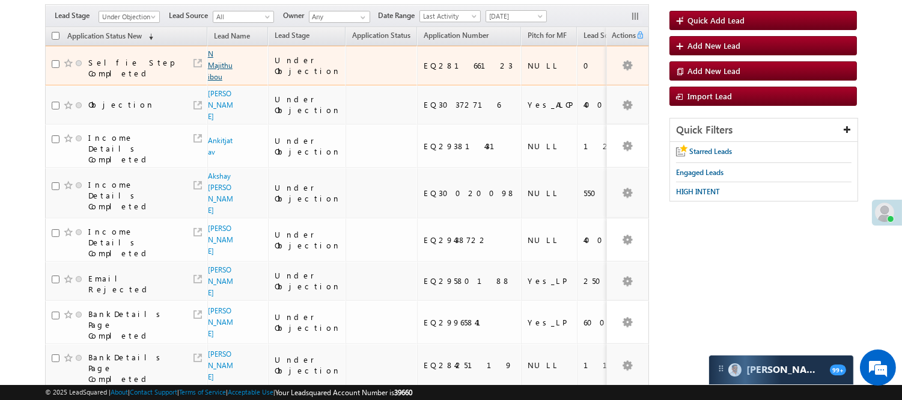
click at [217, 79] on link "N Majithuibou" at bounding box center [220, 65] width 25 height 32
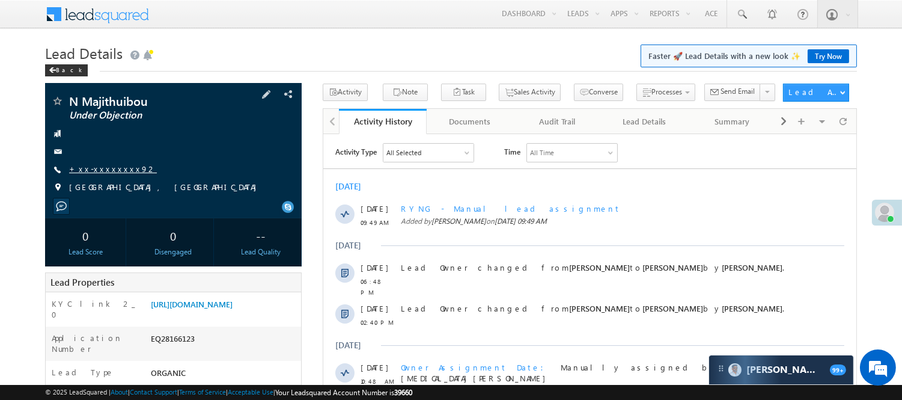
click at [105, 167] on link "+xx-xxxxxxxx92" at bounding box center [113, 169] width 88 height 10
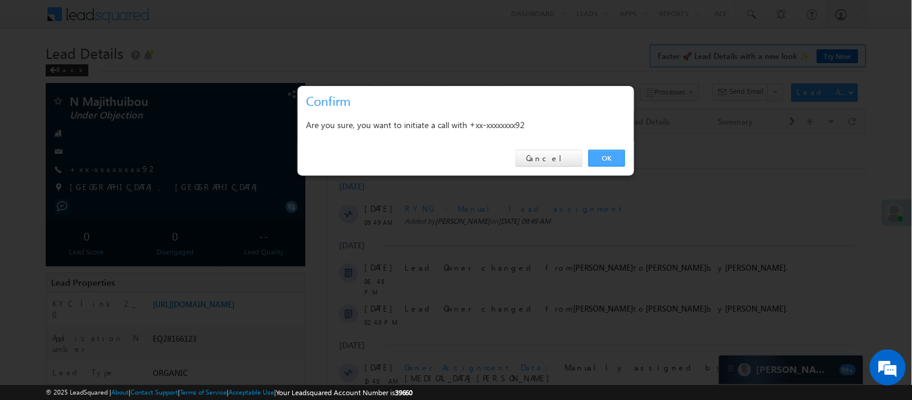
click at [595, 159] on link "OK" at bounding box center [607, 158] width 37 height 17
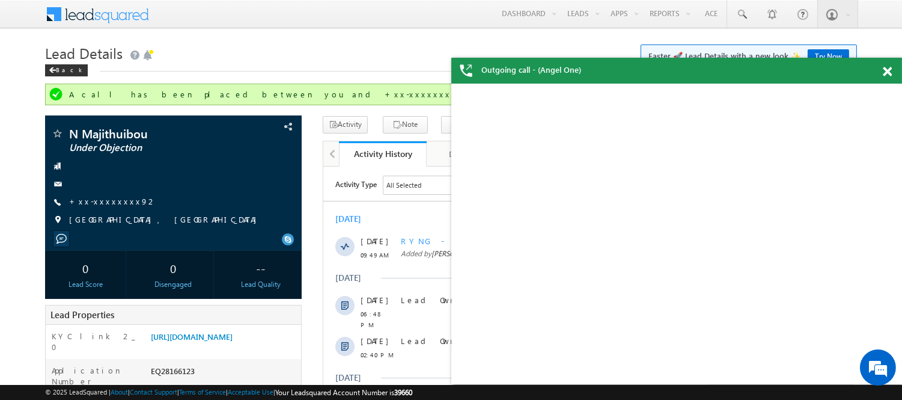
click at [887, 69] on span at bounding box center [887, 72] width 9 height 10
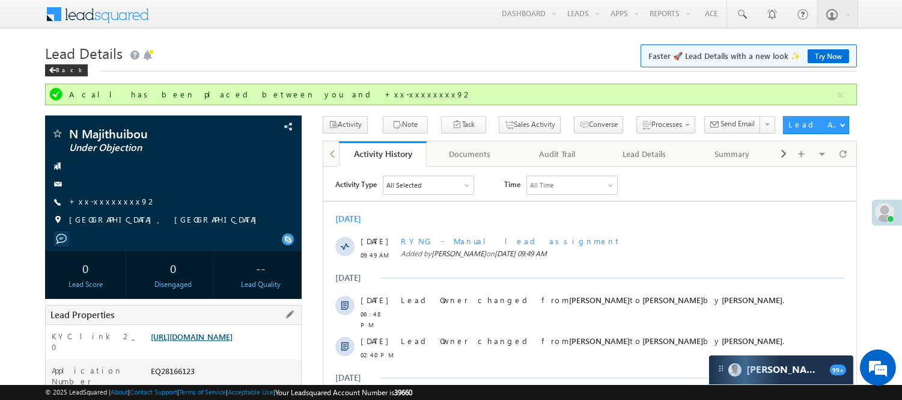
click at [233, 341] on link "[URL][DOMAIN_NAME]" at bounding box center [192, 336] width 82 height 10
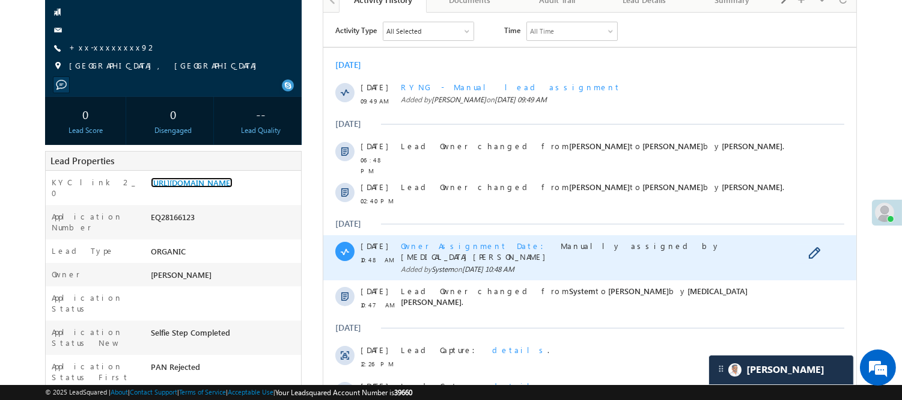
scroll to position [200, 0]
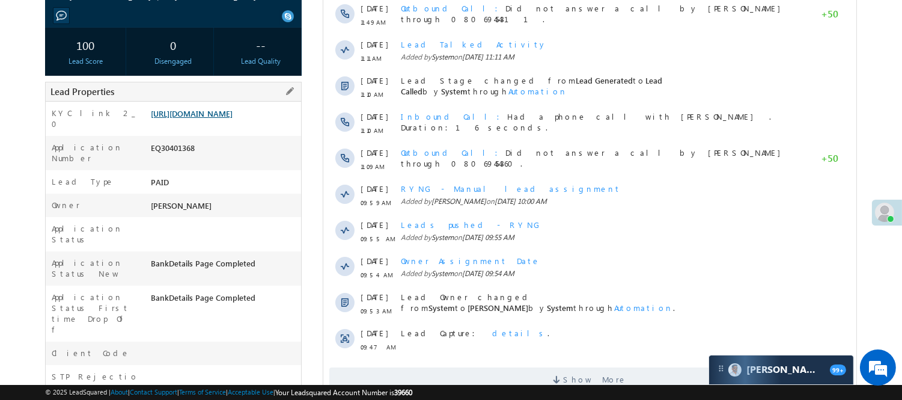
click at [230, 109] on link "[URL][DOMAIN_NAME]" at bounding box center [192, 113] width 82 height 10
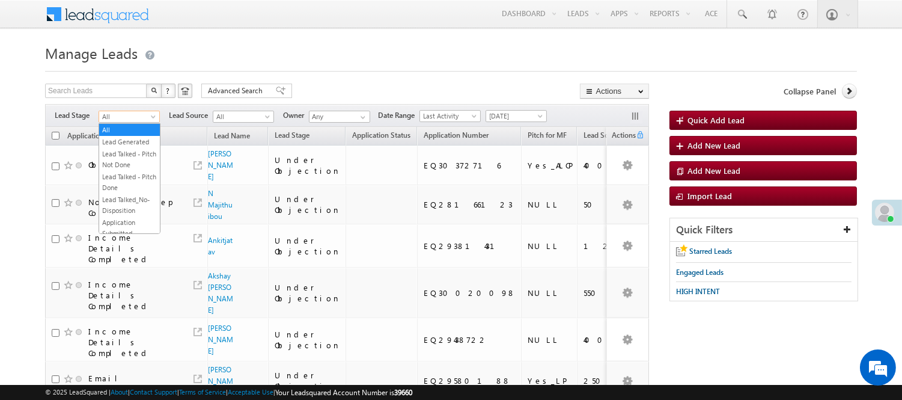
click at [347, 82] on form "Manage Leads Quick Add Lead Search Leads X ? 8 results found Advanced Search Ad…" at bounding box center [451, 296] width 812 height 513
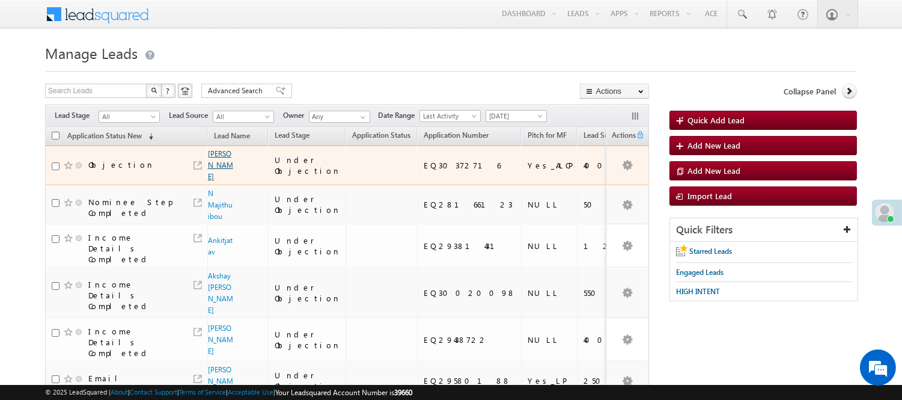
click at [212, 154] on link "[PERSON_NAME]" at bounding box center [220, 165] width 25 height 32
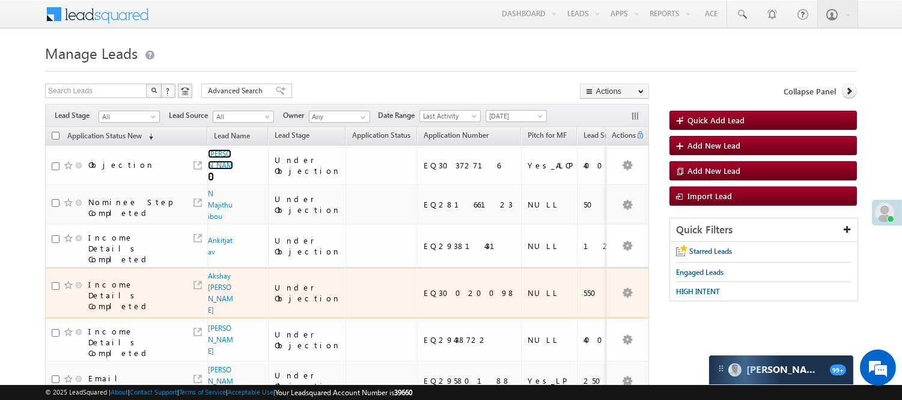
scroll to position [167, 0]
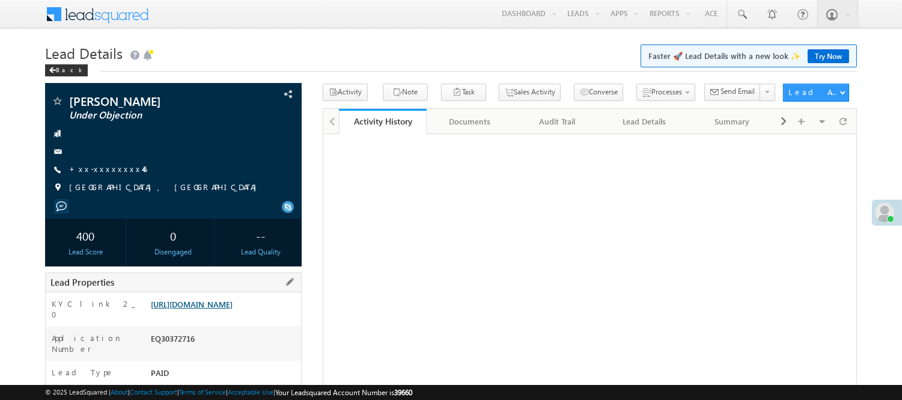
click at [233, 309] on link "[URL][DOMAIN_NAME]" at bounding box center [192, 304] width 82 height 10
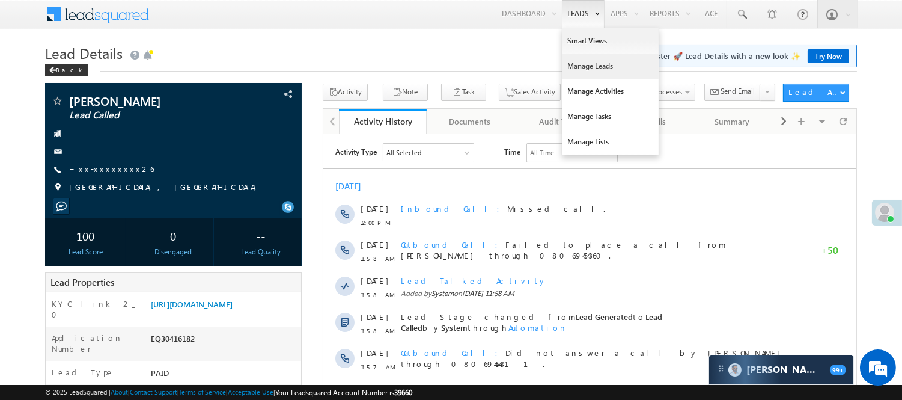
click at [582, 65] on link "Manage Leads" at bounding box center [611, 66] width 96 height 25
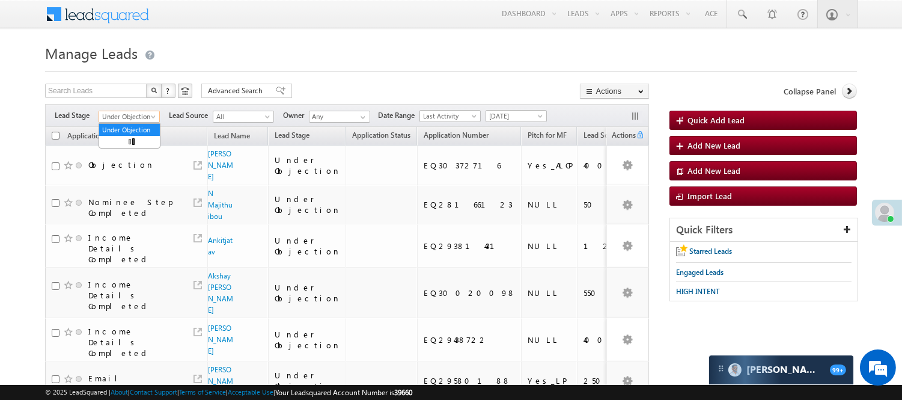
click at [141, 118] on span "Under Objection" at bounding box center [127, 116] width 57 height 11
click at [123, 145] on link "Lead Generated" at bounding box center [129, 141] width 61 height 11
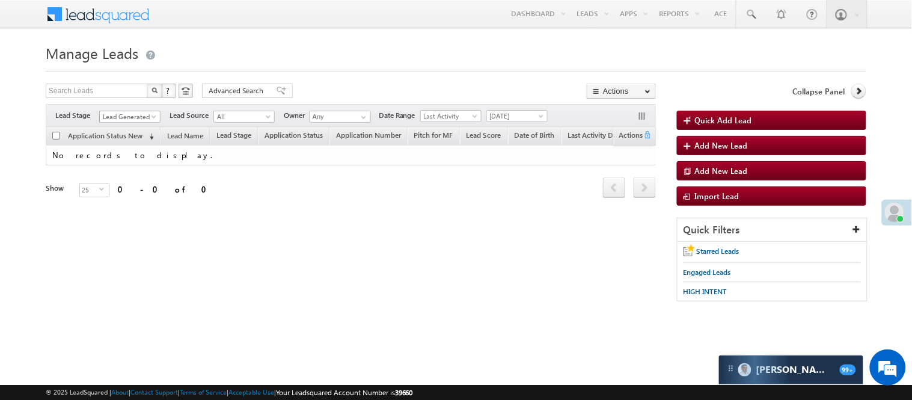
click at [129, 117] on span "Lead Generated" at bounding box center [128, 116] width 57 height 11
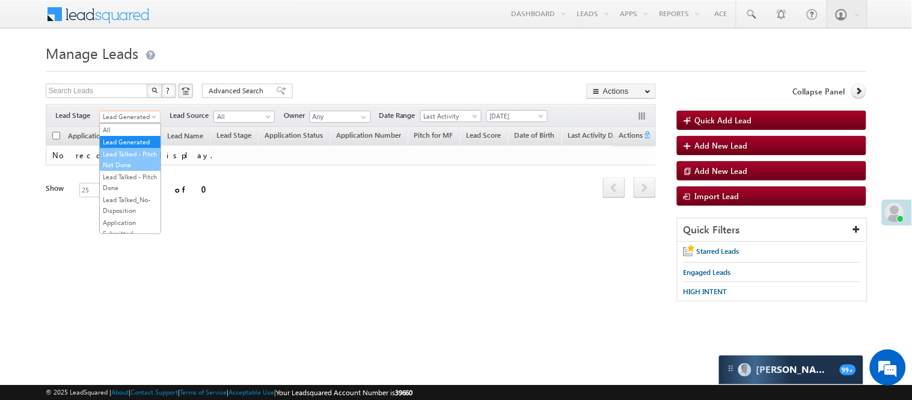
click at [122, 164] on link "Lead Talked - Pitch Not Done" at bounding box center [130, 159] width 61 height 22
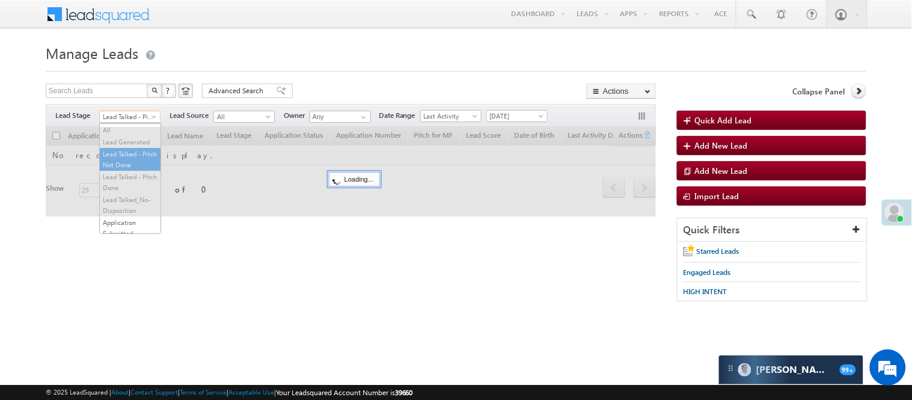
click at [130, 115] on span "Lead Talked - Pitch Not Done" at bounding box center [128, 116] width 57 height 11
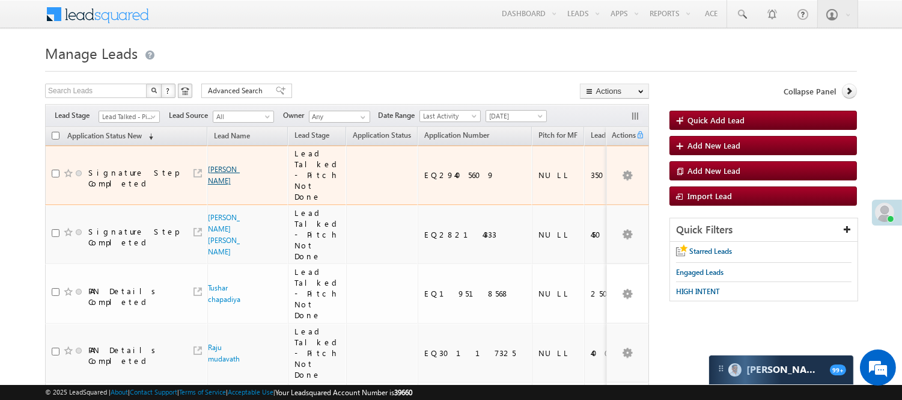
click at [220, 166] on link "PATEL HEMANGINI" at bounding box center [224, 175] width 32 height 20
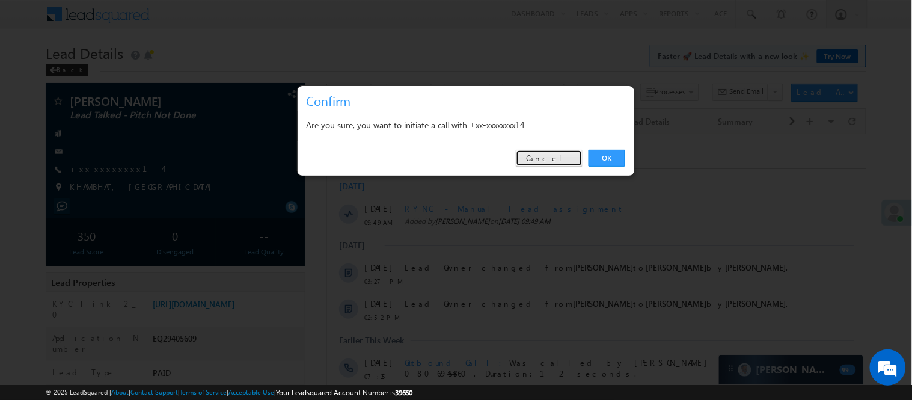
click at [577, 153] on link "Cancel" at bounding box center [549, 158] width 67 height 17
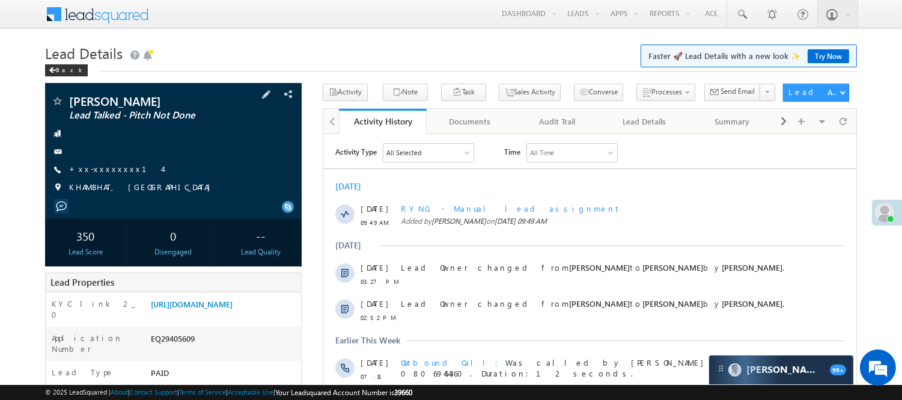
click at [87, 163] on div "[PERSON_NAME] Lead Talked - Pitch Not Done +xx-xxxxxxxx14" at bounding box center [173, 147] width 245 height 105
click at [90, 164] on link "+xx-xxxxxxxx14" at bounding box center [115, 169] width 93 height 10
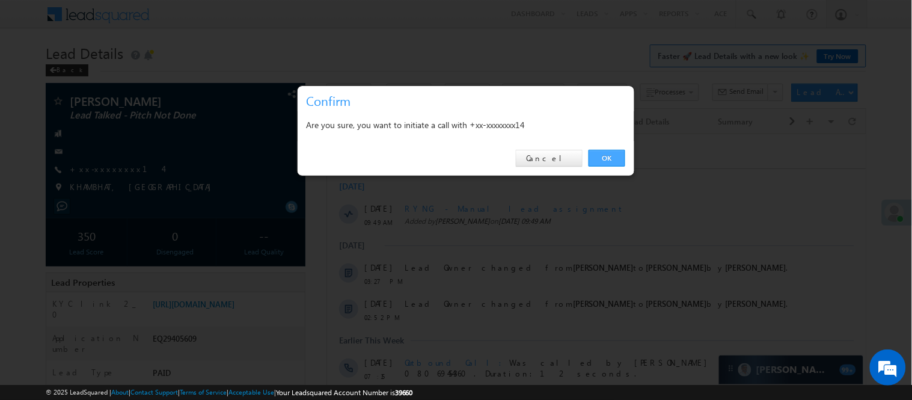
click at [614, 156] on link "OK" at bounding box center [607, 158] width 37 height 17
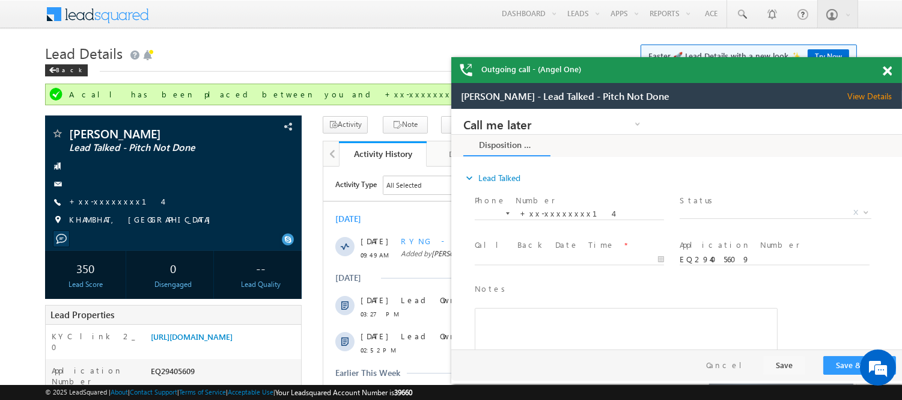
click at [885, 68] on span at bounding box center [887, 71] width 9 height 10
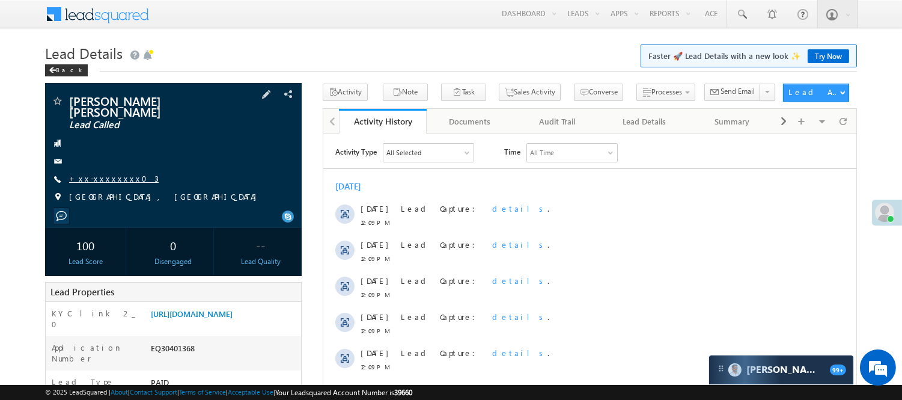
click at [105, 173] on link "+xx-xxxxxxxx03" at bounding box center [114, 178] width 90 height 10
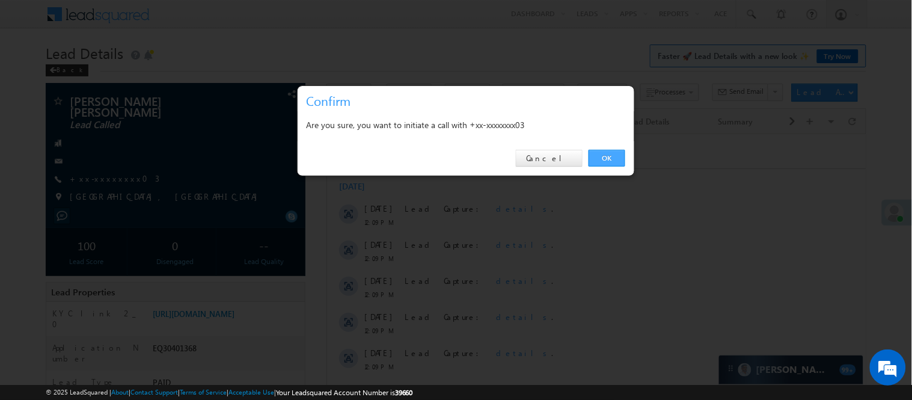
click at [607, 161] on link "OK" at bounding box center [607, 158] width 37 height 17
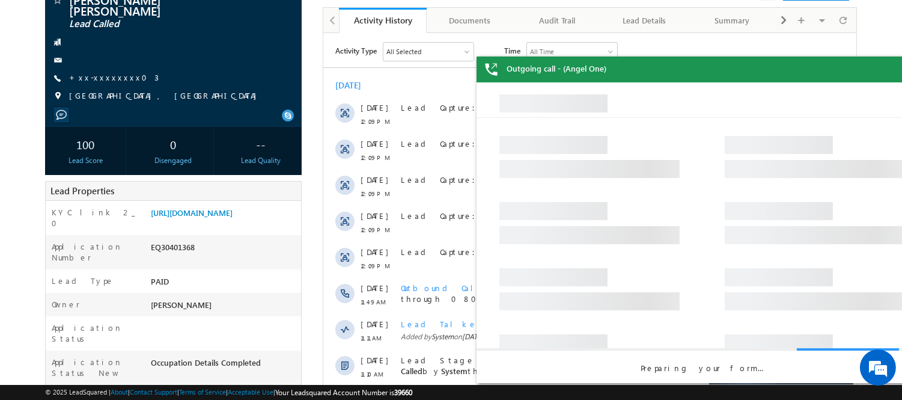
click at [885, 69] on div "Outgoing call - (Angel One)" at bounding box center [702, 70] width 451 height 26
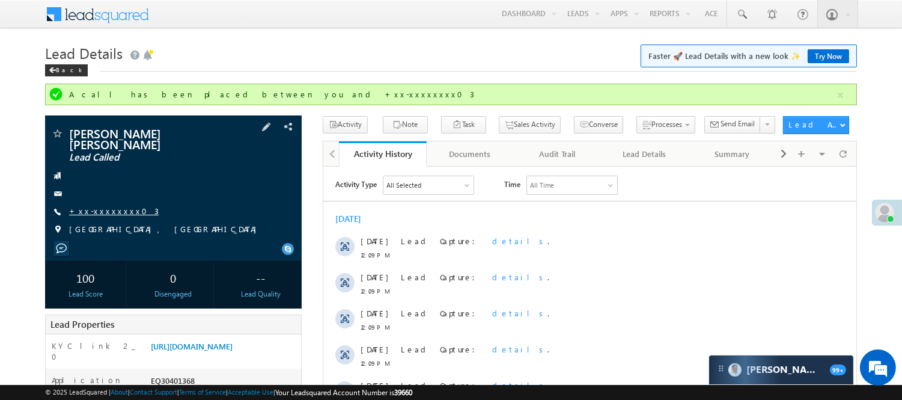
click at [106, 206] on link "+xx-xxxxxxxx03" at bounding box center [114, 211] width 90 height 10
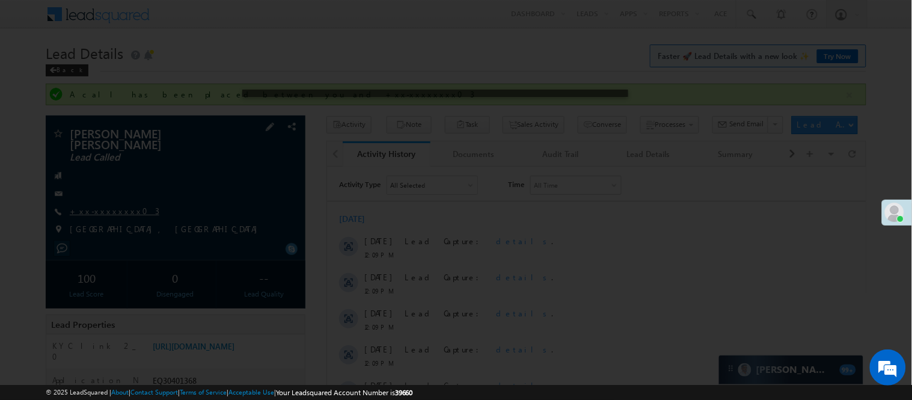
click at [106, 197] on div at bounding box center [456, 200] width 912 height 400
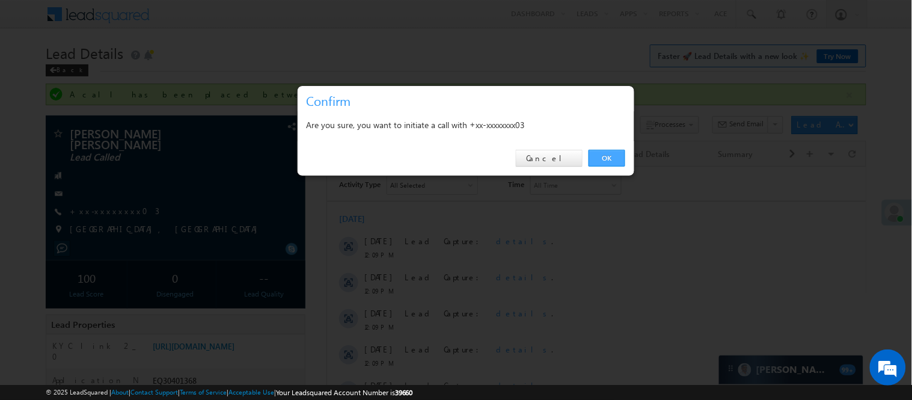
click at [592, 154] on link "OK" at bounding box center [607, 158] width 37 height 17
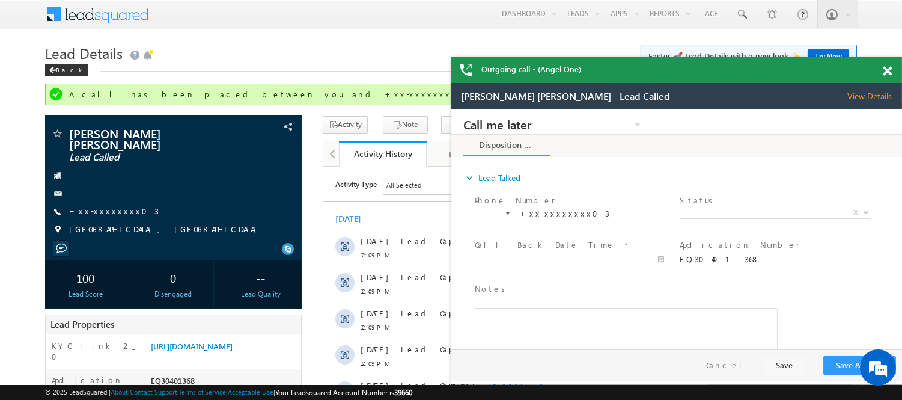
click at [890, 70] on span at bounding box center [887, 71] width 9 height 10
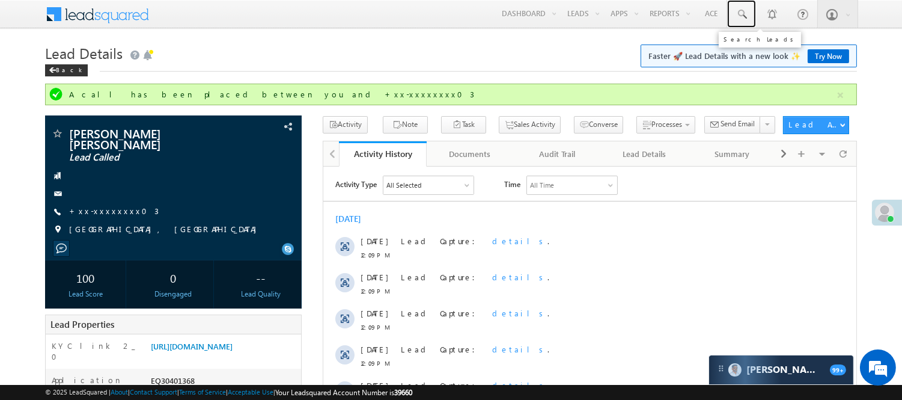
drag, startPoint x: 748, startPoint y: 10, endPoint x: 739, endPoint y: 64, distance: 54.3
click at [748, 10] on link at bounding box center [741, 14] width 29 height 28
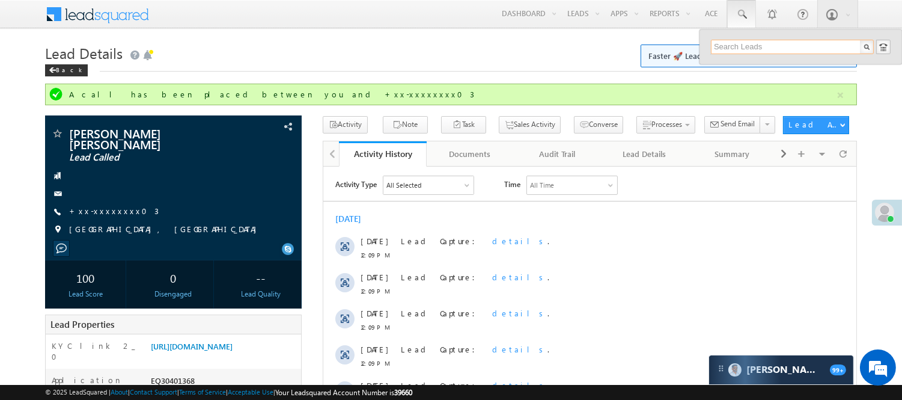
click at [754, 44] on input "text" at bounding box center [792, 47] width 163 height 14
drag, startPoint x: 754, startPoint y: 44, endPoint x: 751, endPoint y: 59, distance: 14.7
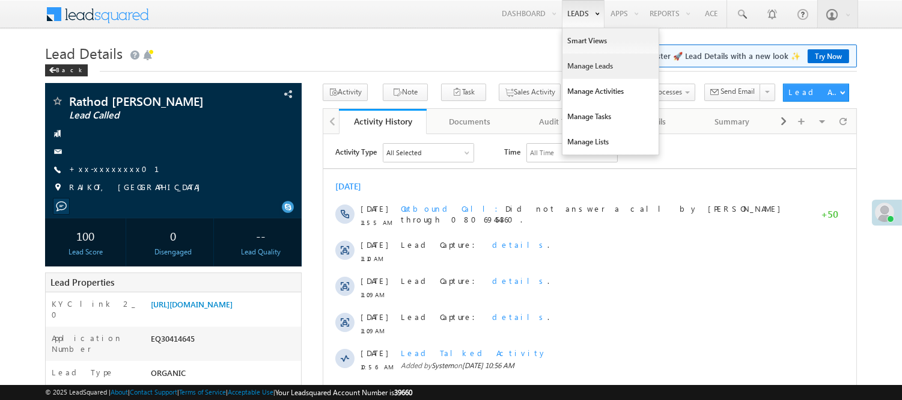
click at [592, 64] on link "Manage Leads" at bounding box center [611, 66] width 96 height 25
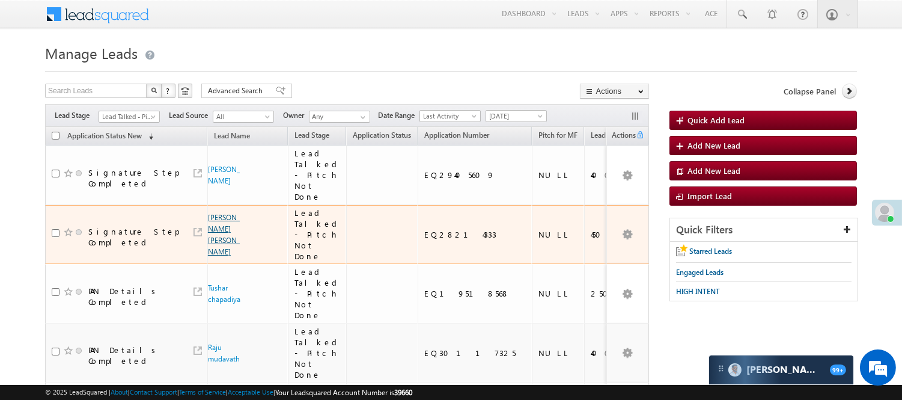
click at [218, 215] on link "[PERSON_NAME] [PERSON_NAME]" at bounding box center [224, 234] width 32 height 43
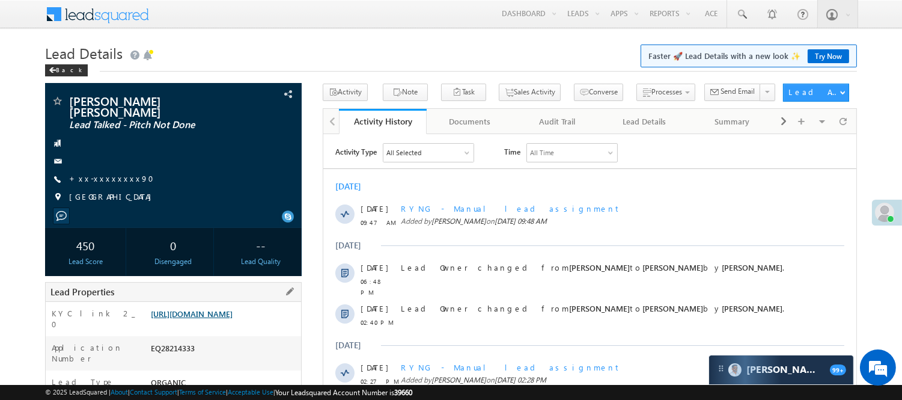
click at [233, 313] on link "[URL][DOMAIN_NAME]" at bounding box center [192, 313] width 82 height 10
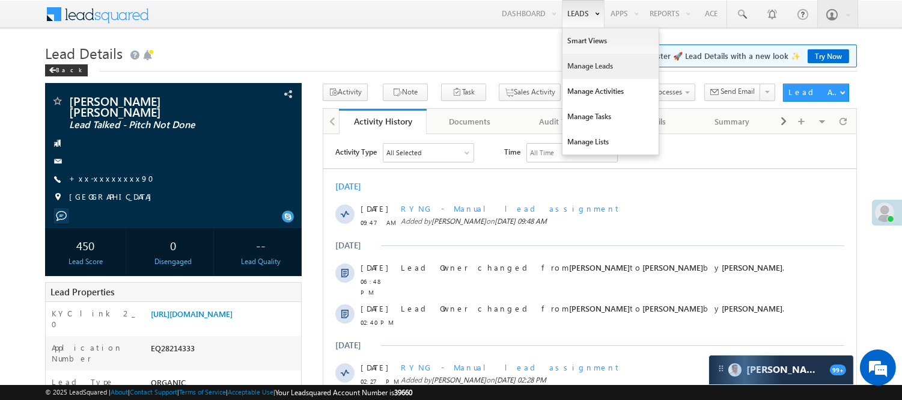
click at [600, 75] on link "Manage Leads" at bounding box center [611, 66] width 96 height 25
click at [596, 67] on link "Manage Leads" at bounding box center [611, 66] width 96 height 25
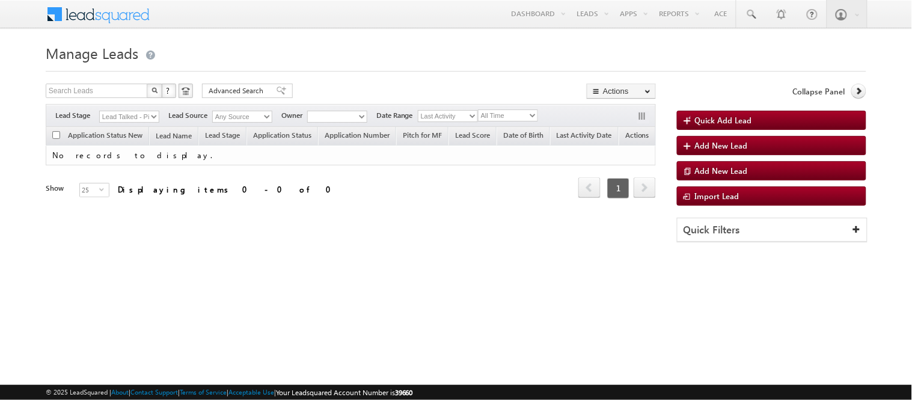
drag, startPoint x: 0, startPoint y: 0, endPoint x: 144, endPoint y: 115, distance: 184.4
click at [144, 115] on select "Lead Talked - Pitch Not Done" at bounding box center [129, 117] width 60 height 12
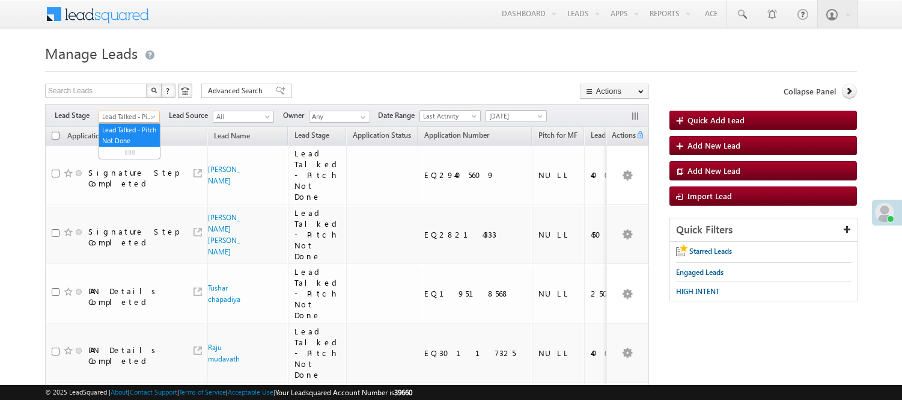
click at [144, 115] on span "Lead Talked - Pitch Not Done" at bounding box center [127, 116] width 57 height 11
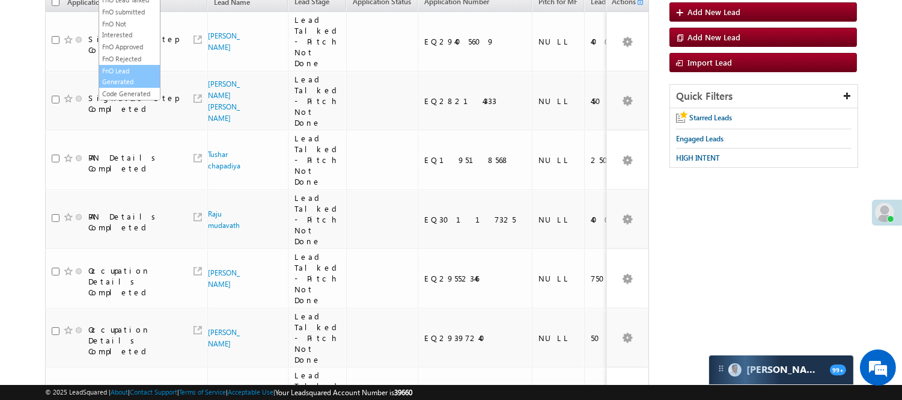
scroll to position [98, 0]
click at [132, 66] on link "Lead Called" at bounding box center [129, 60] width 61 height 11
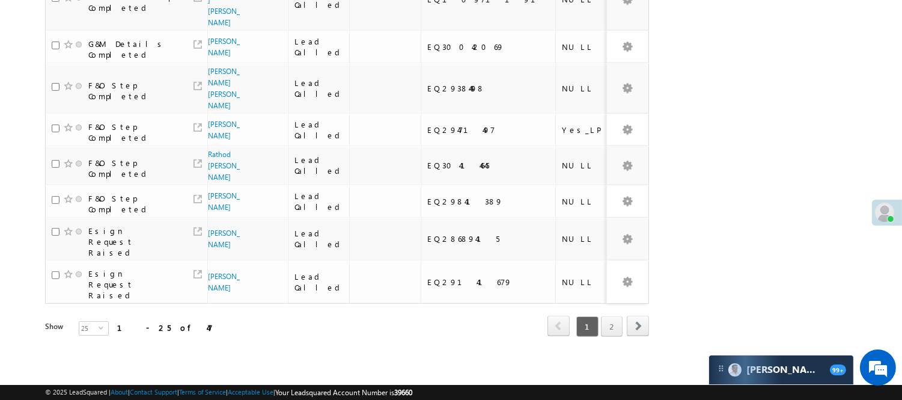
scroll to position [983, 0]
click at [601, 319] on link "2" at bounding box center [612, 326] width 22 height 20
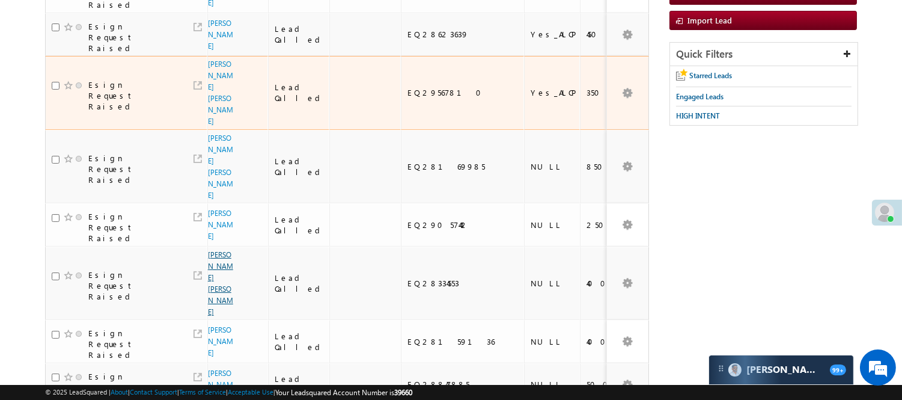
scroll to position [174, 0]
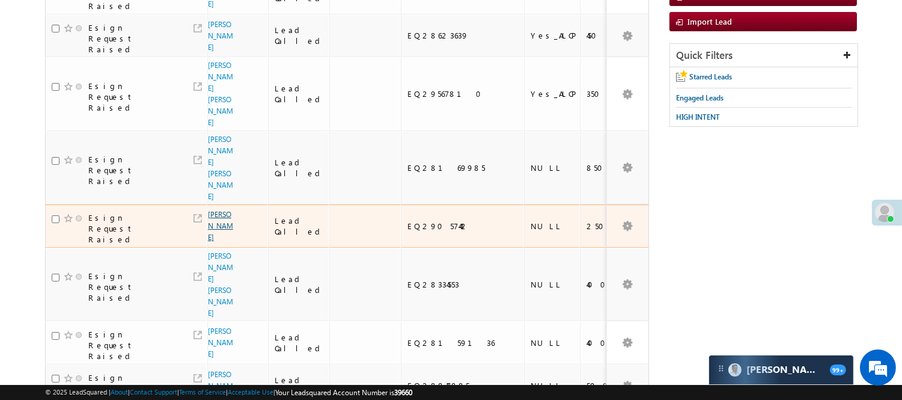
click at [217, 210] on link "inder sen" at bounding box center [220, 226] width 25 height 32
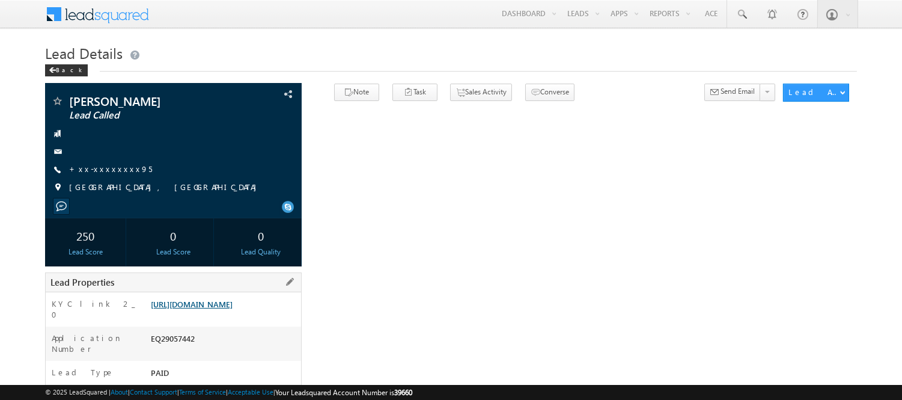
click at [229, 309] on link "[URL][DOMAIN_NAME]" at bounding box center [192, 304] width 82 height 10
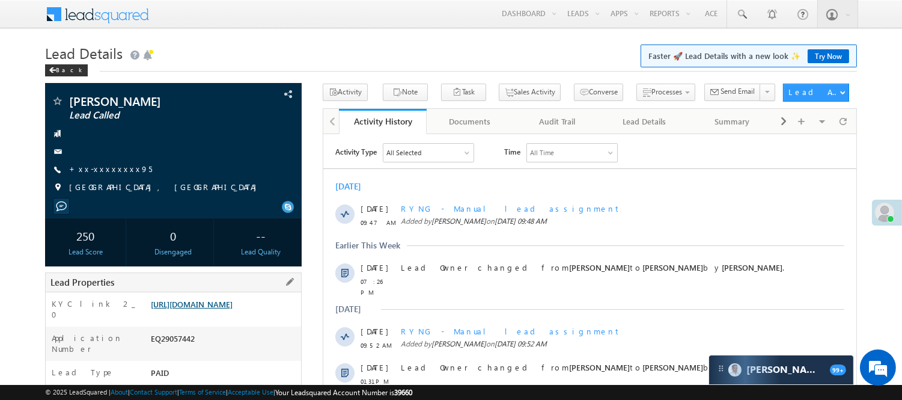
click at [215, 309] on link "[URL][DOMAIN_NAME]" at bounding box center [192, 304] width 82 height 10
click at [738, 11] on span at bounding box center [742, 14] width 12 height 12
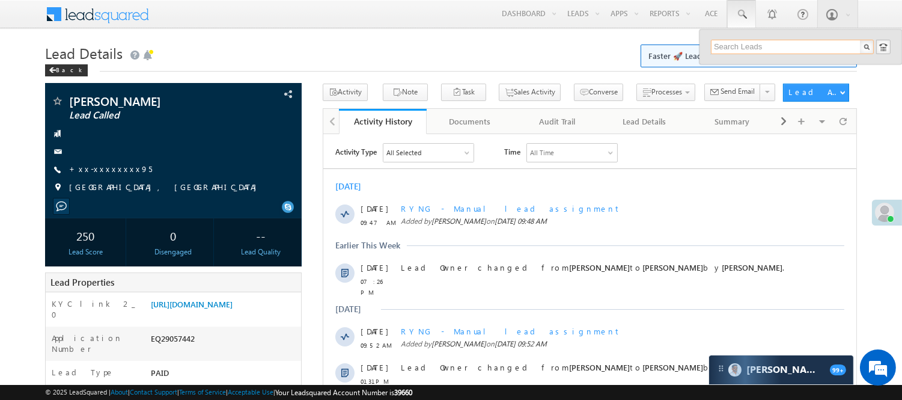
click at [767, 44] on input "text" at bounding box center [792, 47] width 163 height 14
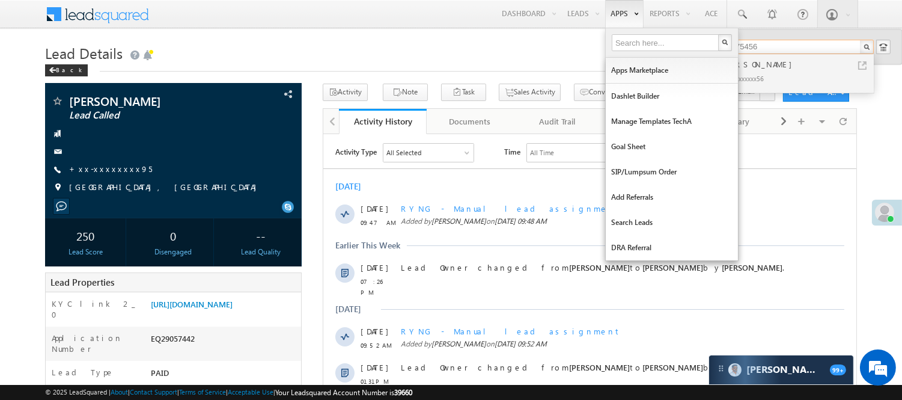
type input "7248775456"
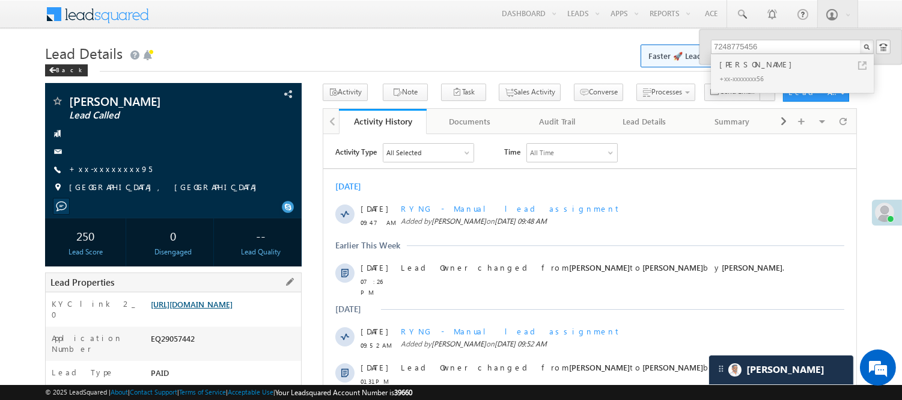
click at [233, 309] on link "https://angelbroking1-pk3em7sa.customui-test.leadsquared.com?leadId=a9817ea6-fe…" at bounding box center [192, 304] width 82 height 10
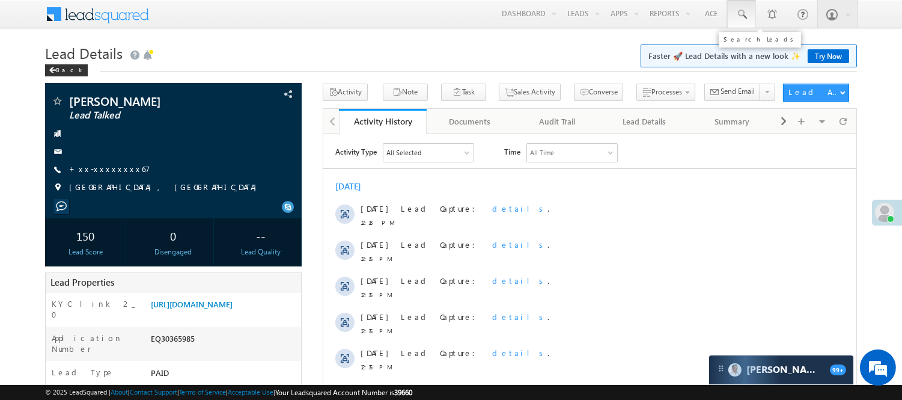
click at [744, 16] on span at bounding box center [742, 14] width 12 height 12
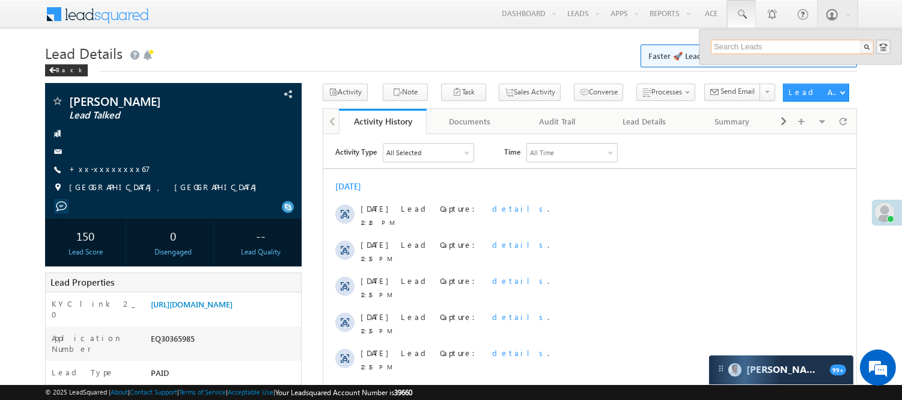
click at [769, 46] on input "text" at bounding box center [792, 47] width 163 height 14
click at [739, 51] on input "text" at bounding box center [792, 47] width 163 height 14
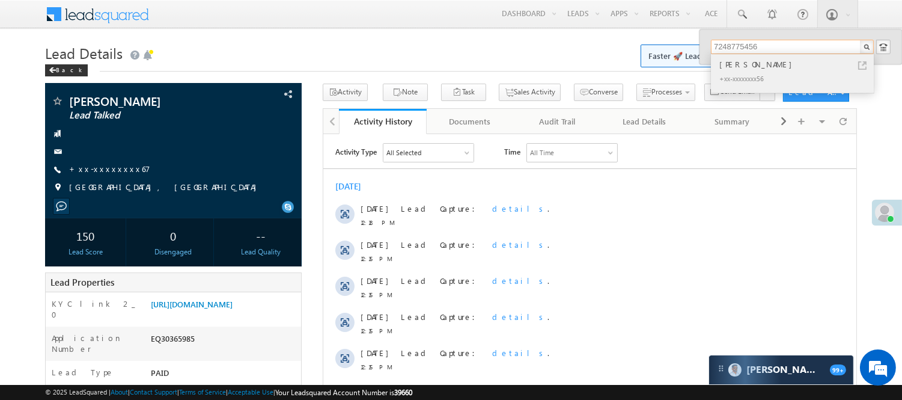
type input "7248775456"
click at [746, 69] on div "[PERSON_NAME]" at bounding box center [797, 64] width 161 height 13
click at [747, 69] on div "[PERSON_NAME]" at bounding box center [797, 64] width 161 height 13
click at [744, 69] on div "Ray Singh" at bounding box center [797, 64] width 161 height 13
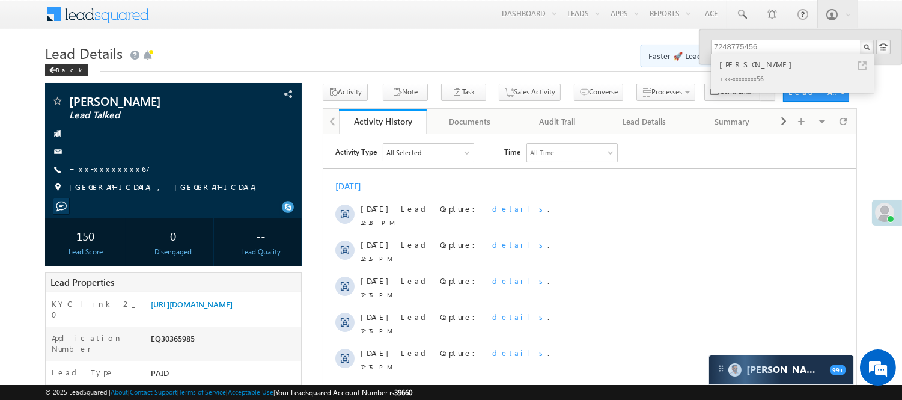
click at [744, 69] on div "Ray Singh" at bounding box center [797, 64] width 161 height 13
click at [742, 68] on div "Ray Singh" at bounding box center [797, 64] width 161 height 13
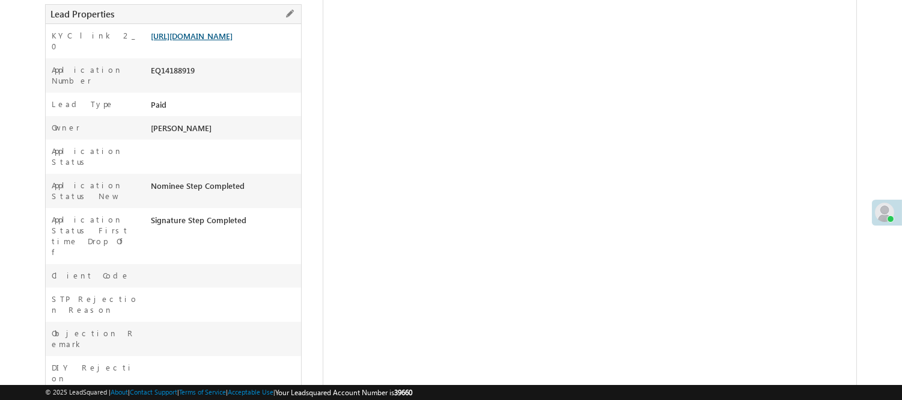
scroll to position [268, 0]
click at [219, 40] on link "[URL][DOMAIN_NAME]" at bounding box center [192, 36] width 82 height 10
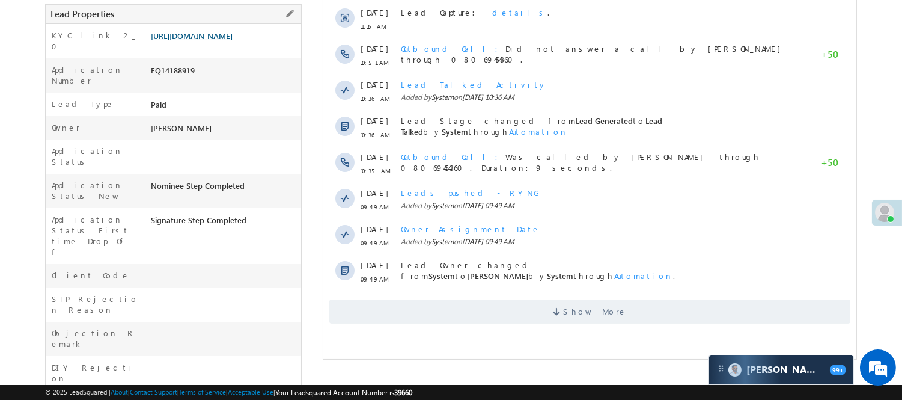
scroll to position [0, 0]
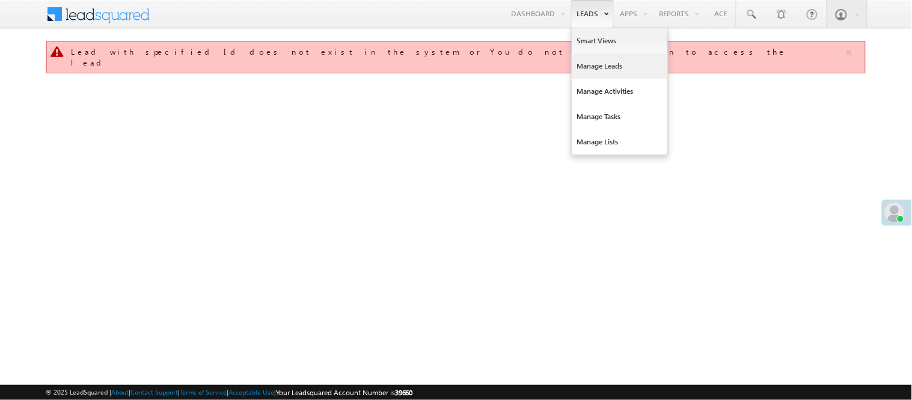
click at [608, 62] on link "Manage Leads" at bounding box center [620, 66] width 96 height 25
click at [611, 68] on link "Manage Leads" at bounding box center [620, 66] width 96 height 25
click at [610, 67] on link "Manage Leads" at bounding box center [620, 66] width 96 height 25
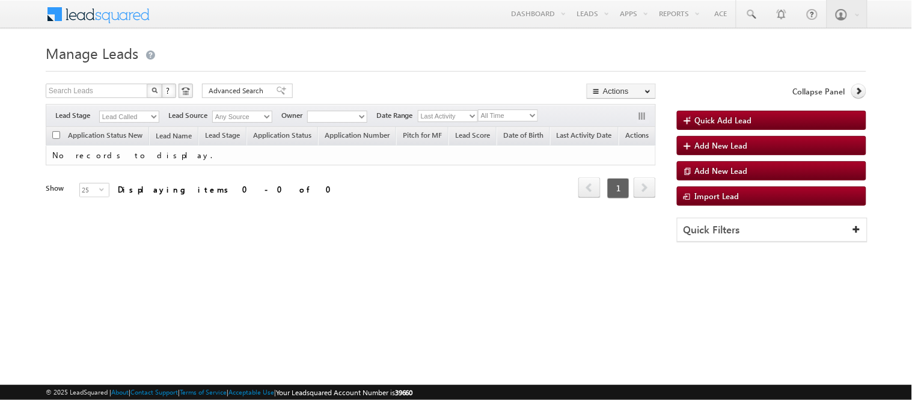
click at [141, 118] on select "Lead Called" at bounding box center [129, 117] width 60 height 12
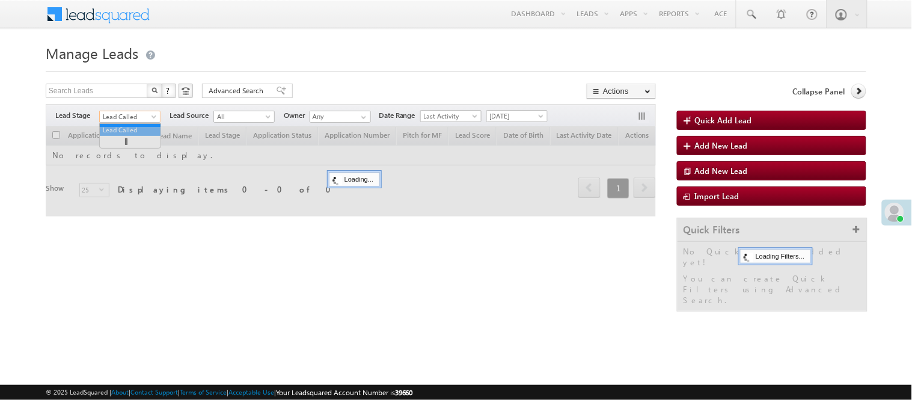
click at [139, 117] on span "Lead Called" at bounding box center [128, 116] width 57 height 11
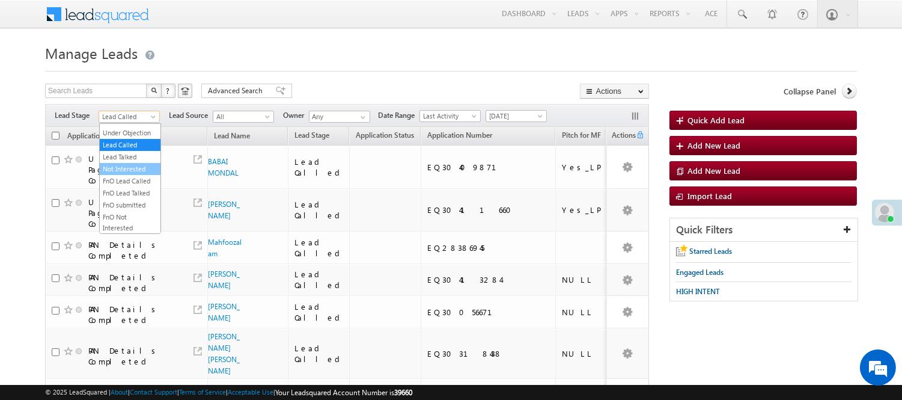
scroll to position [298, 0]
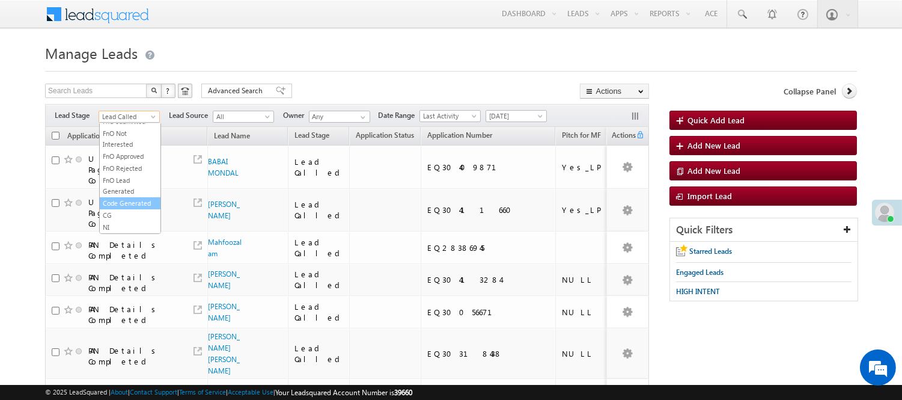
click at [130, 200] on link "Code Generated" at bounding box center [130, 203] width 61 height 11
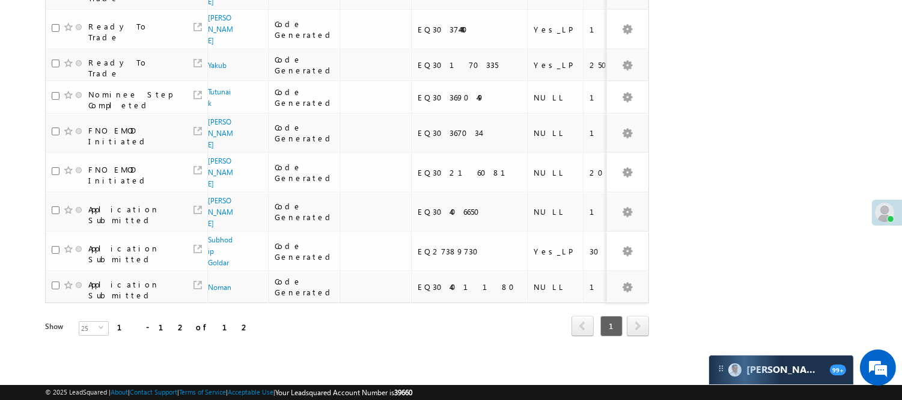
scroll to position [0, 0]
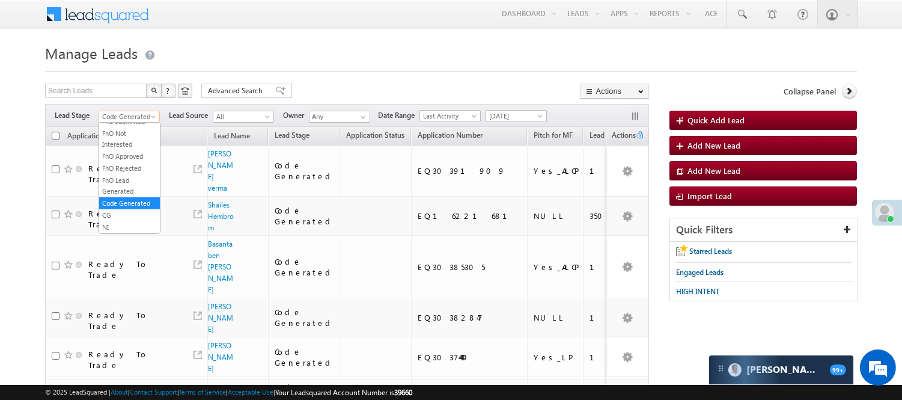
click at [127, 112] on span "Code Generated" at bounding box center [127, 116] width 57 height 11
click at [127, 144] on link "Lead Generated" at bounding box center [129, 141] width 61 height 11
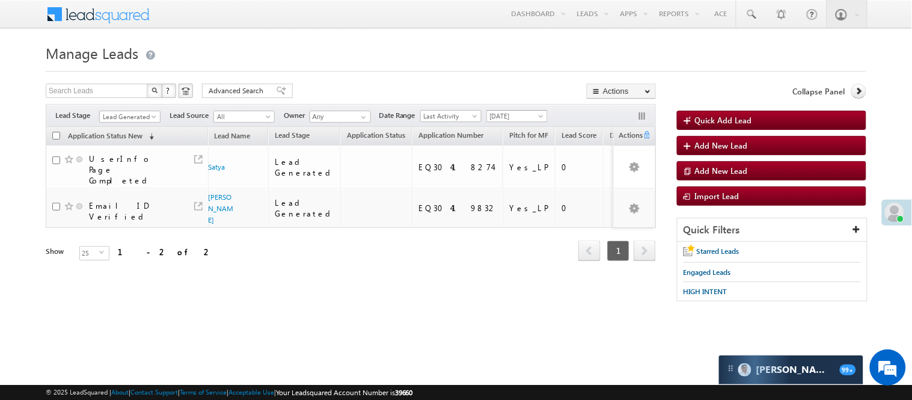
click at [513, 115] on span "[DATE]" at bounding box center [515, 116] width 57 height 11
click at [511, 124] on link "All Time" at bounding box center [519, 129] width 61 height 11
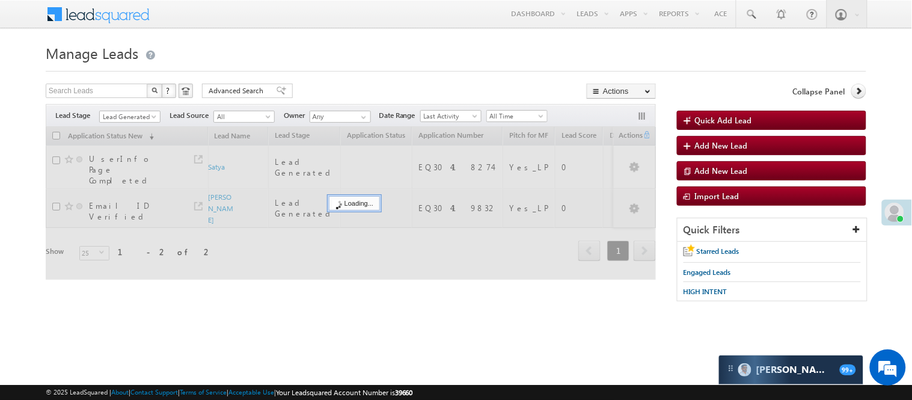
click at [308, 55] on h1 "Manage Leads" at bounding box center [456, 51] width 821 height 23
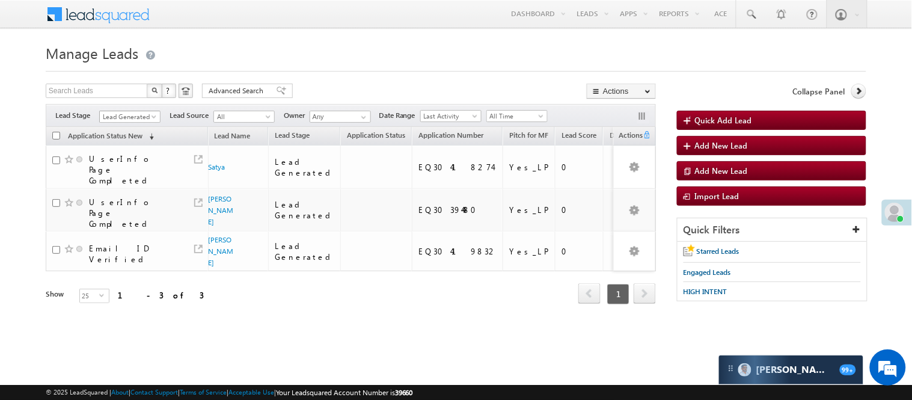
click at [147, 112] on span "Lead Generated" at bounding box center [128, 116] width 57 height 11
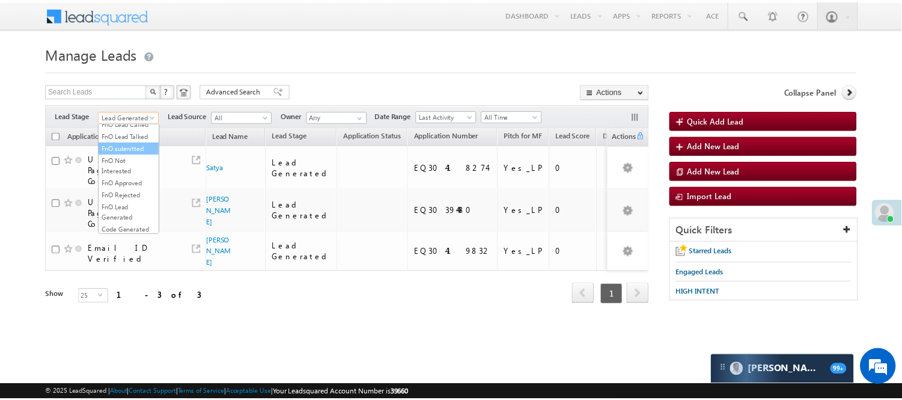
scroll to position [165, 0]
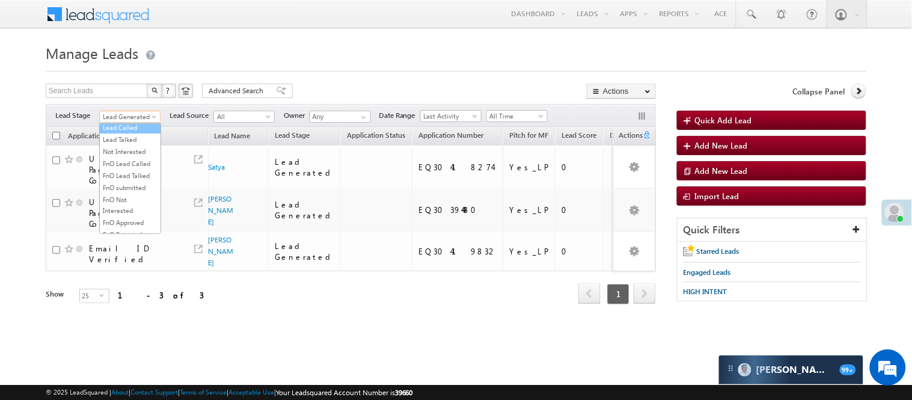
click at [131, 133] on link "Lead Called" at bounding box center [130, 127] width 61 height 11
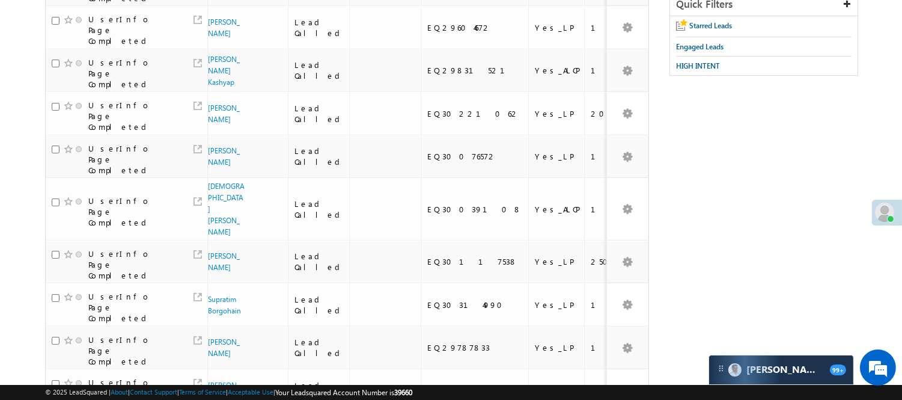
scroll to position [0, 0]
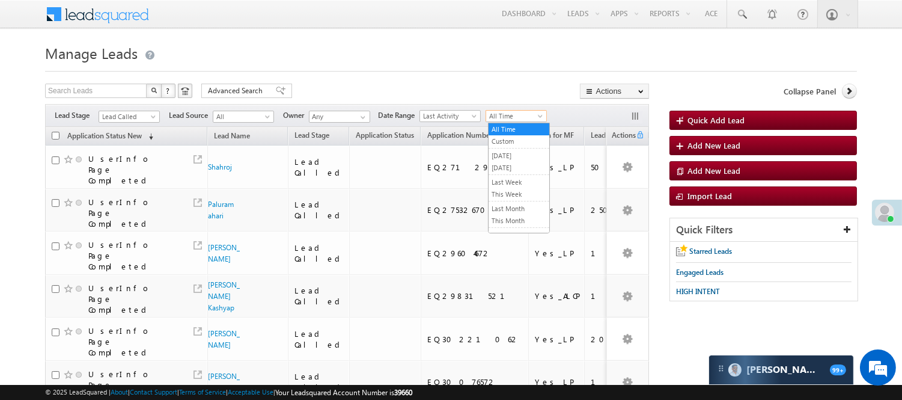
click at [523, 112] on span "All Time" at bounding box center [514, 116] width 57 height 11
click at [512, 170] on link "[DATE]" at bounding box center [519, 167] width 61 height 11
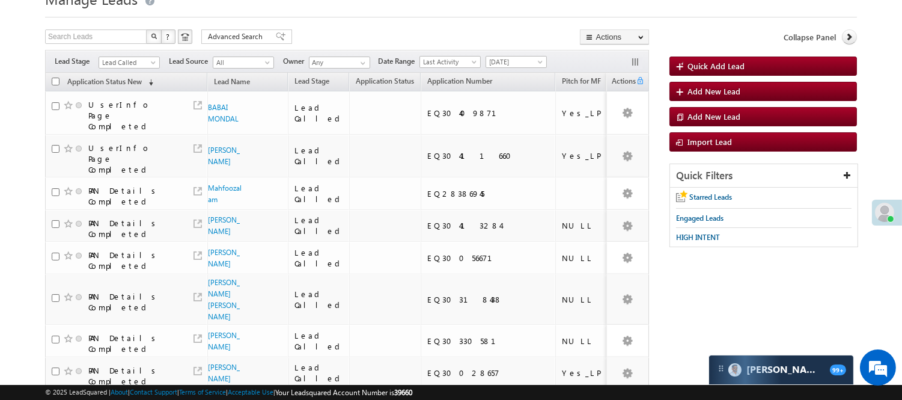
scroll to position [67, 0]
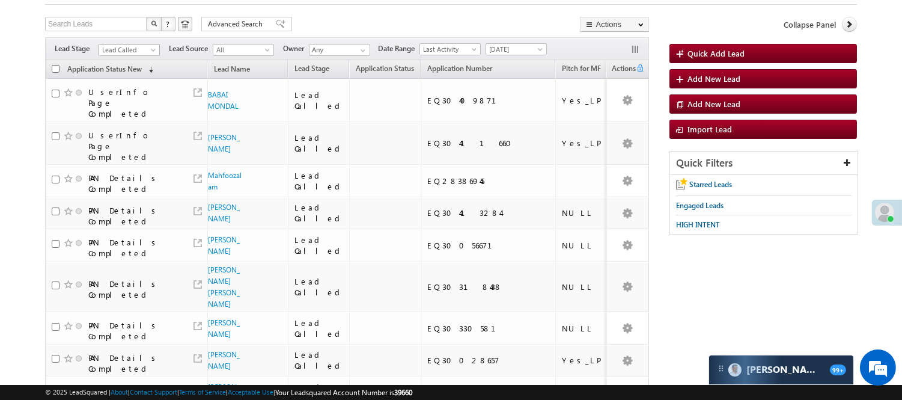
click at [146, 48] on span "Lead Called" at bounding box center [127, 49] width 57 height 11
click at [121, 138] on link "Code Generated" at bounding box center [129, 136] width 61 height 11
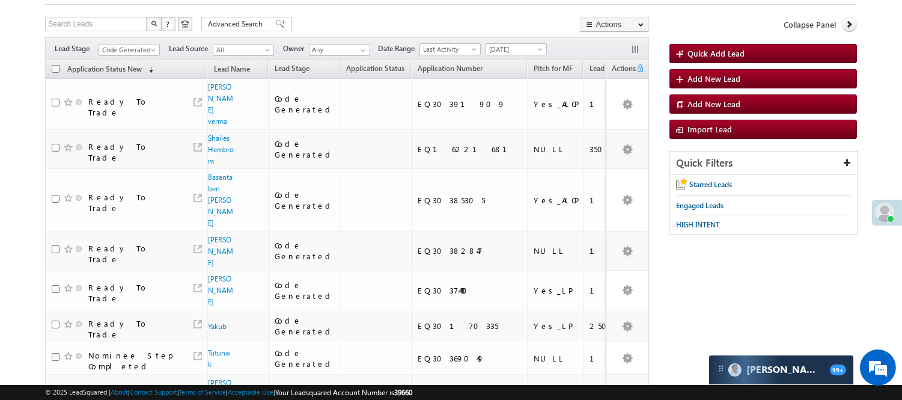
scroll to position [0, 0]
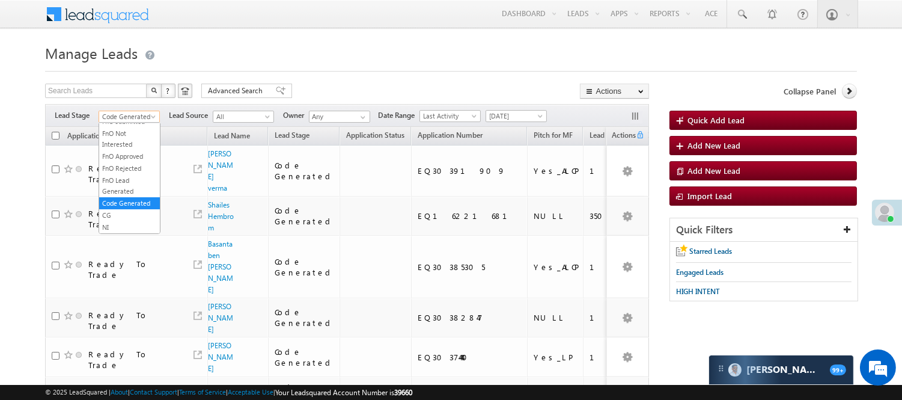
click at [129, 114] on span "Code Generated" at bounding box center [127, 116] width 57 height 11
click at [133, 115] on span "Code Generated" at bounding box center [127, 116] width 57 height 11
click at [127, 140] on link "Lead Generated" at bounding box center [129, 141] width 61 height 11
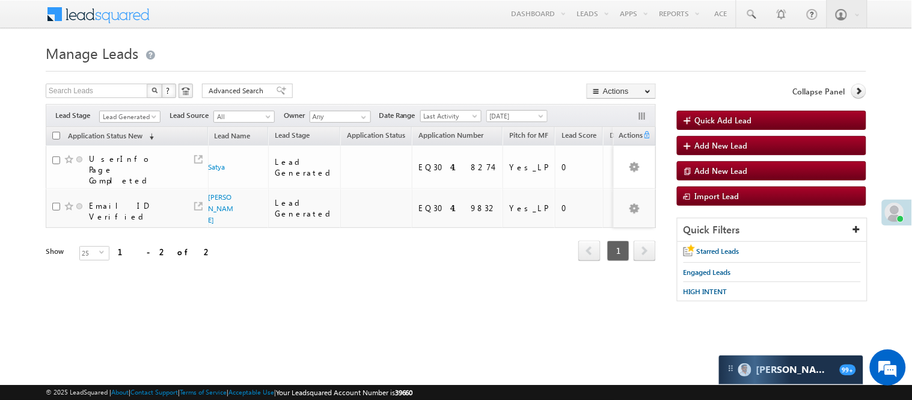
click at [350, 67] on div at bounding box center [456, 68] width 821 height 8
click at [135, 114] on div "Filters Lead Stage All Lead Generated Lead Talked - Pitch Not Done Lead Talked …" at bounding box center [351, 115] width 610 height 23
click at [135, 118] on span "Lead Generated" at bounding box center [128, 116] width 57 height 11
click at [123, 220] on link "CG" at bounding box center [130, 215] width 61 height 11
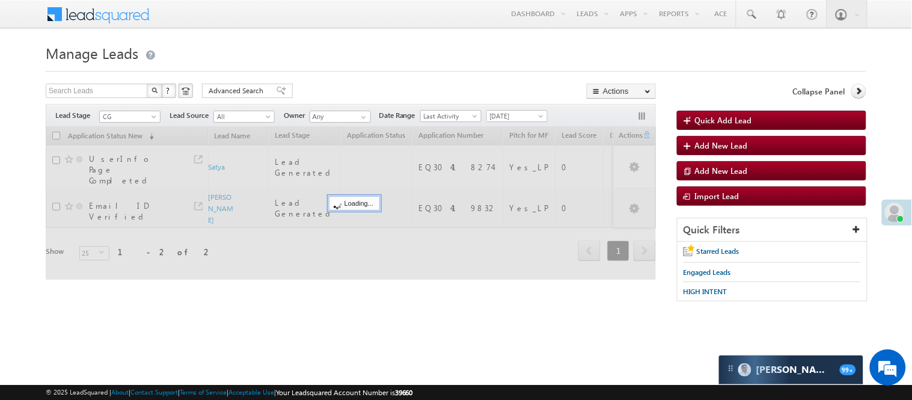
click at [347, 38] on body "Menu [PERSON_NAME] [PERSON_NAME] .Yada v@ang elbro king. com" at bounding box center [456, 170] width 912 height 341
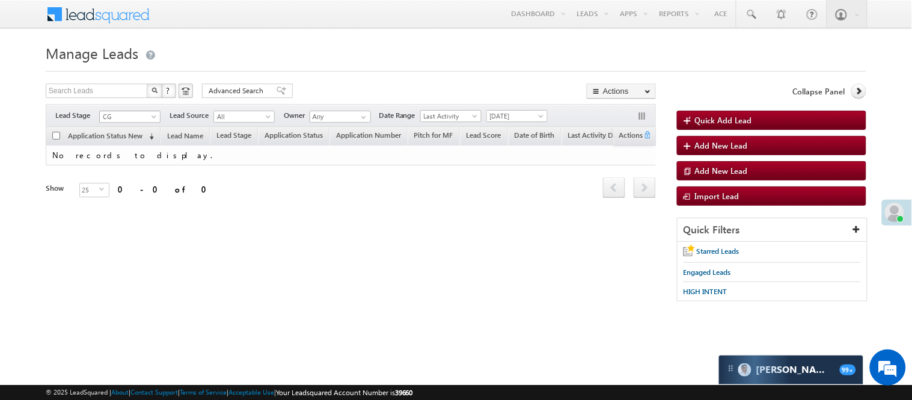
click at [133, 115] on span "CG" at bounding box center [128, 116] width 57 height 11
click at [118, 198] on link "Code Generated" at bounding box center [130, 203] width 61 height 11
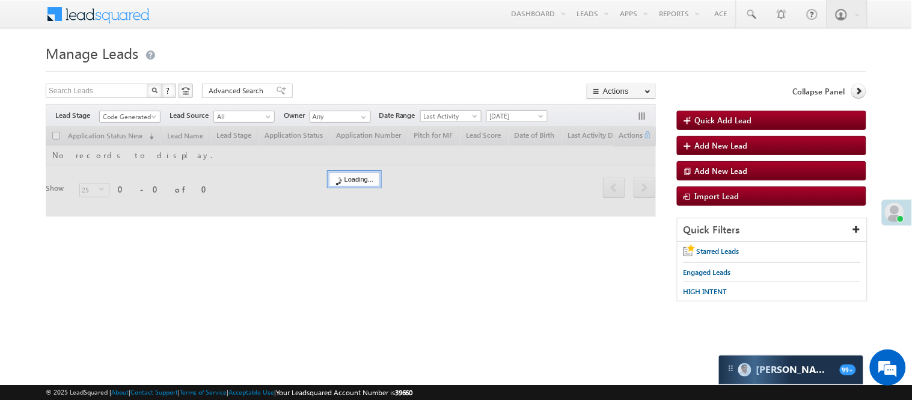
click at [357, 37] on body "Menu [PERSON_NAME] [PERSON_NAME] .Yada v@ang elbro king. com" at bounding box center [456, 170] width 912 height 341
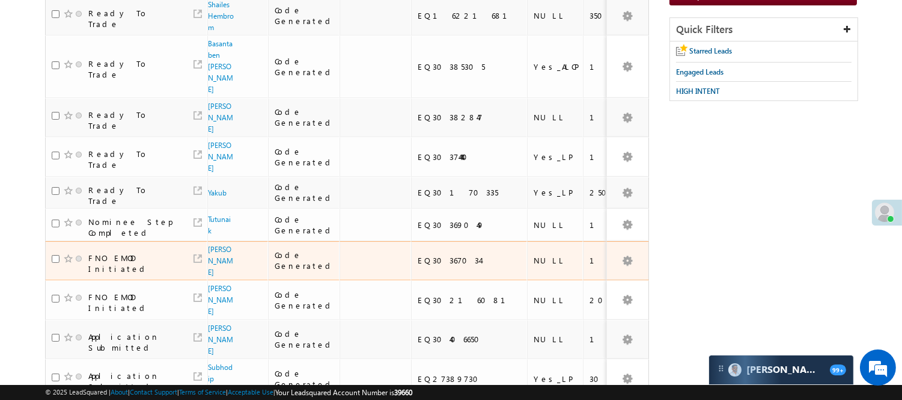
scroll to position [334, 0]
